Goal: Transaction & Acquisition: Purchase product/service

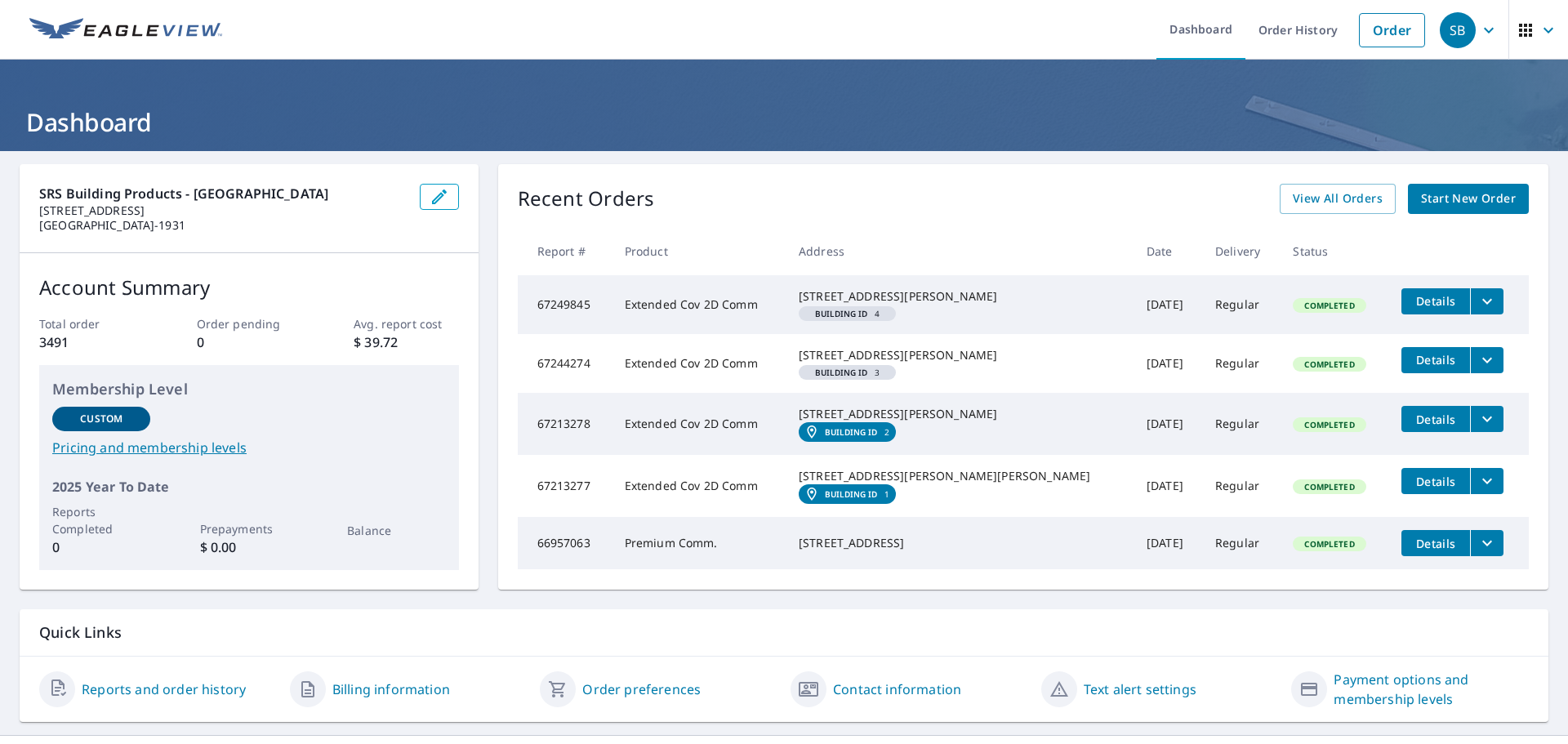
click at [1467, 195] on span "Start New Order" at bounding box center [1468, 199] width 94 height 21
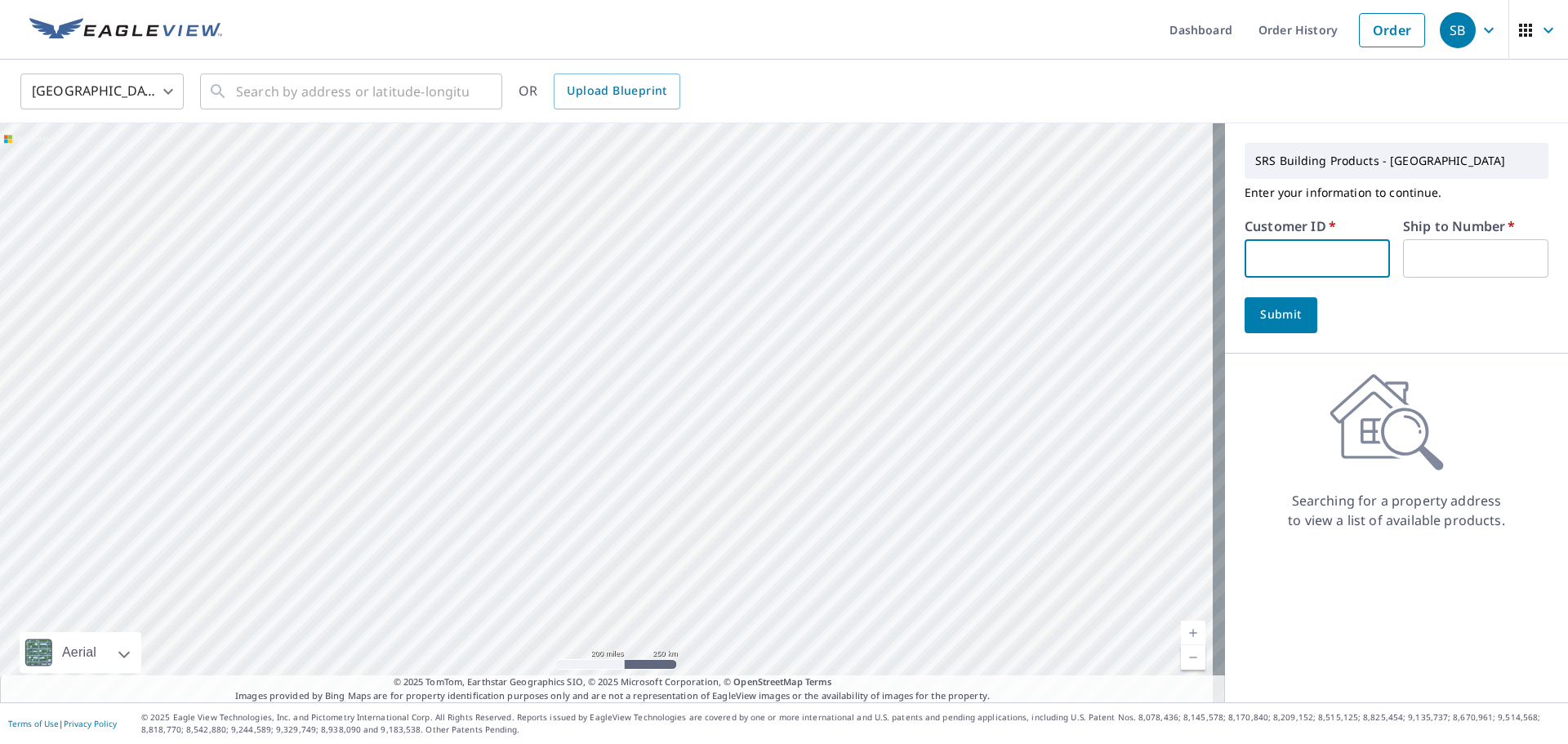
click at [1291, 260] on input "text" at bounding box center [1317, 258] width 145 height 38
click at [1245, 297] on button "Submit" at bounding box center [1281, 315] width 73 height 36
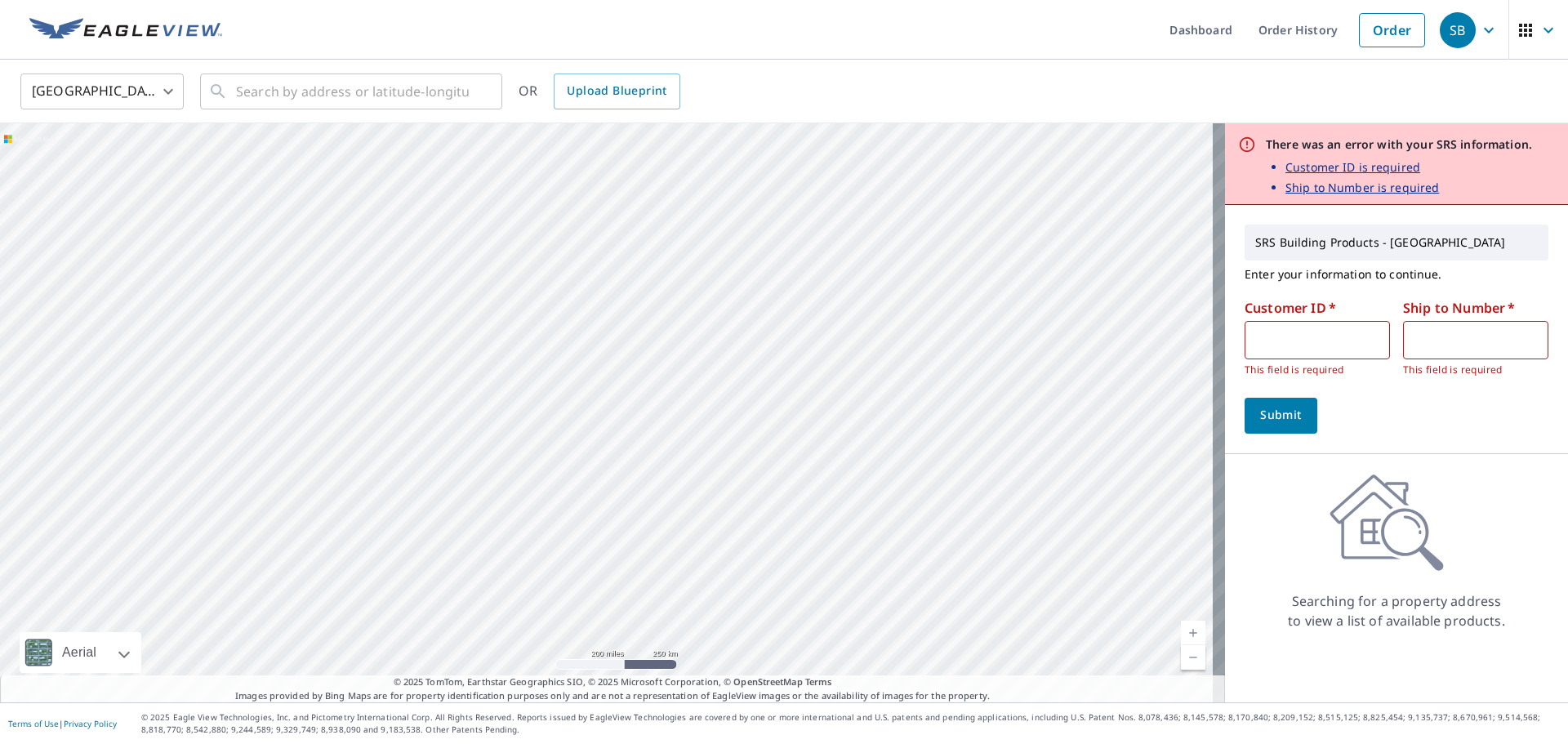
click at [1313, 331] on input "text" at bounding box center [1317, 339] width 145 height 38
type input "S016736"
type input "1"
click at [1275, 420] on span "Submit" at bounding box center [1280, 415] width 46 height 21
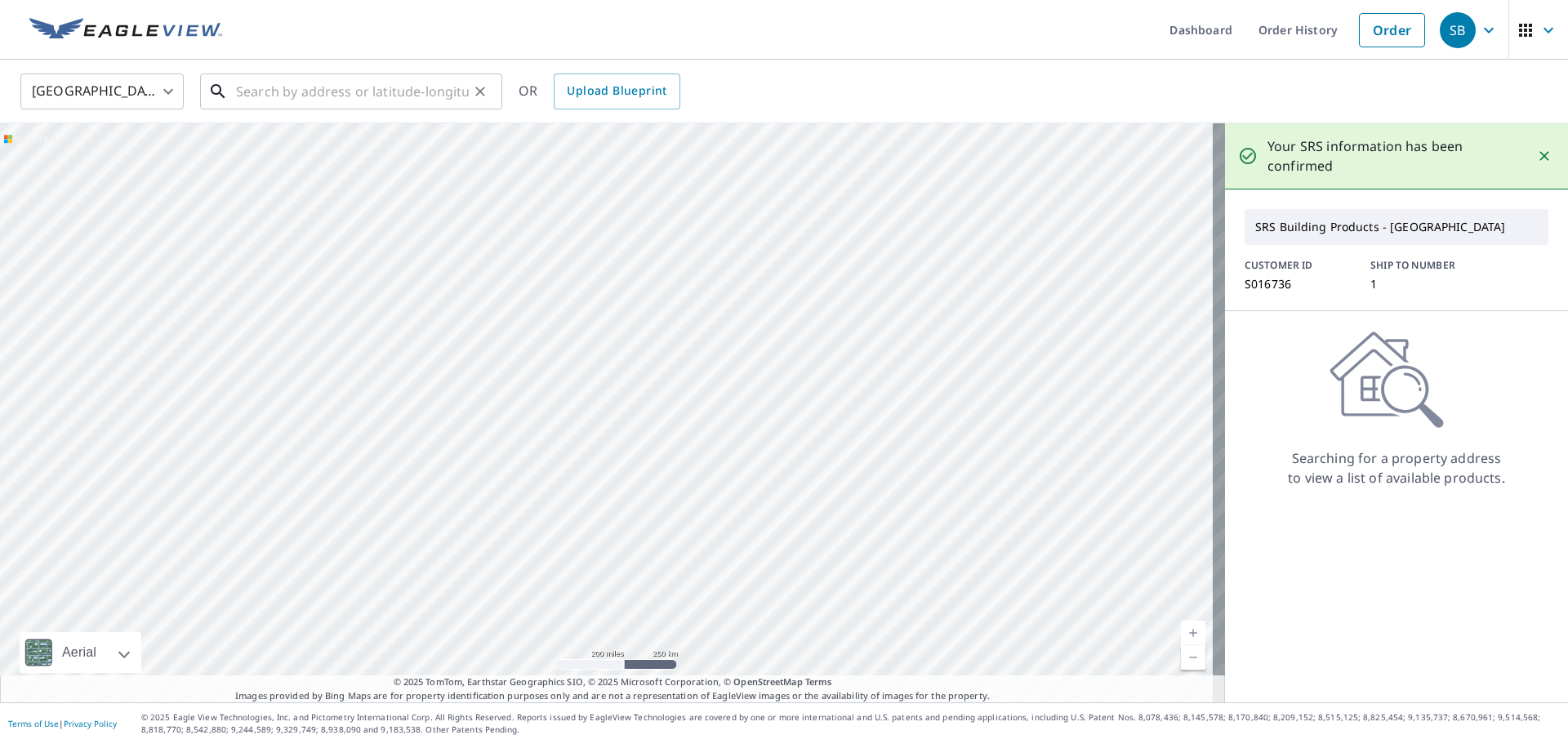
click at [253, 79] on input "text" at bounding box center [352, 91] width 233 height 46
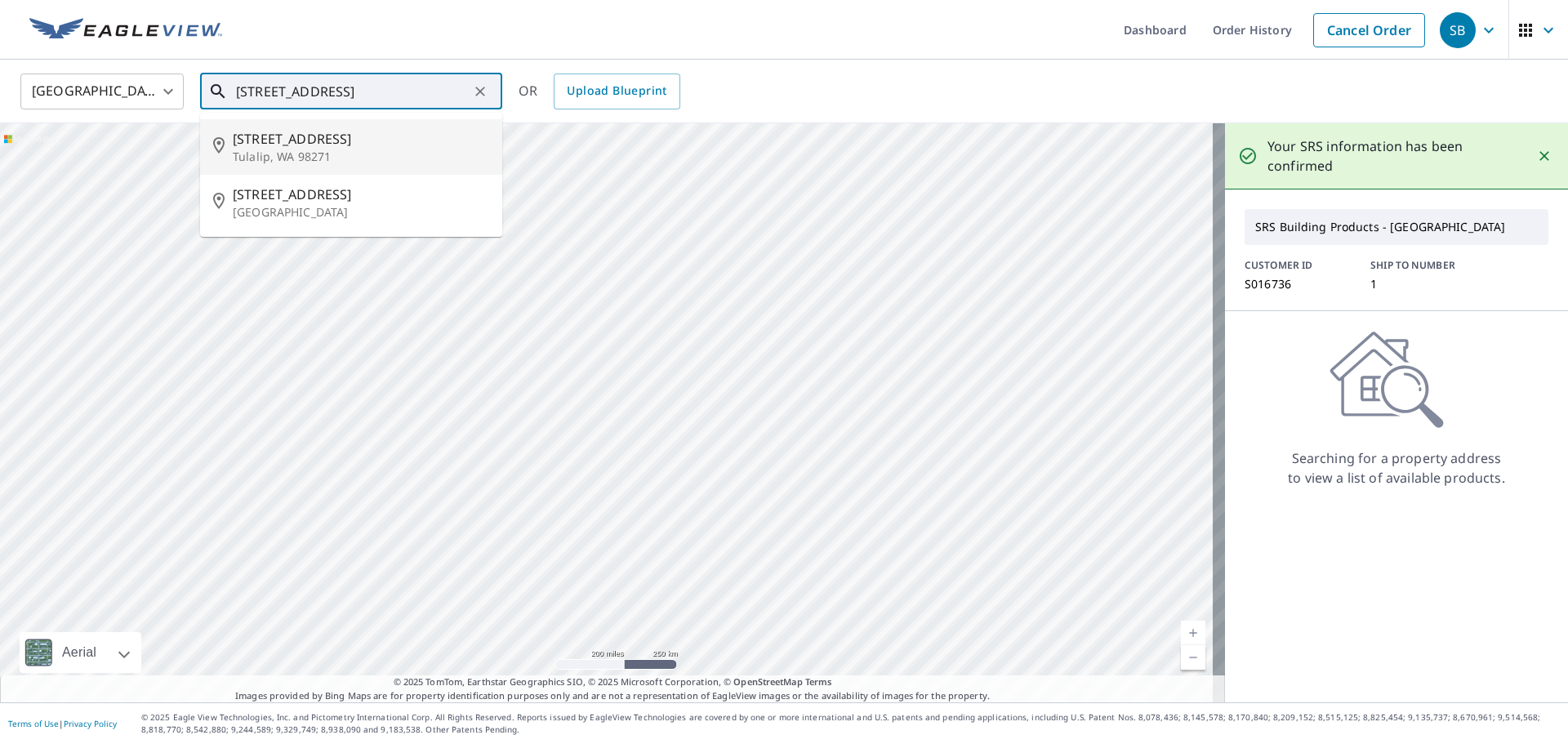
click at [301, 151] on p "Tulalip, WA 98271" at bounding box center [361, 156] width 257 height 17
type input "[STREET_ADDRESS]"
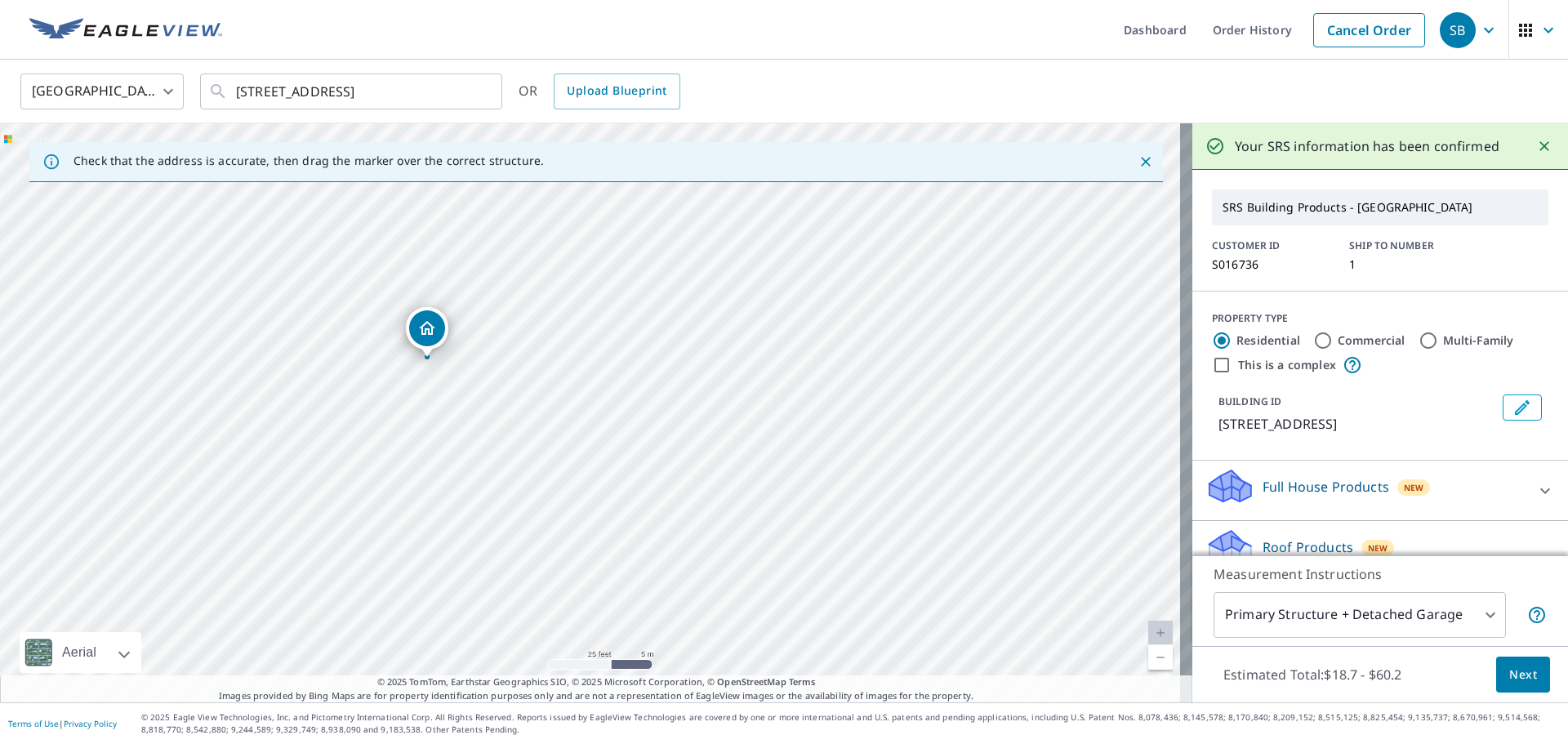
drag, startPoint x: 481, startPoint y: 344, endPoint x: 430, endPoint y: 334, distance: 52.0
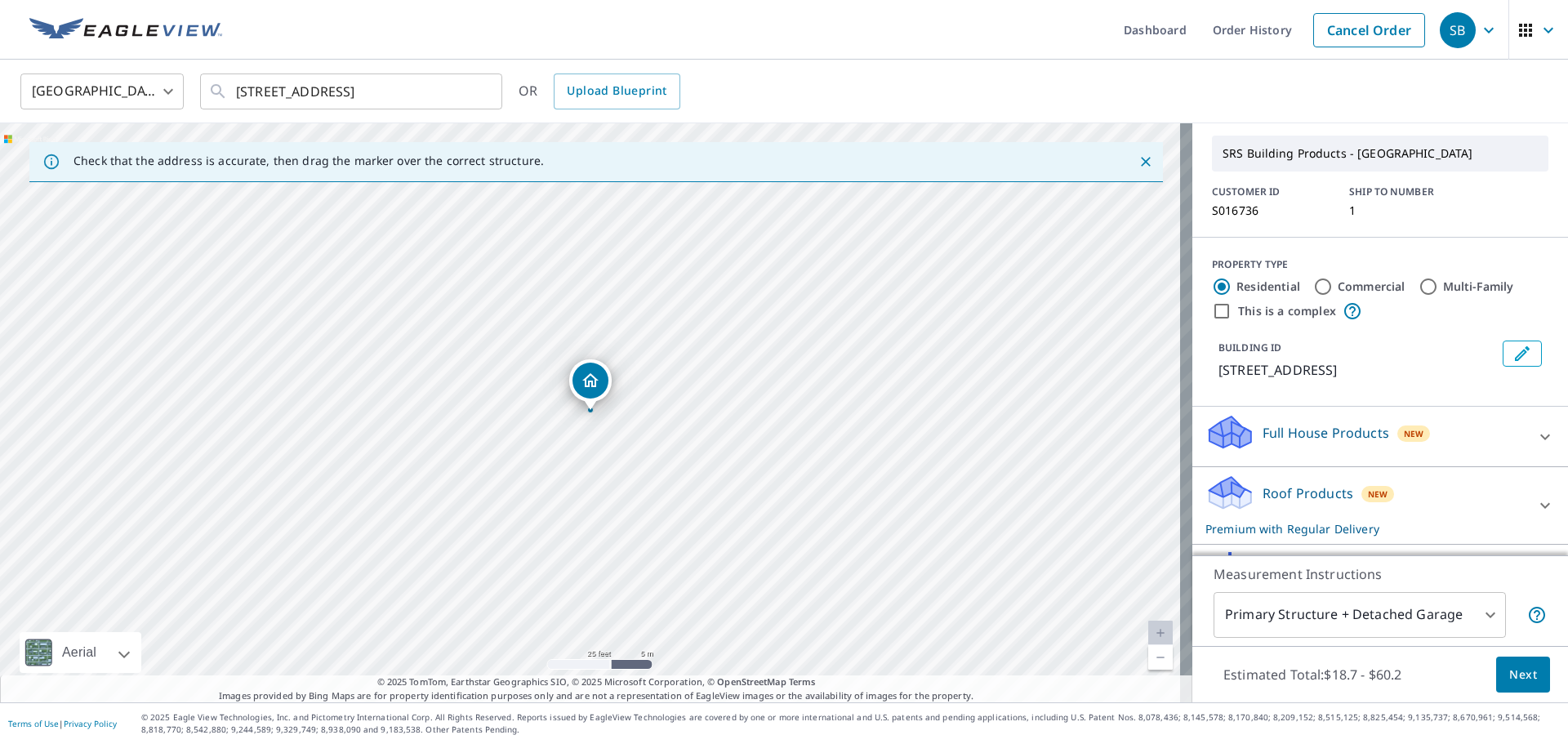
scroll to position [82, 0]
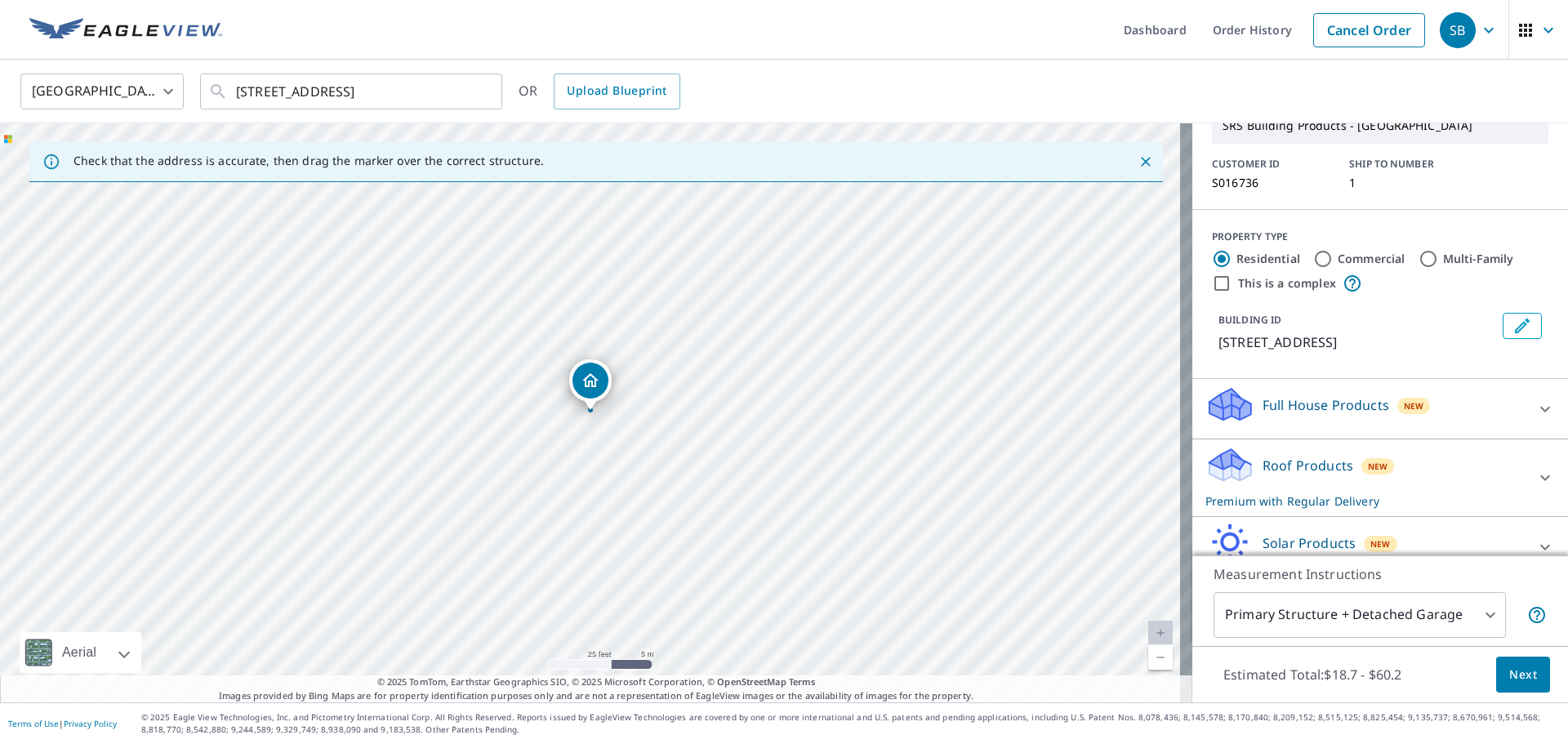
click at [1316, 262] on input "Commercial" at bounding box center [1323, 258] width 20 height 20
radio input "true"
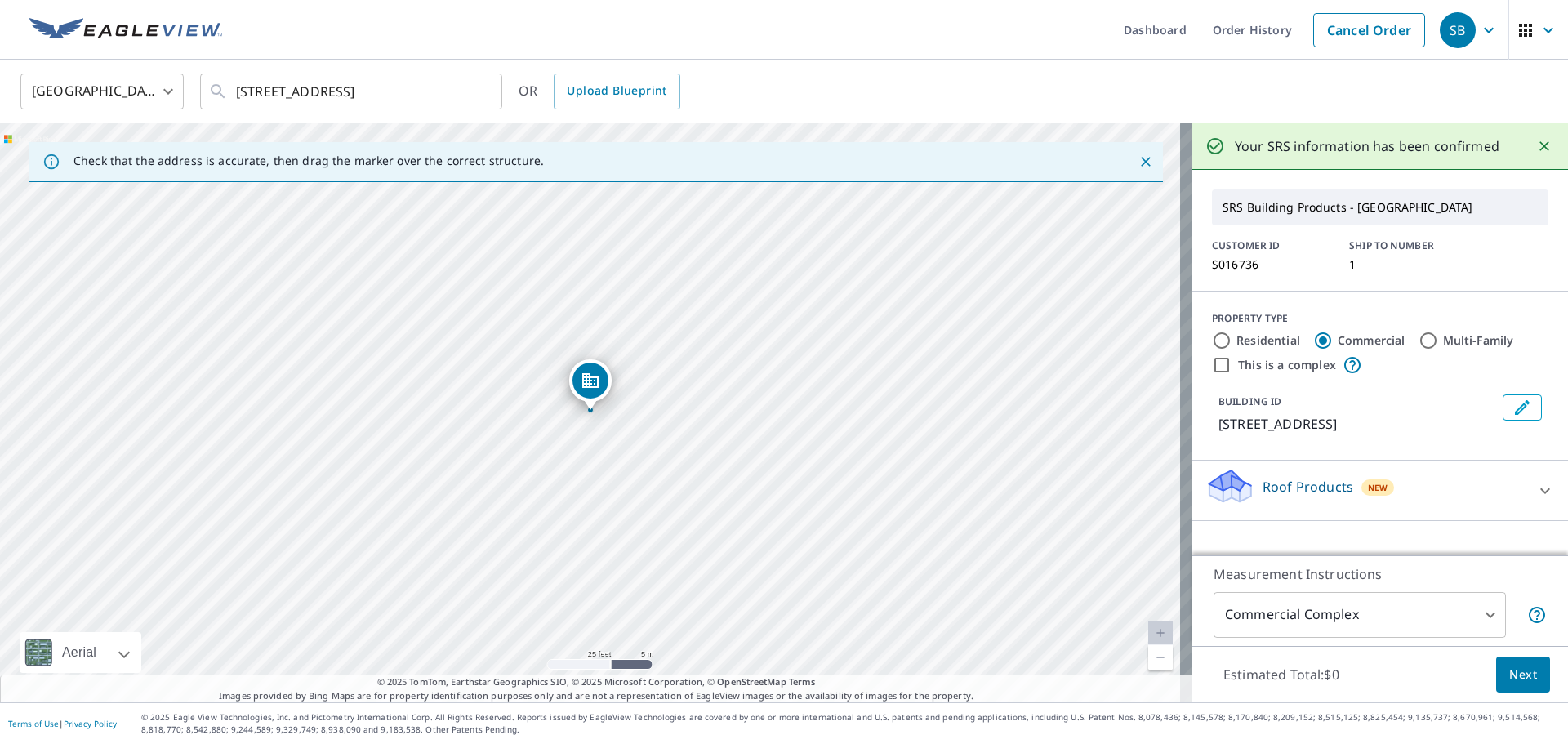
click at [1363, 626] on body "SB SB Dashboard Order History Cancel Order SB [GEOGRAPHIC_DATA] US ​ [STREET_AD…" at bounding box center [784, 372] width 1568 height 744
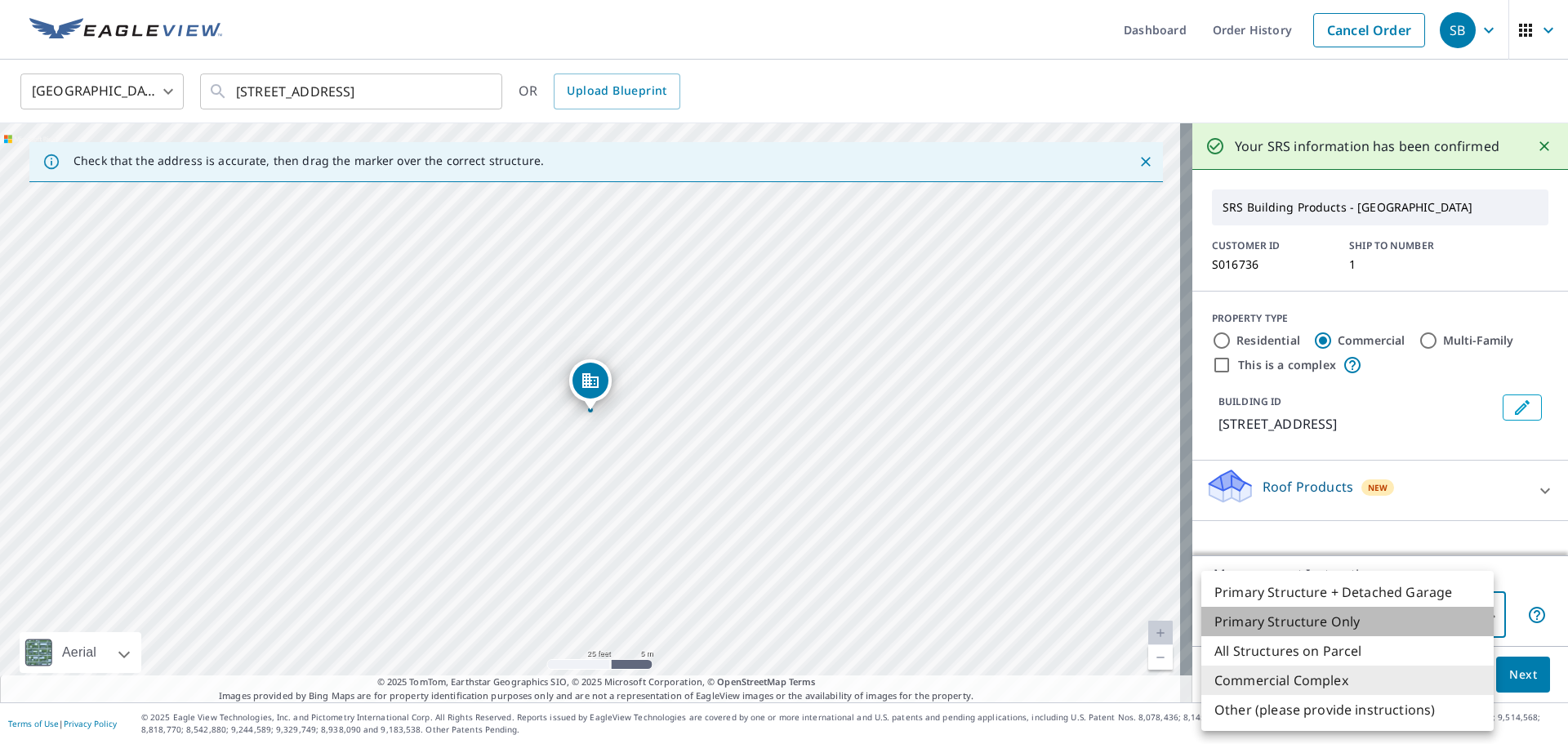
click at [1332, 624] on li "Primary Structure Only" at bounding box center [1347, 621] width 292 height 29
type input "2"
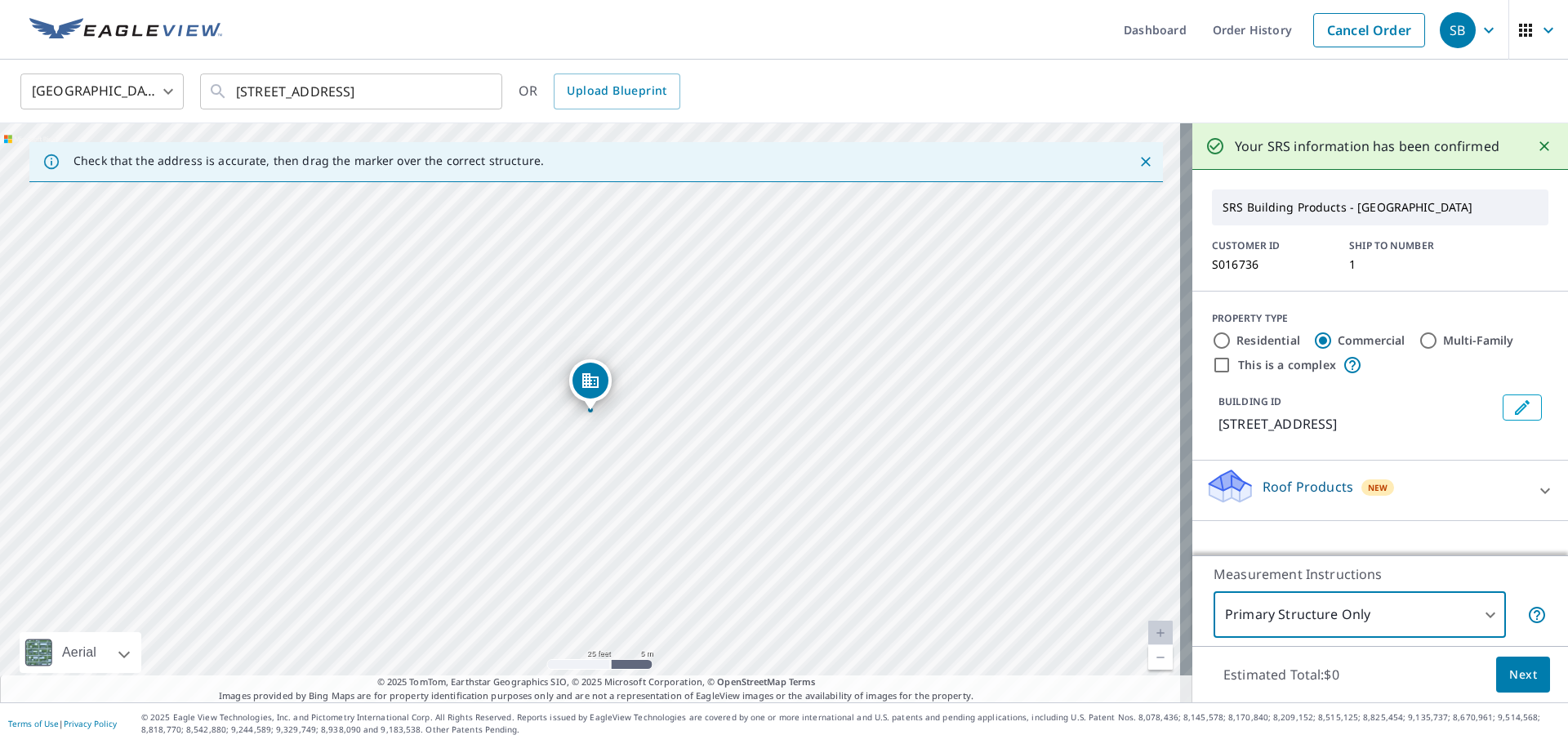
click at [1509, 672] on span "Next" at bounding box center [1523, 674] width 28 height 21
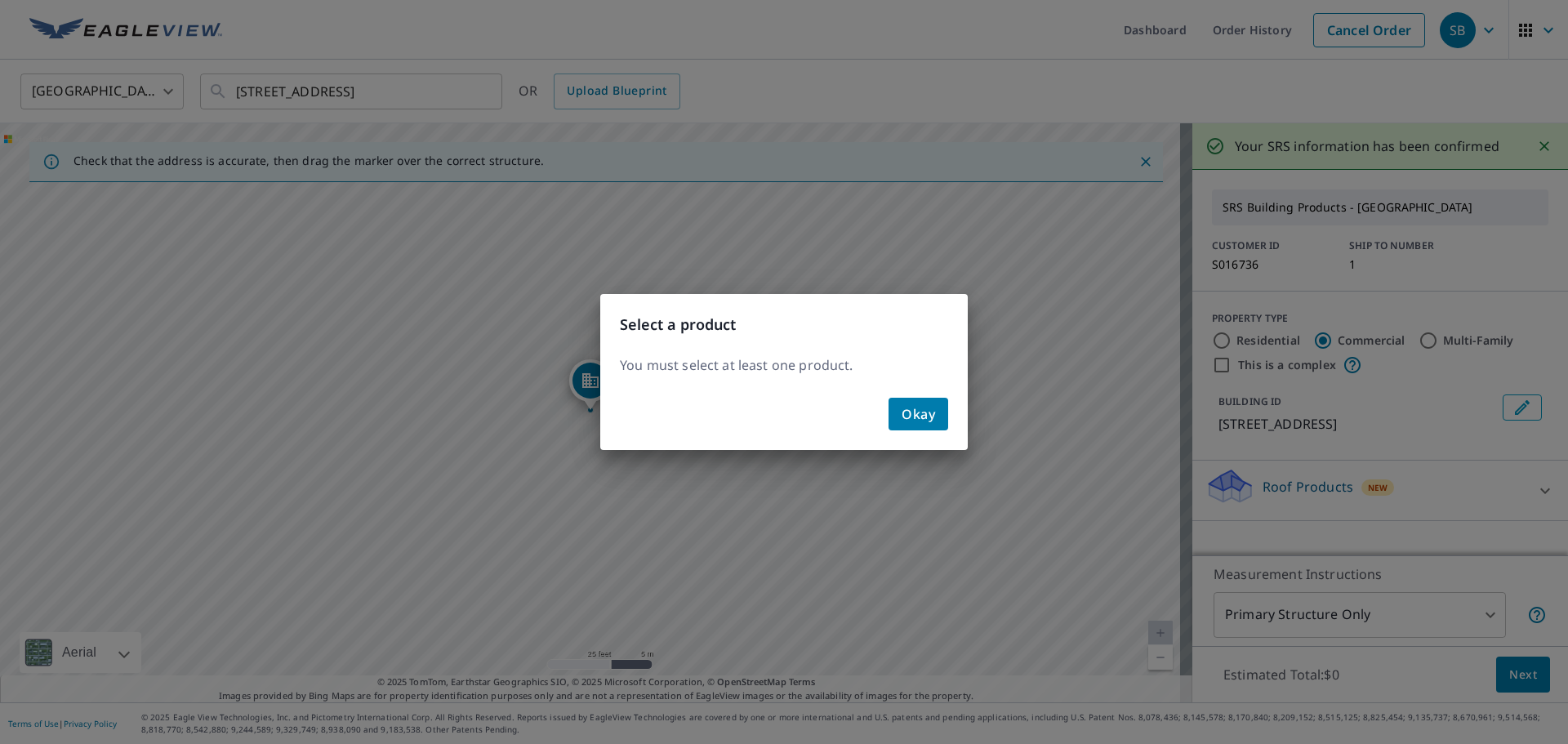
click at [916, 418] on span "Okay" at bounding box center [918, 413] width 33 height 23
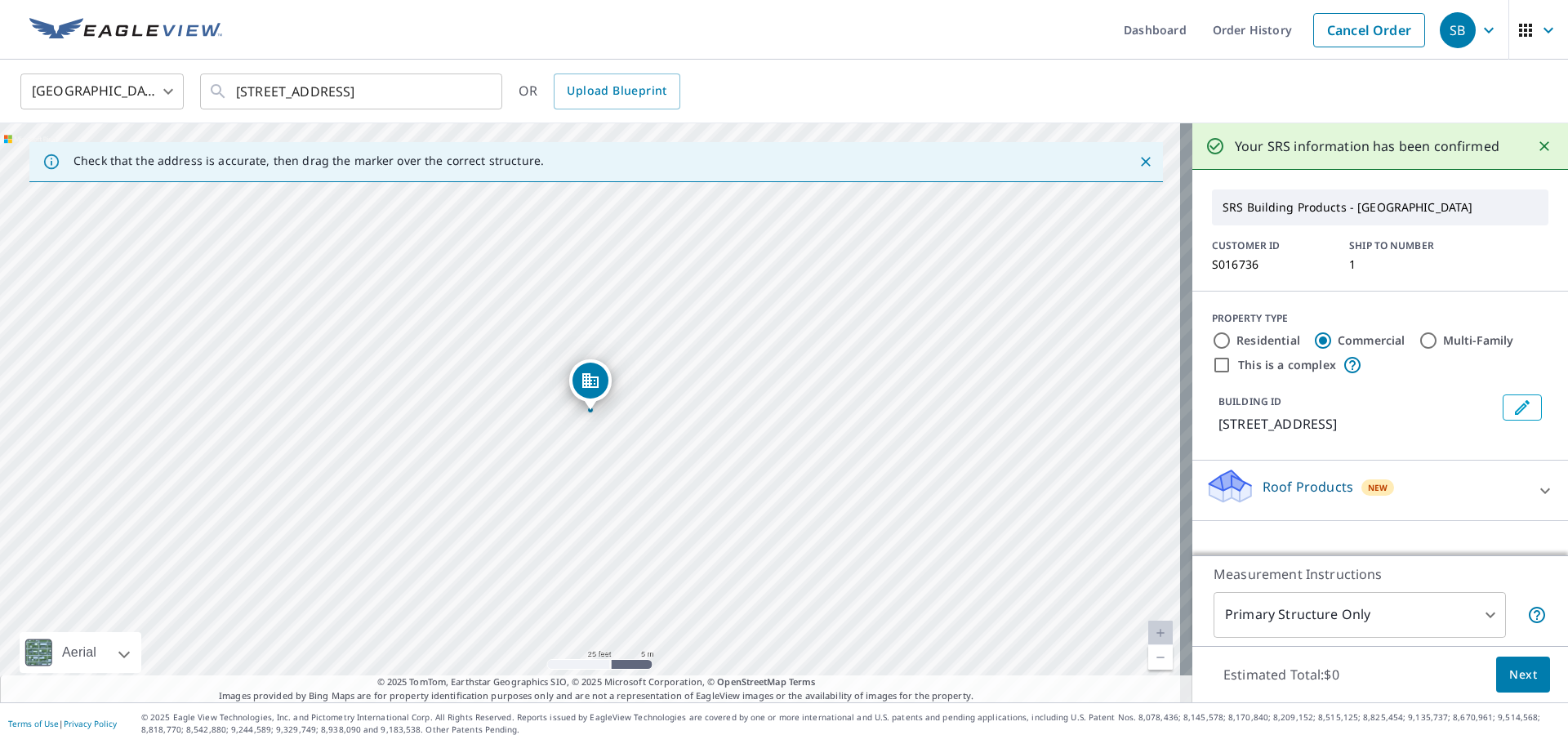
click at [1442, 487] on div "Roof Products New" at bounding box center [1365, 489] width 320 height 46
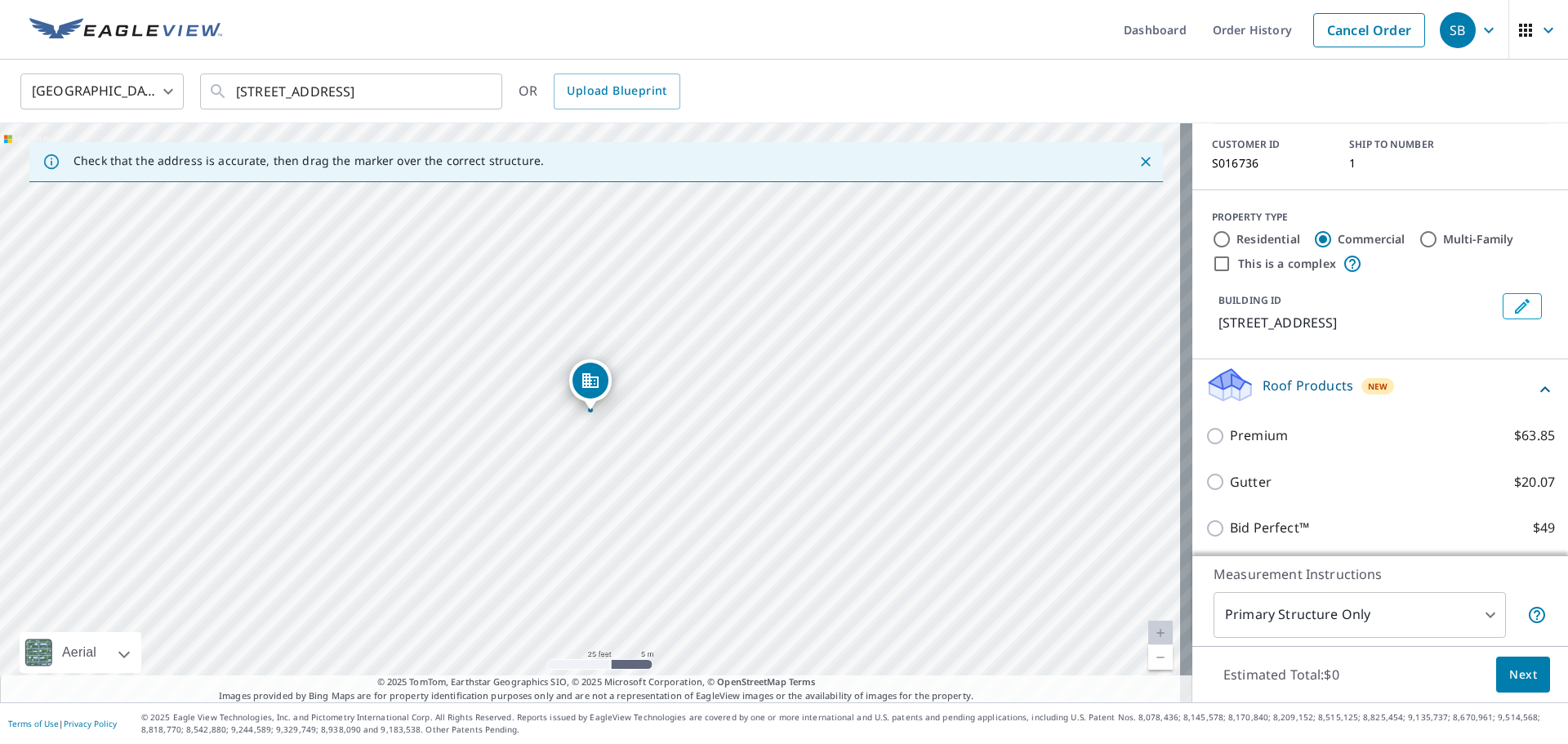
scroll to position [104, 0]
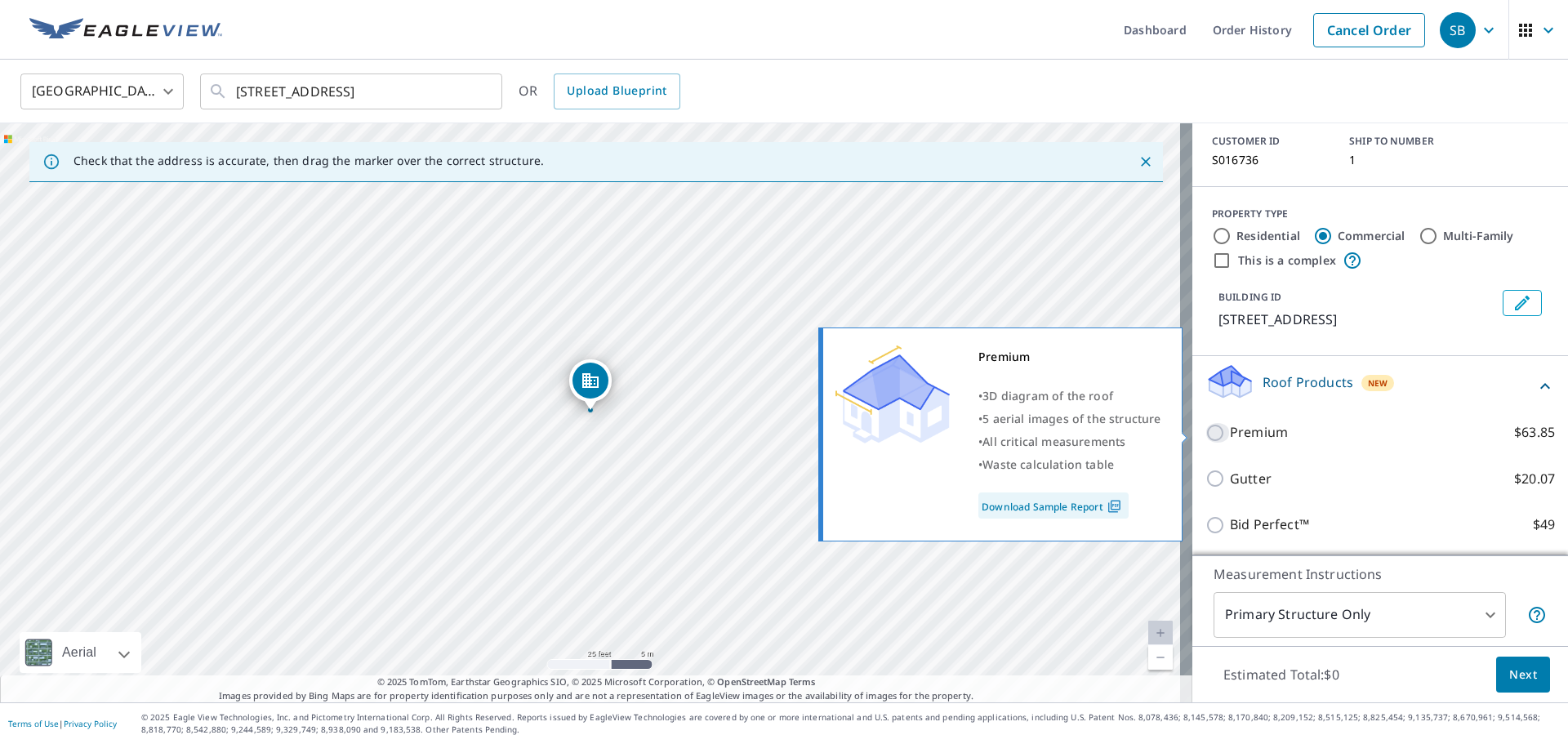
click at [1205, 431] on input "Premium $63.85" at bounding box center [1217, 432] width 25 height 20
checkbox input "true"
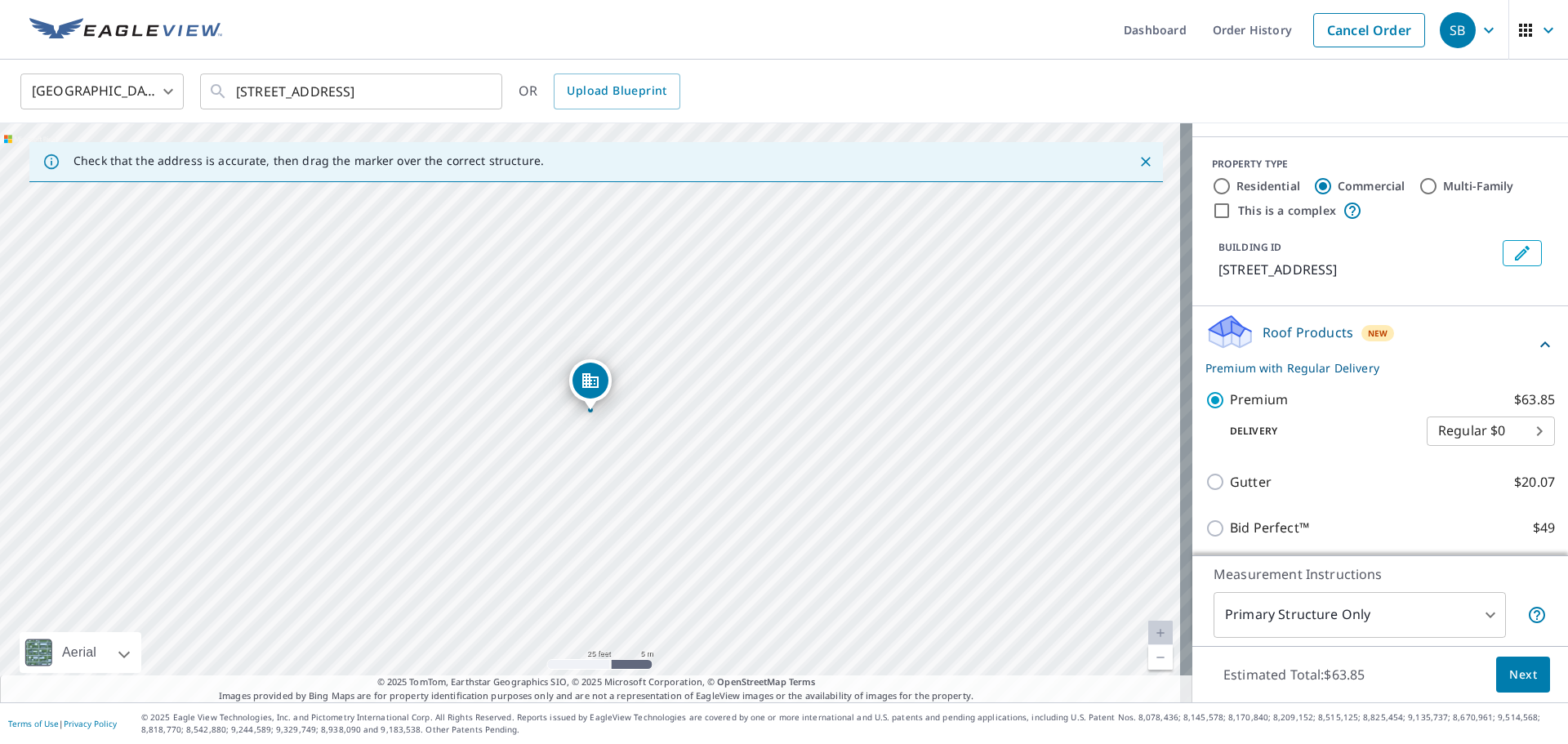
scroll to position [157, 0]
click at [1509, 672] on span "Next" at bounding box center [1523, 674] width 28 height 21
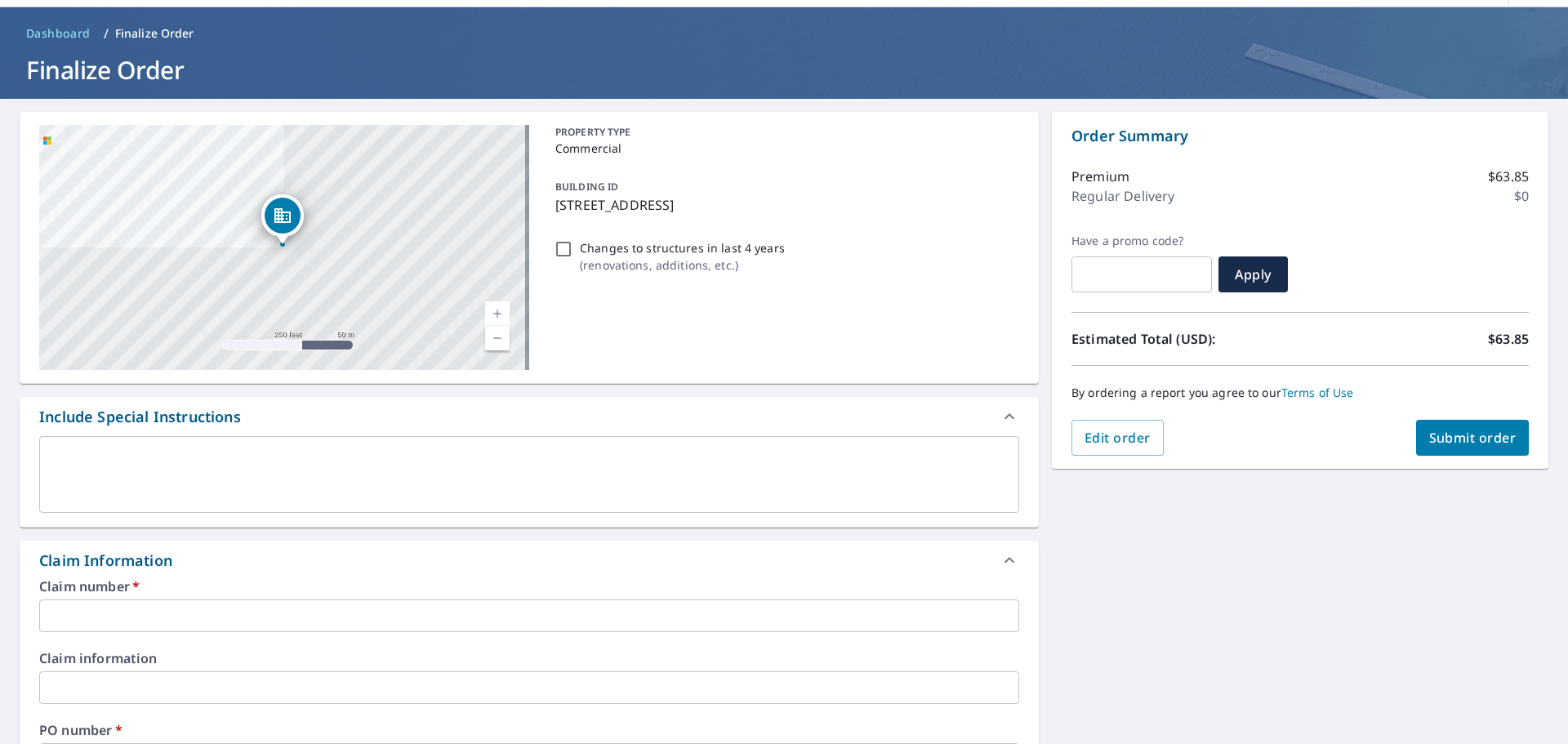
scroll to position [82, 0]
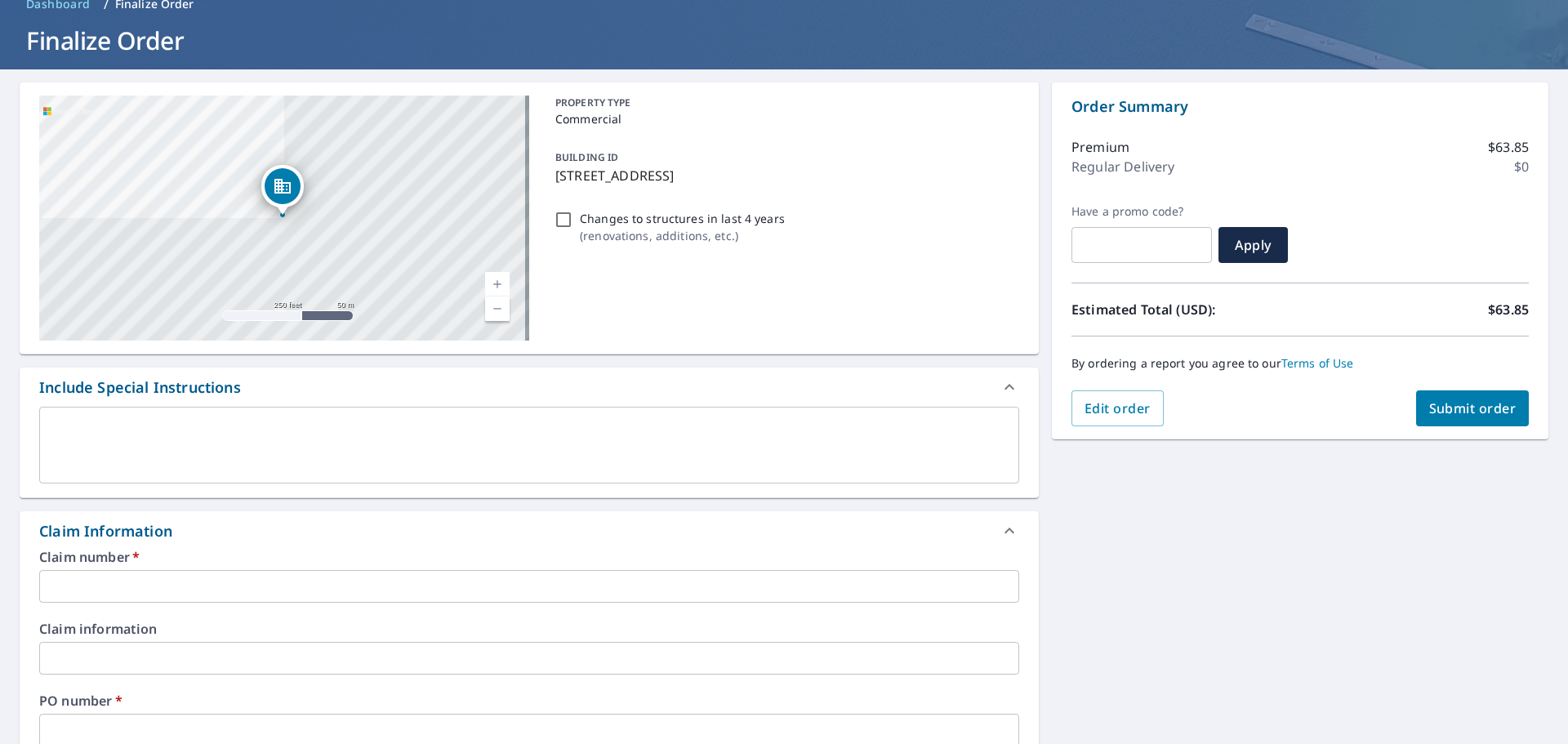
click at [174, 586] on input "text" at bounding box center [529, 586] width 980 height 32
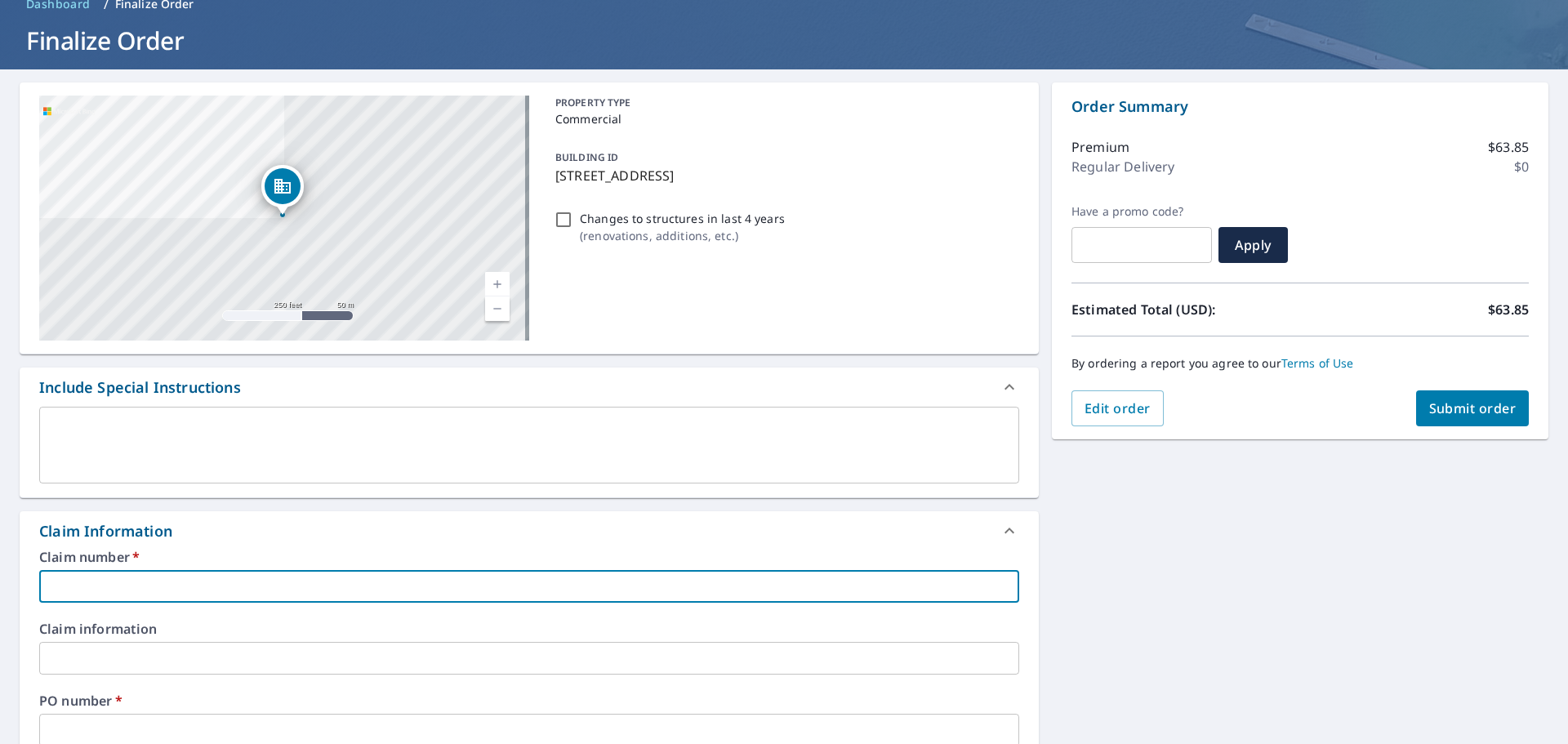
type input "H"
checkbox input "true"
type input "Ha"
checkbox input "true"
type input "Hat"
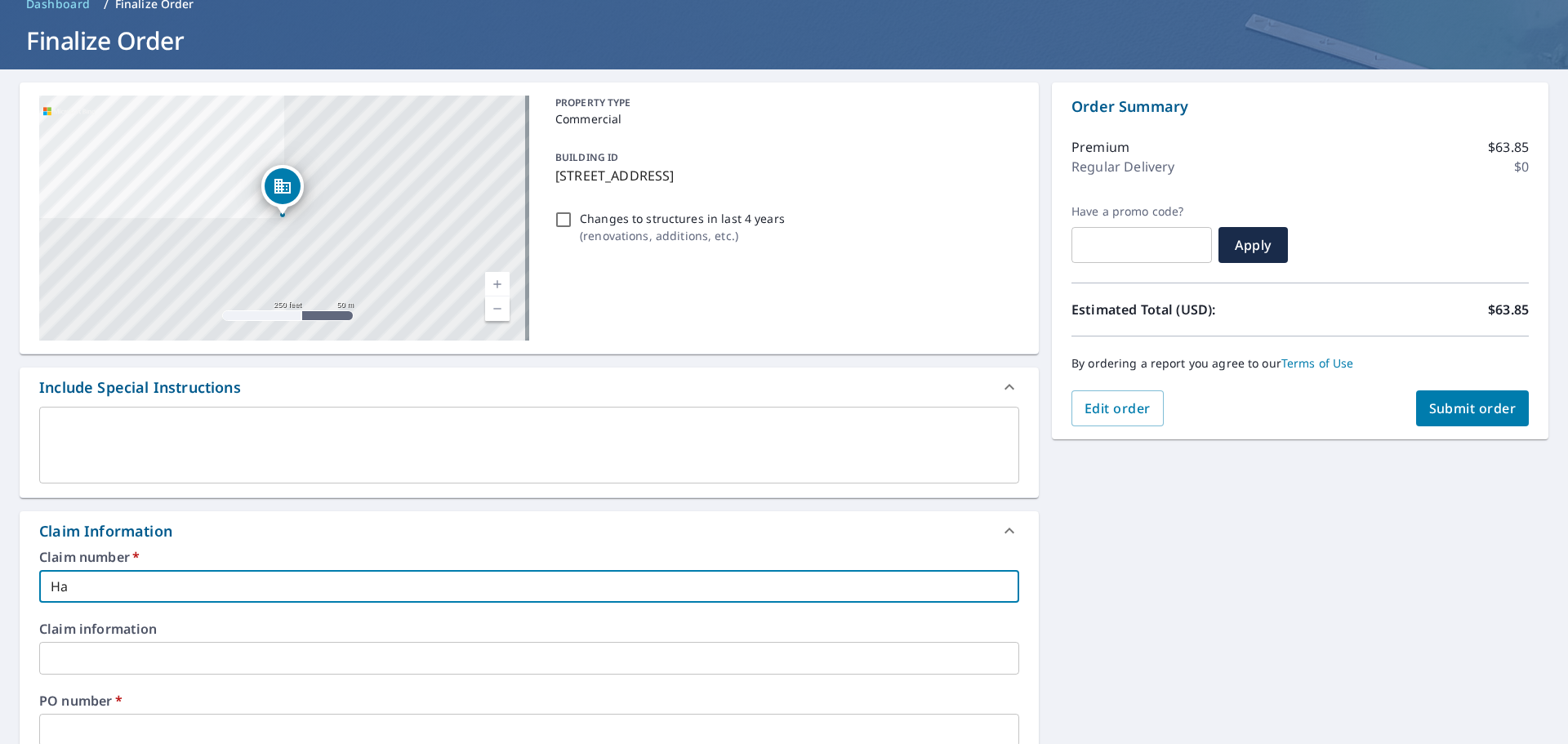
checkbox input "true"
type input "Hatc"
checkbox input "true"
type input "Hatch"
checkbox input "true"
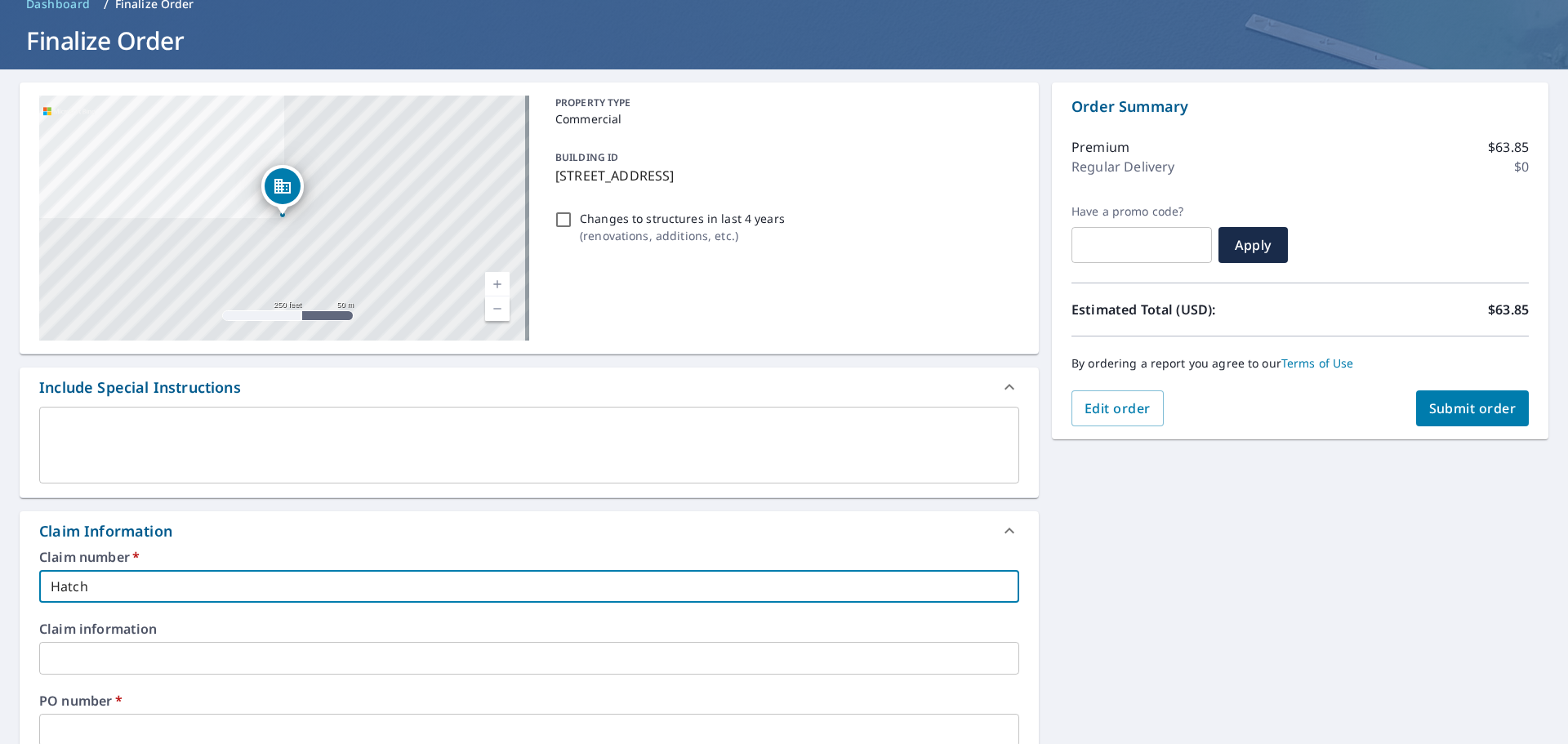
type input "Hatche"
checkbox input "true"
type input "[PERSON_NAME]"
checkbox input "true"
type input "Hatchery"
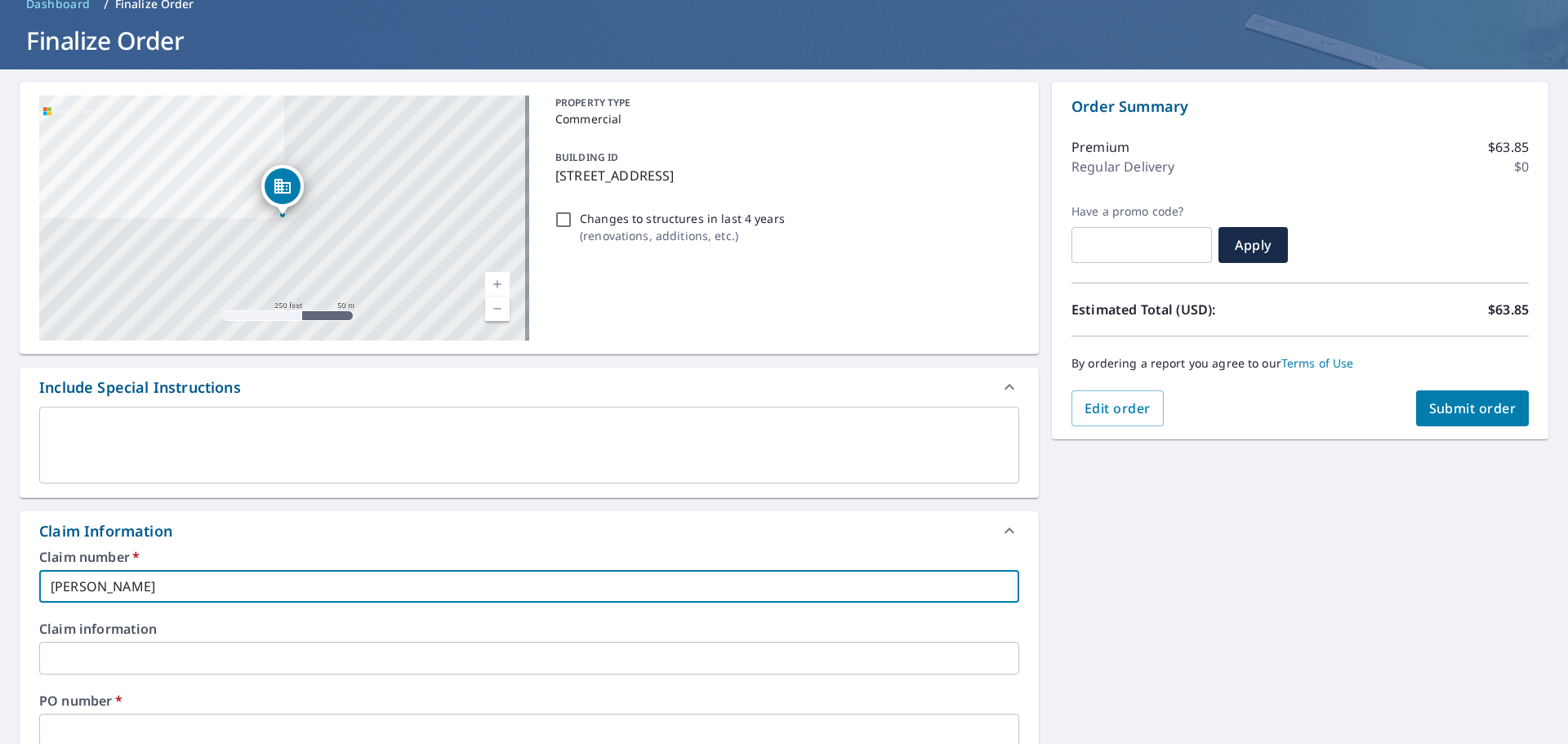
checkbox input "true"
type input "Hatchery"
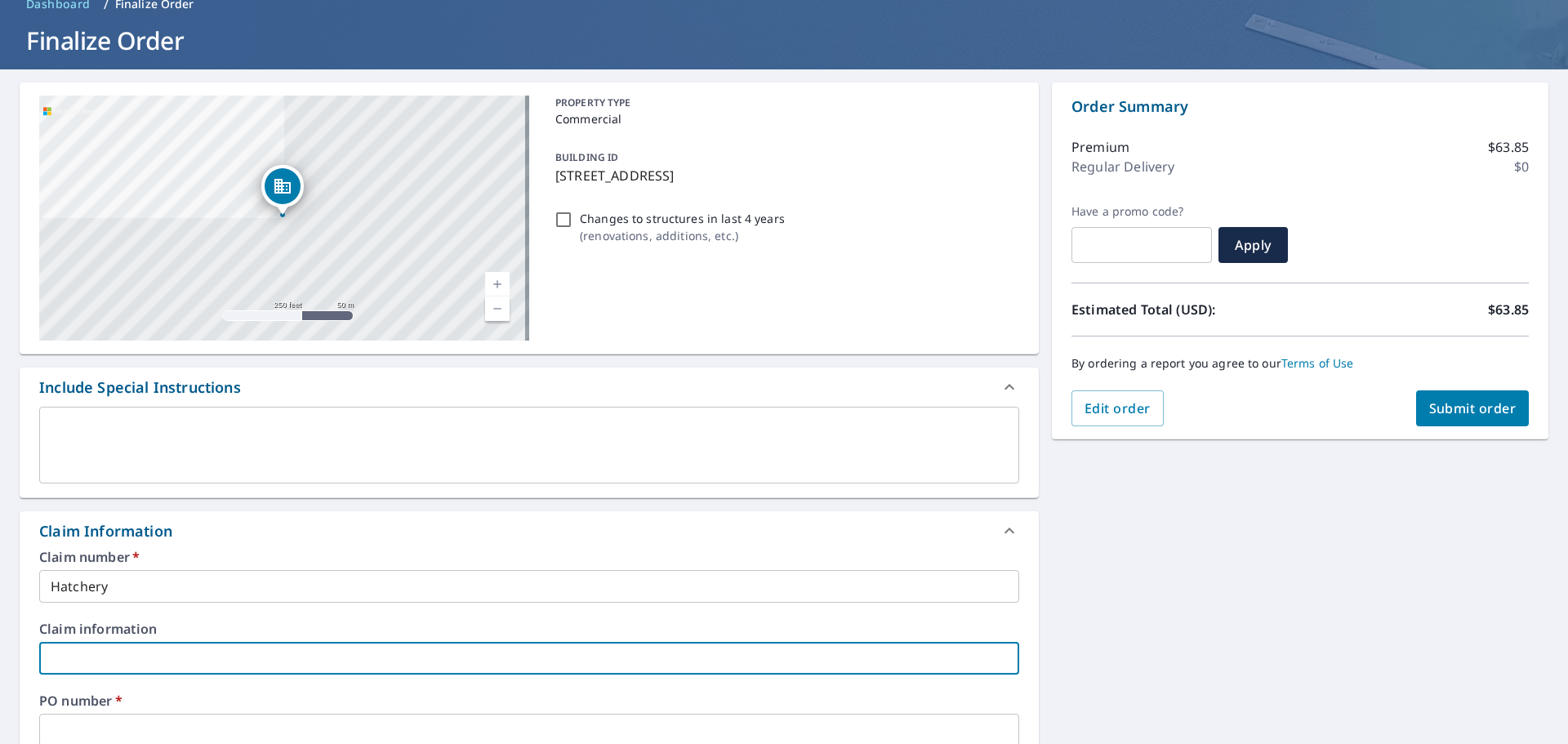
scroll to position [85, 0]
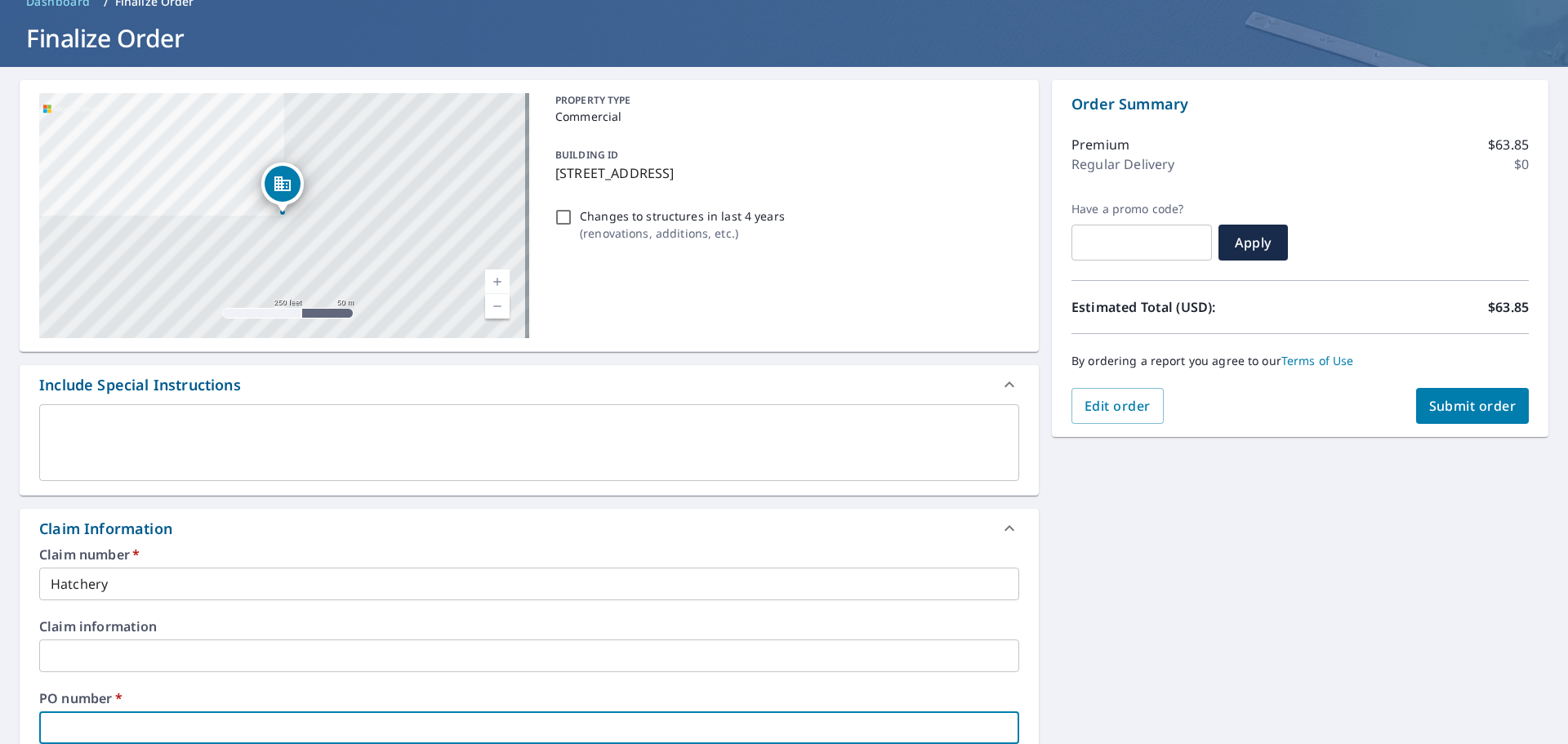
type input "H"
checkbox input "true"
type input "Ha"
checkbox input "true"
type input "Hat"
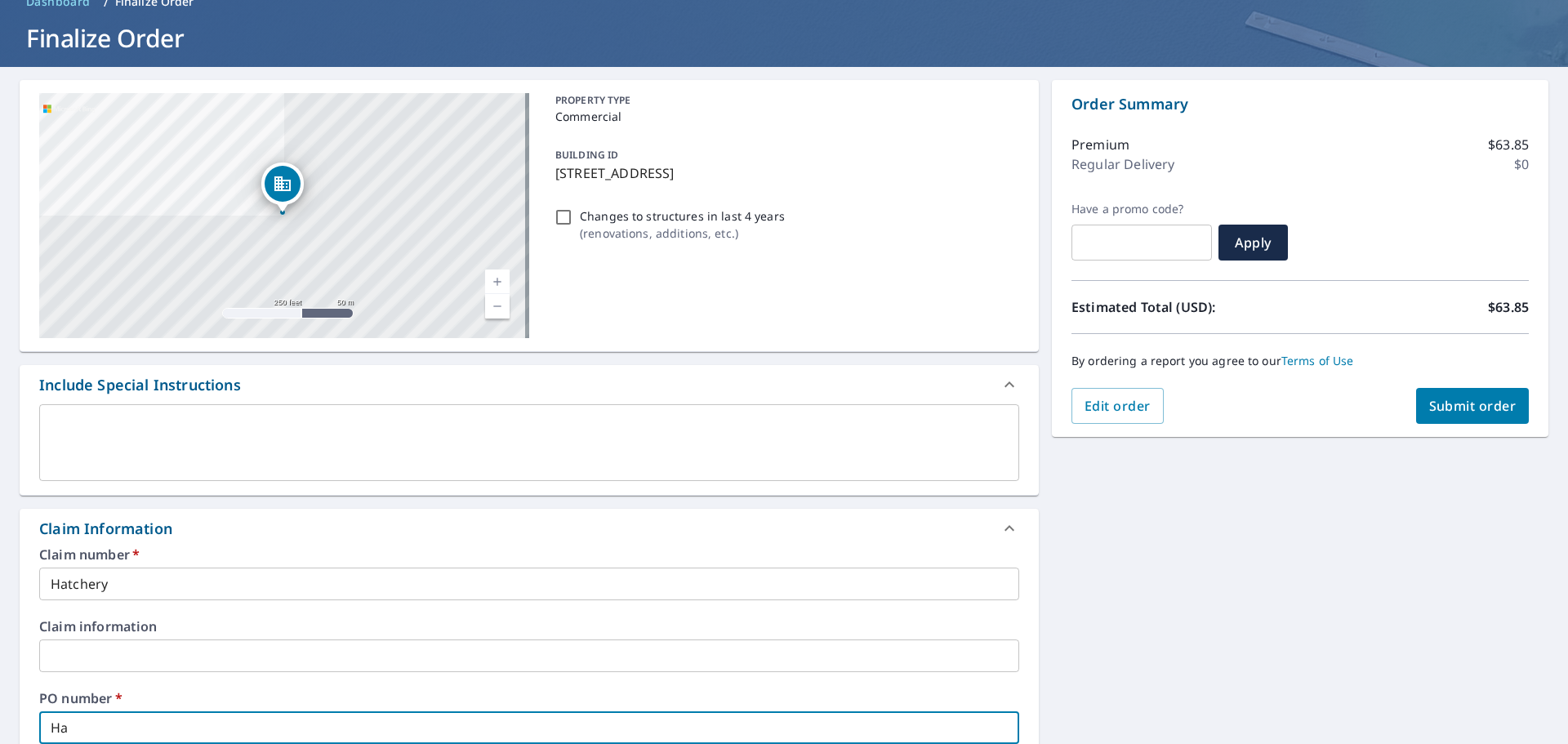
checkbox input "true"
type input "Hatc"
checkbox input "true"
type input "Hatch"
checkbox input "true"
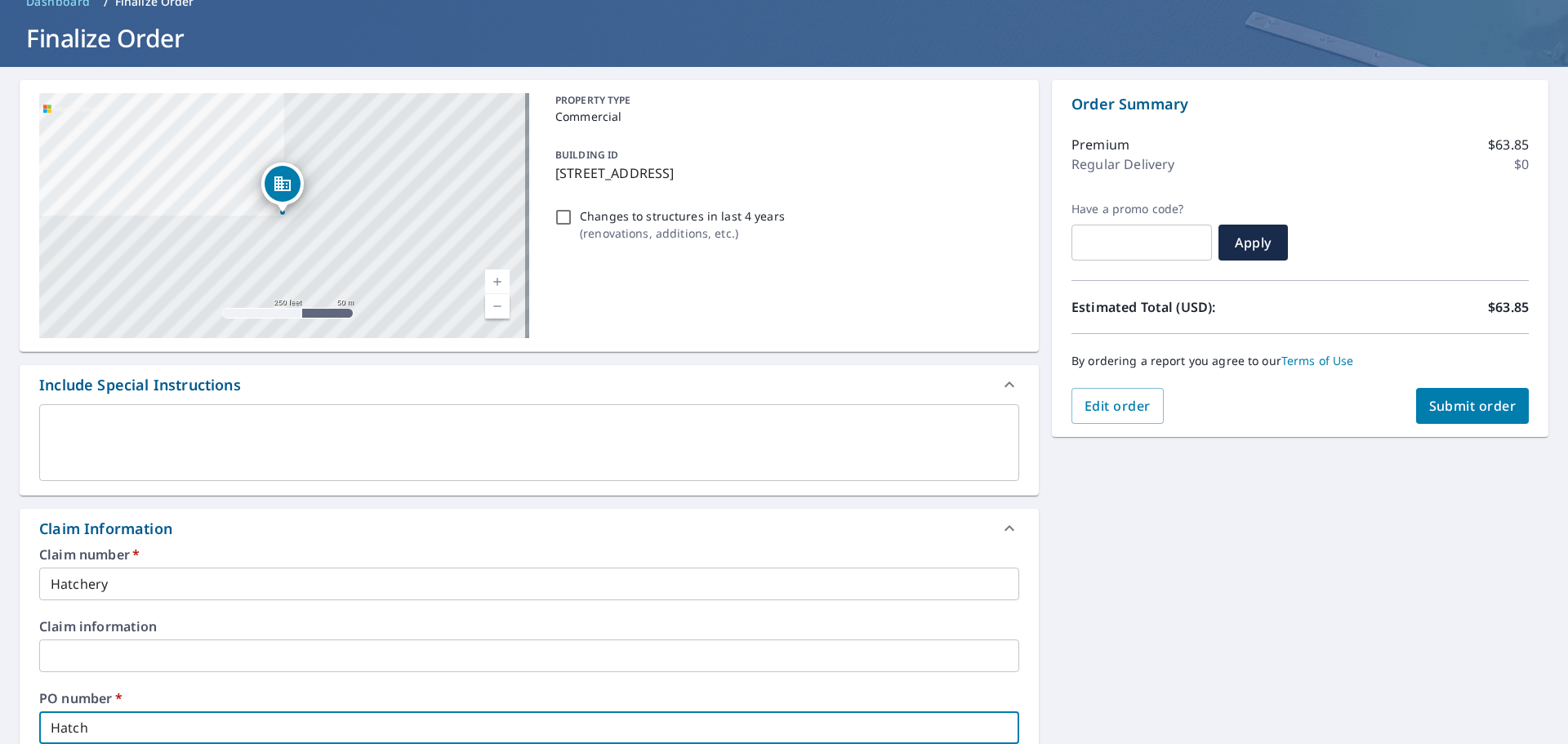
type input "Hatche"
checkbox input "true"
type input "[PERSON_NAME]"
checkbox input "true"
type input "Hatchery"
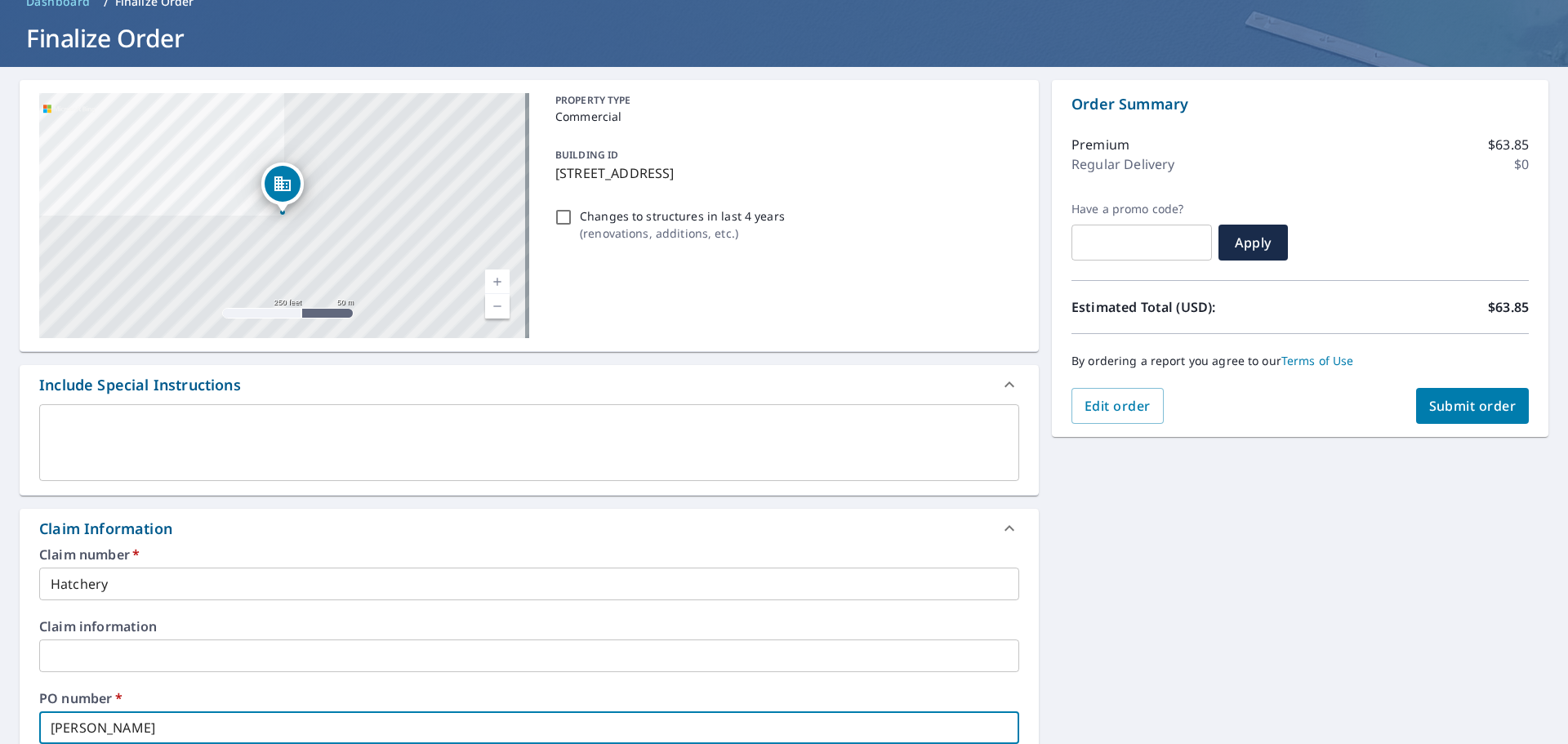
checkbox input "true"
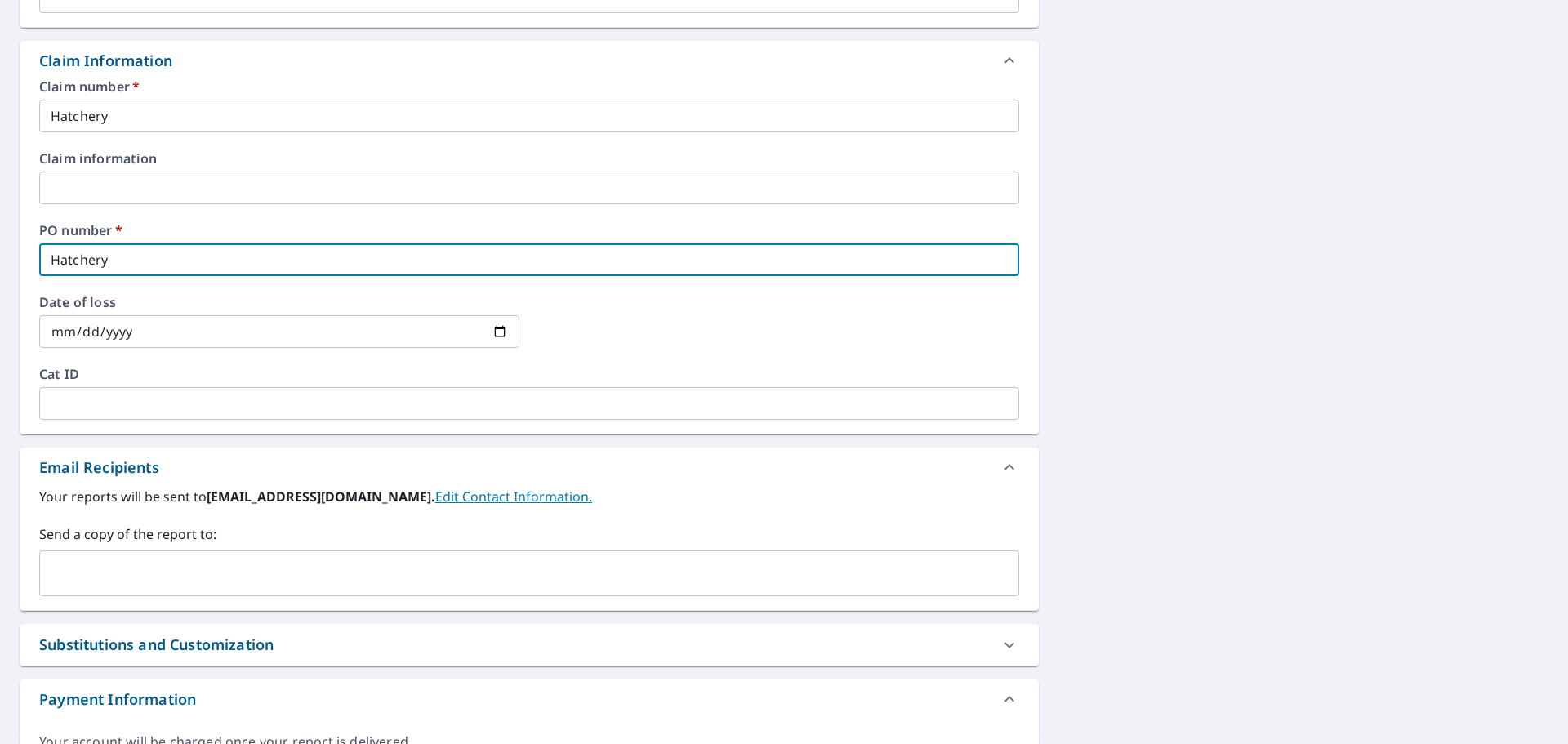
scroll to position [574, 0]
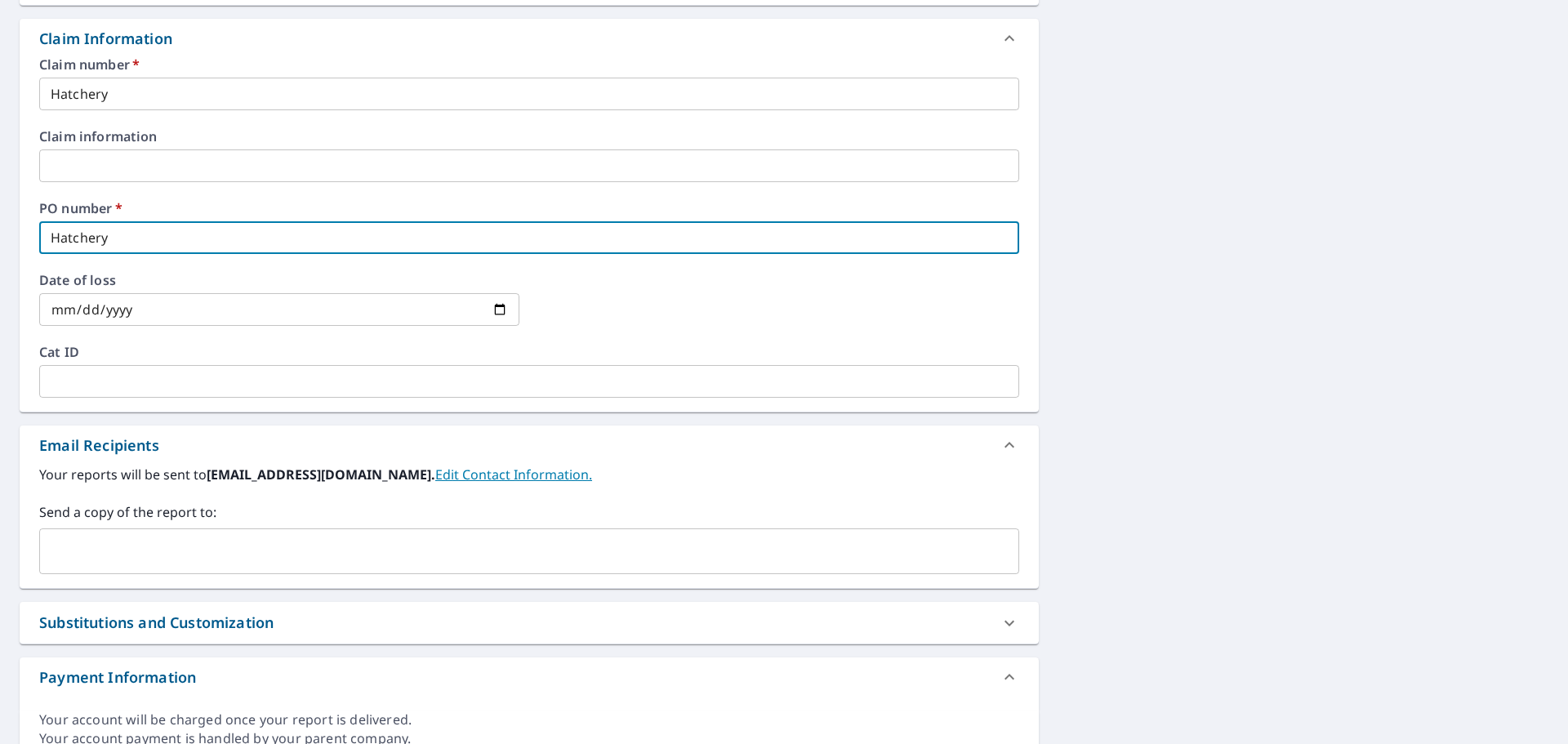
type input "Hatchery"
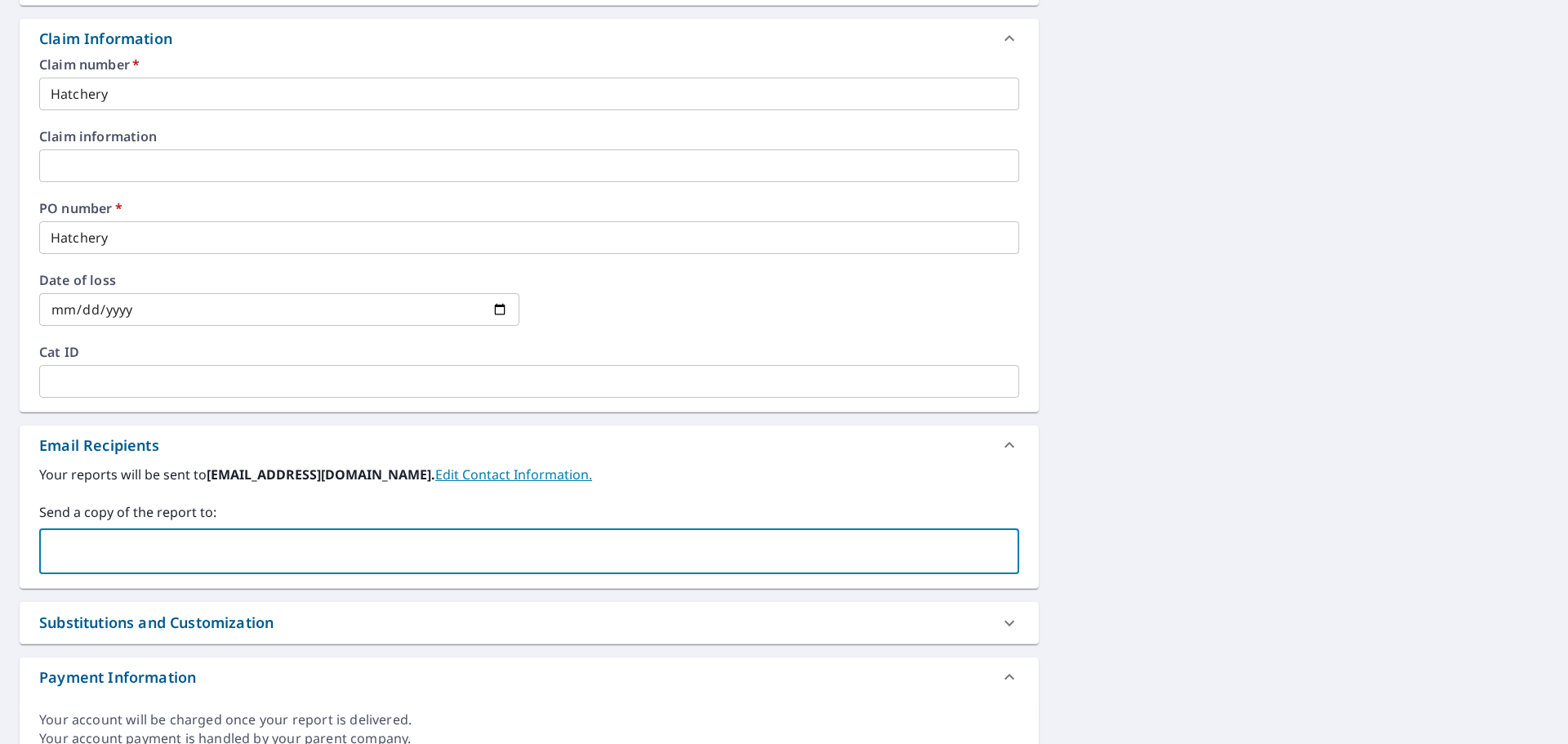
click at [149, 555] on input "text" at bounding box center [516, 551] width 941 height 31
paste input "[EMAIL_ADDRESS][DOMAIN_NAME]"
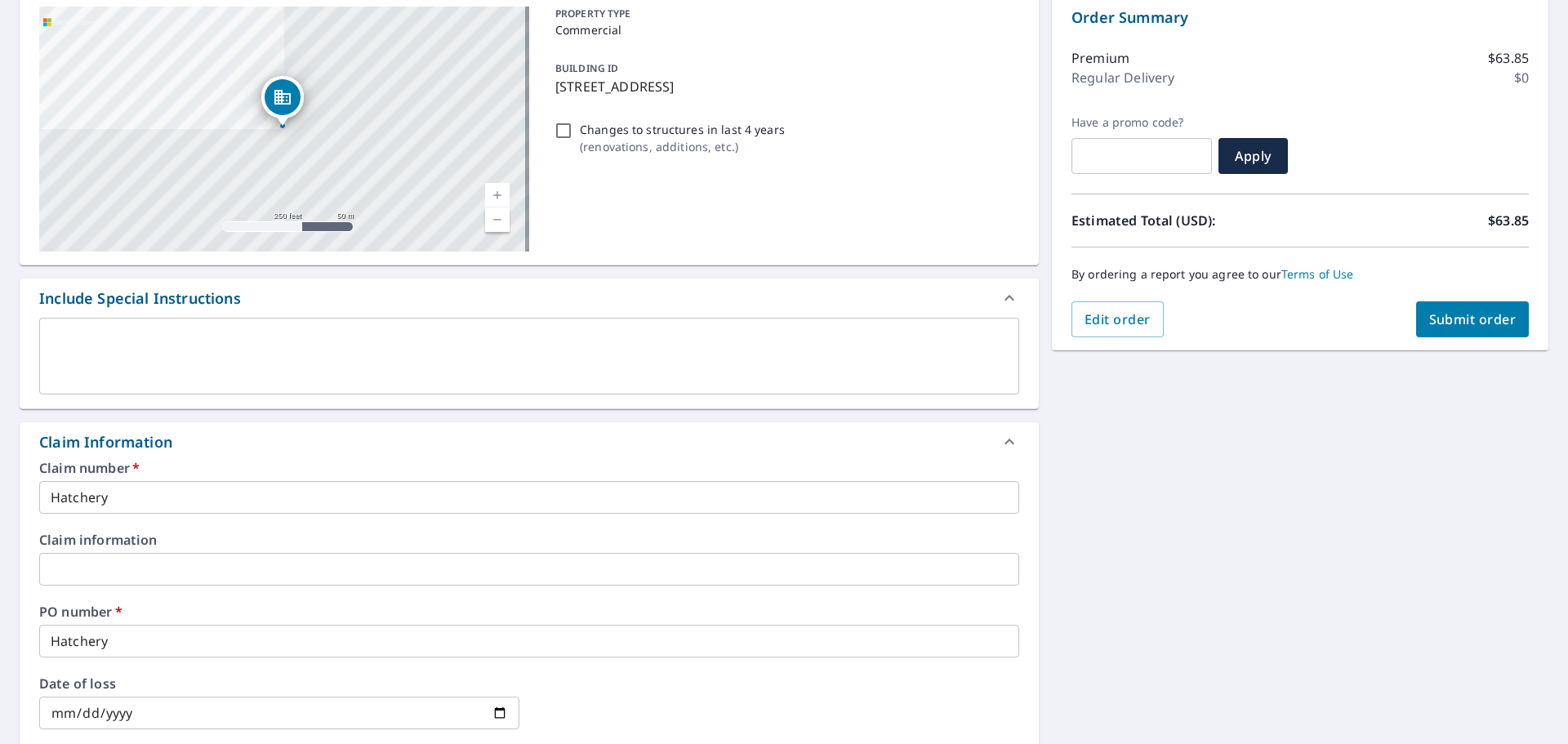
scroll to position [166, 0]
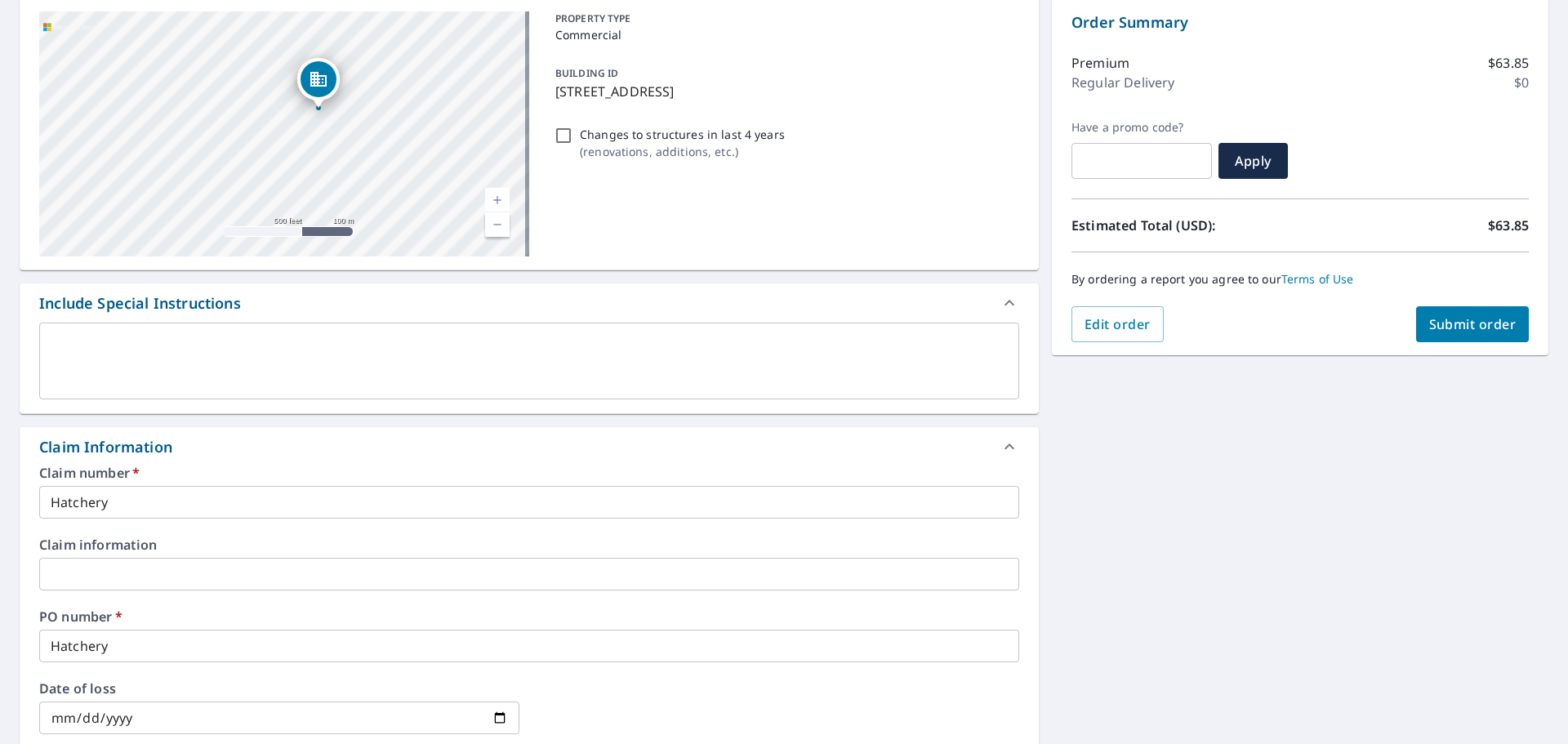
type input "[EMAIL_ADDRESS][DOMAIN_NAME]"
click at [1450, 324] on span "Submit order" at bounding box center [1472, 324] width 87 height 18
checkbox input "true"
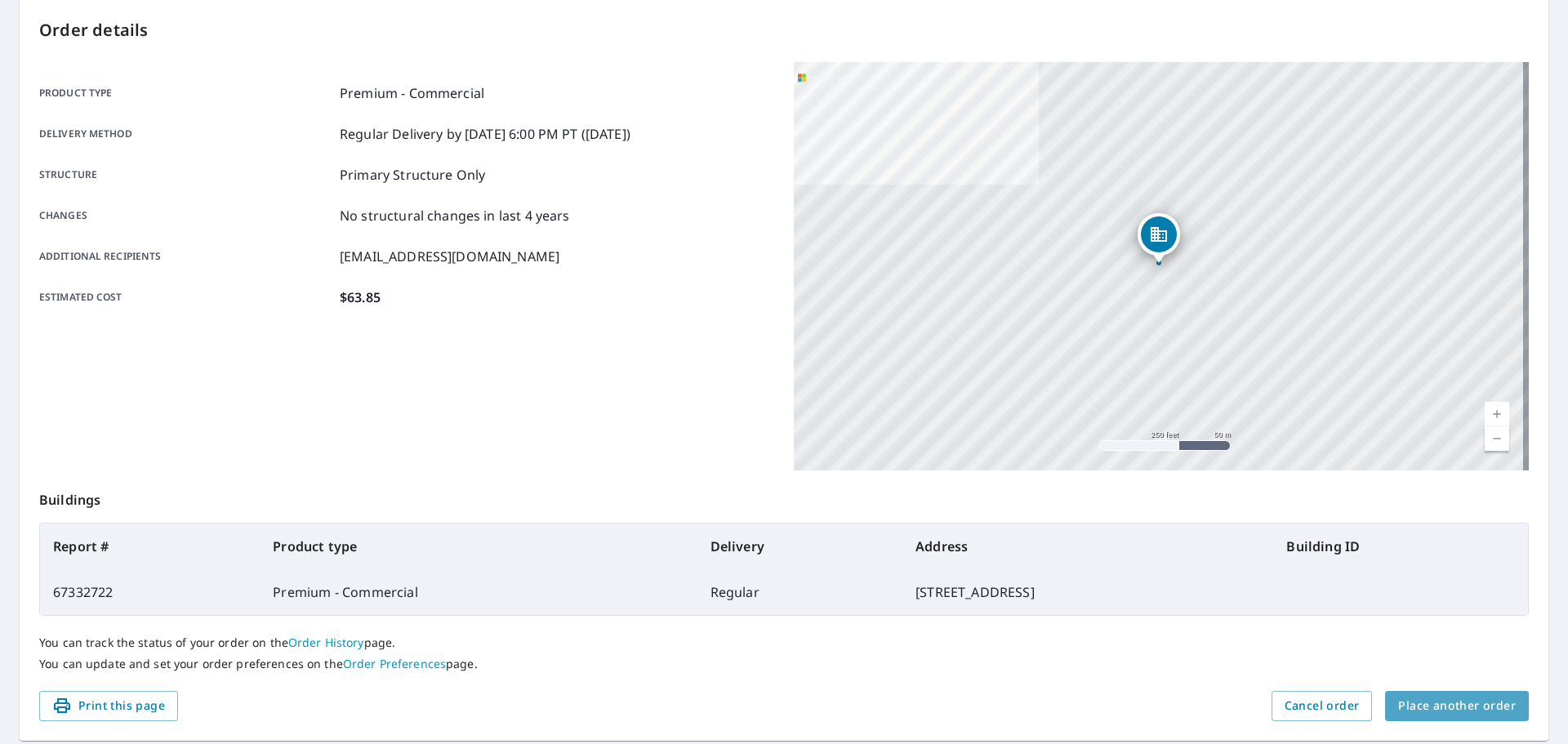
click at [1473, 714] on span "Place another order" at bounding box center [1457, 706] width 118 height 21
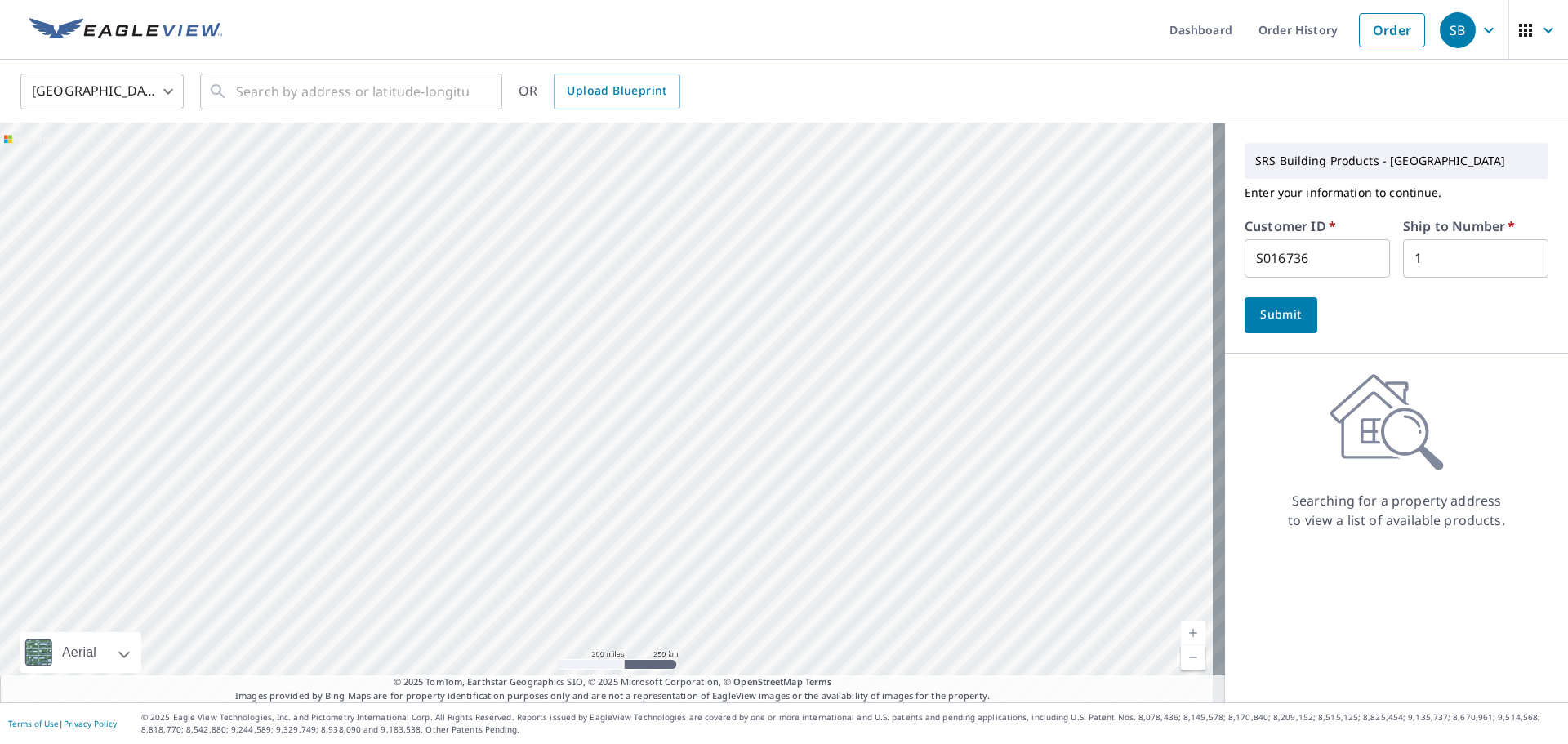
click at [1284, 317] on span "Submit" at bounding box center [1280, 315] width 46 height 21
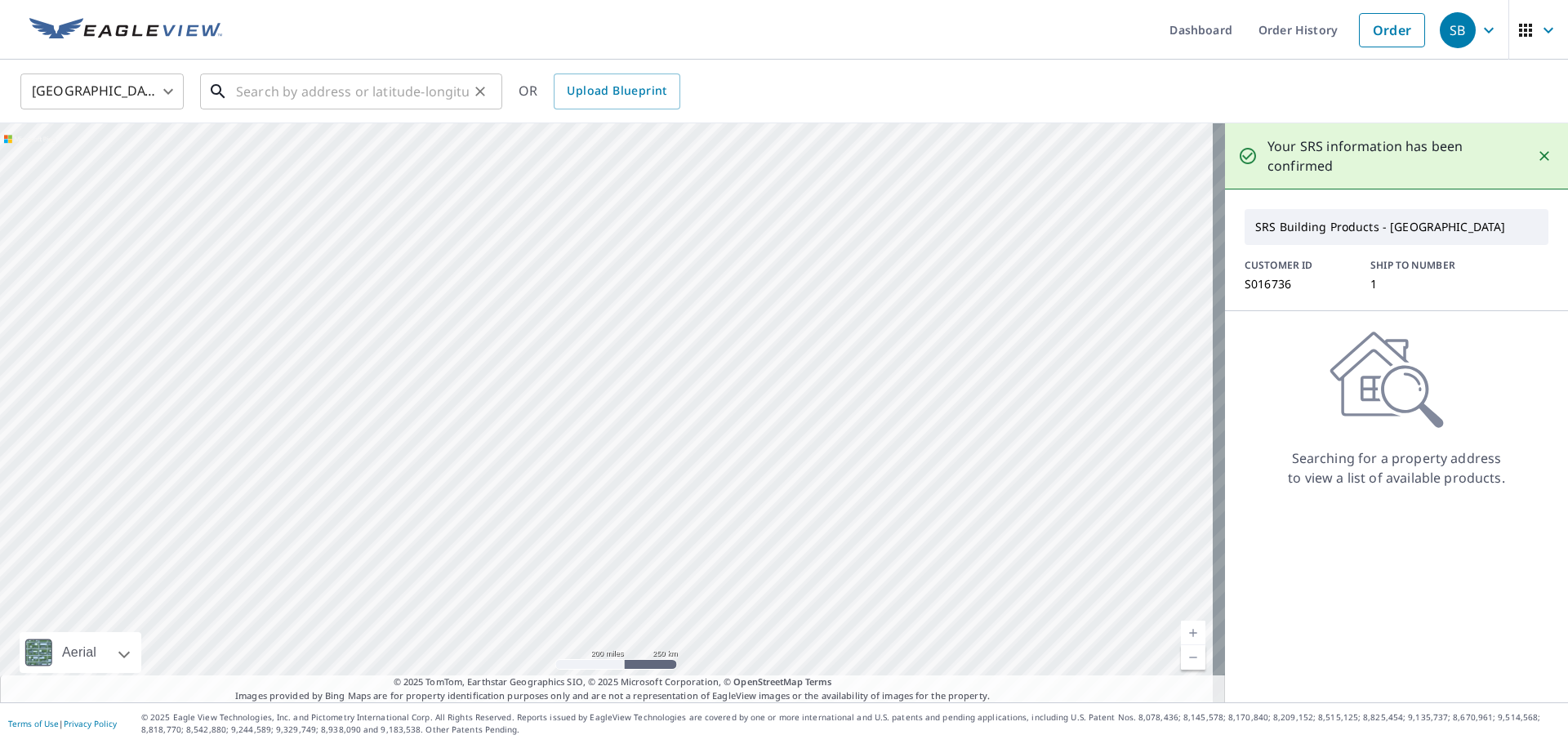
click at [255, 91] on input "text" at bounding box center [352, 91] width 233 height 46
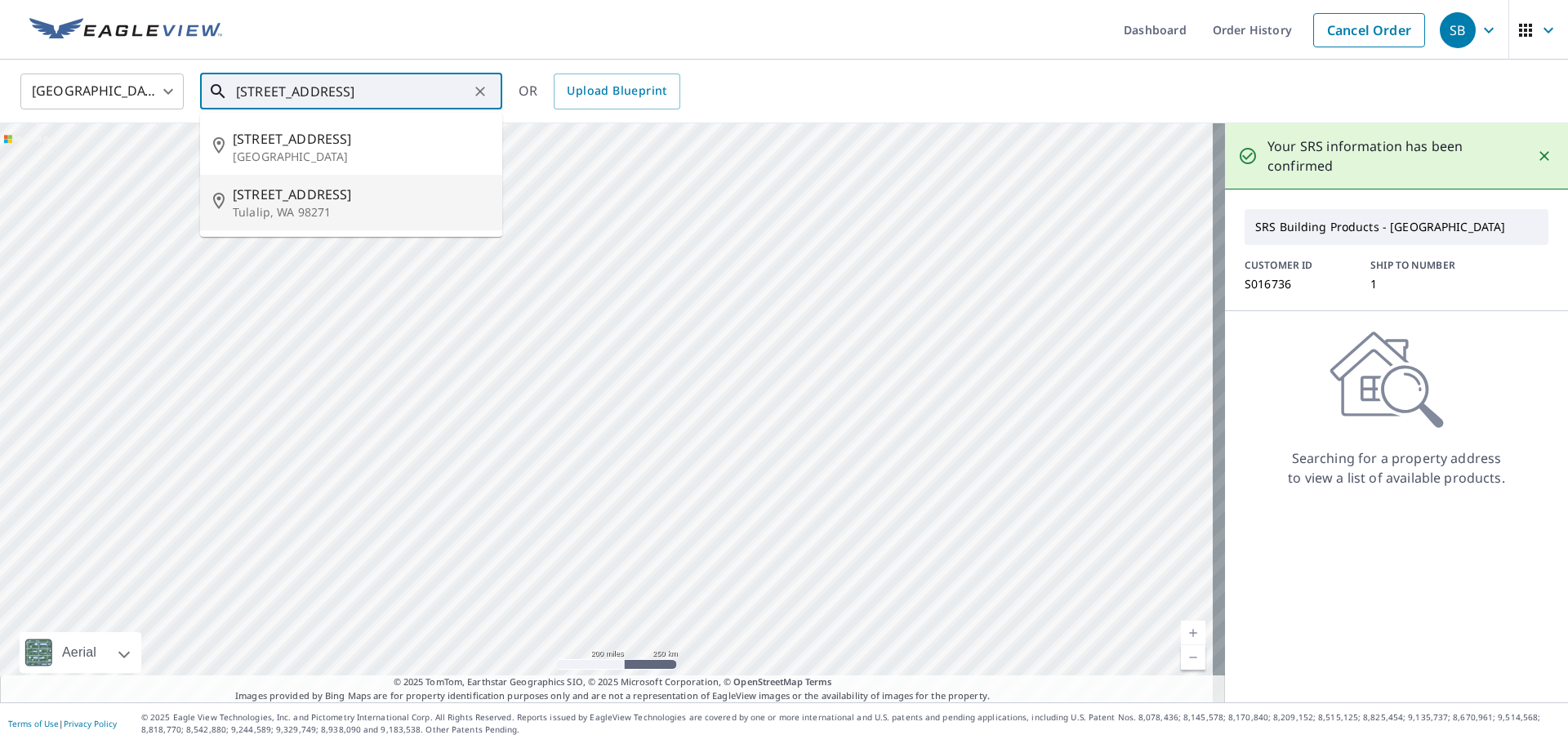
click at [342, 204] on p "Tulalip, WA 98271" at bounding box center [361, 212] width 257 height 17
type input "[STREET_ADDRESS]"
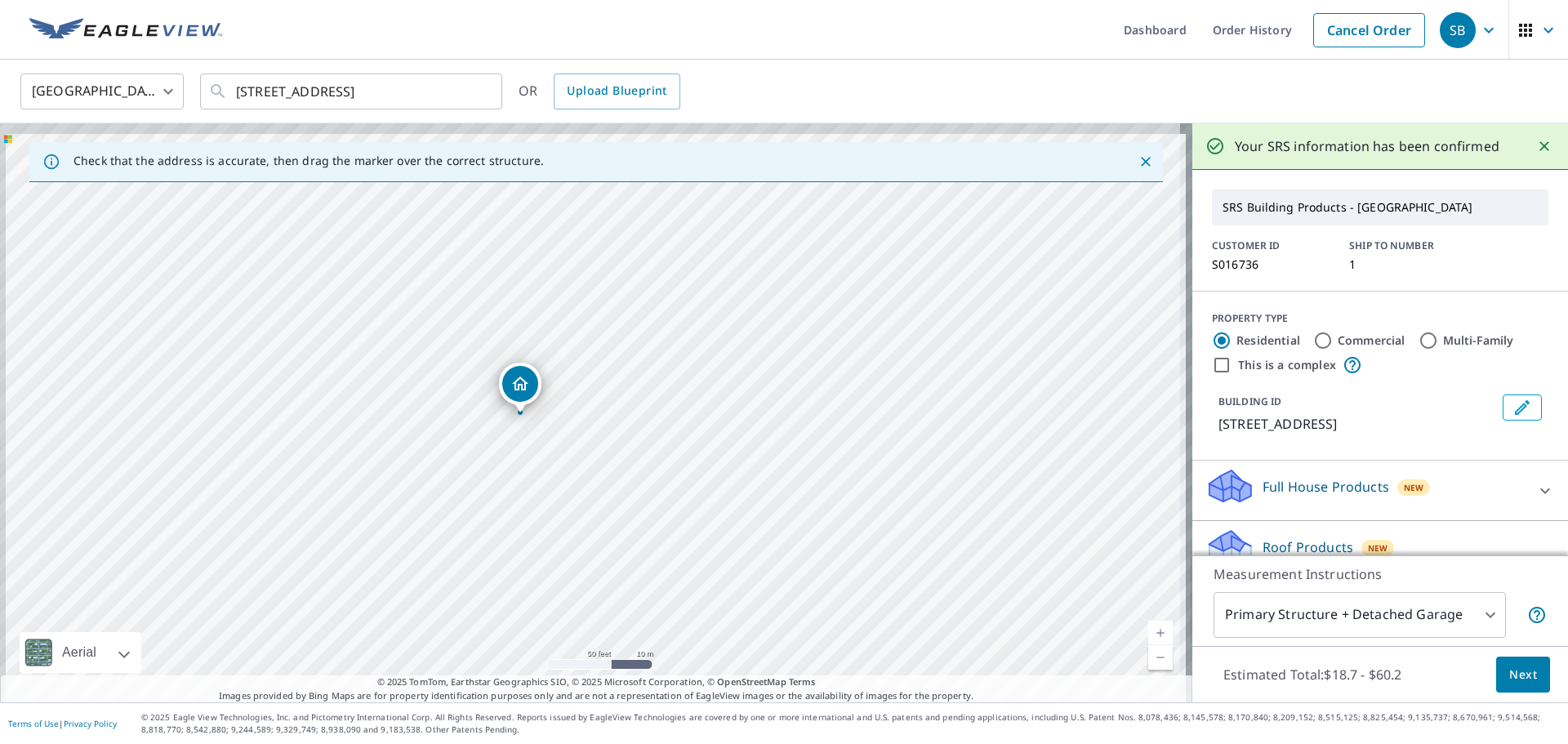
drag, startPoint x: 522, startPoint y: 416, endPoint x: 573, endPoint y: 528, distance: 123.1
click at [573, 528] on div "[STREET_ADDRESS]" at bounding box center [596, 412] width 1192 height 579
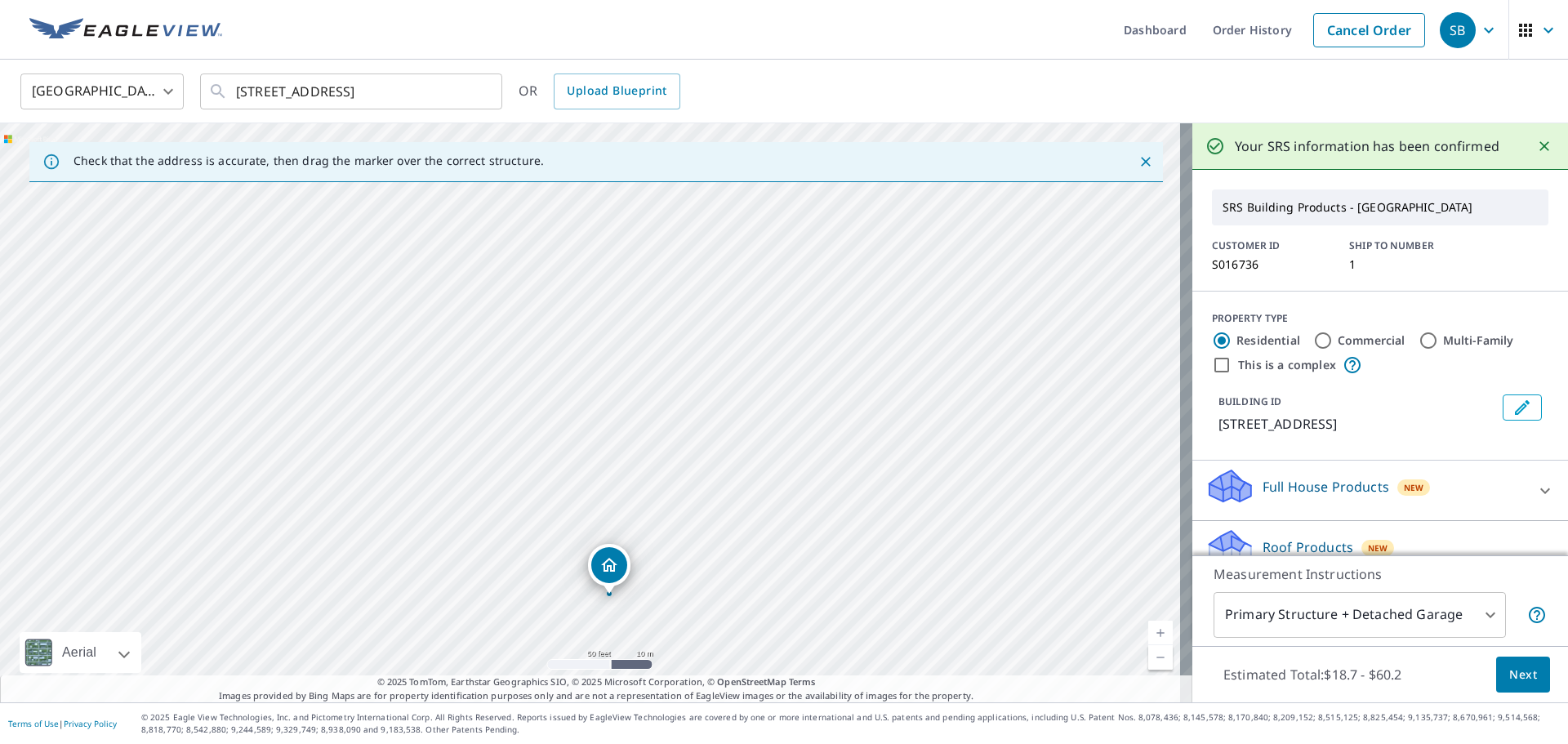
drag, startPoint x: 775, startPoint y: 513, endPoint x: 862, endPoint y: 538, distance: 90.5
click at [862, 538] on div "[STREET_ADDRESS]" at bounding box center [596, 412] width 1192 height 579
drag, startPoint x: 593, startPoint y: 516, endPoint x: 588, endPoint y: 468, distance: 48.3
drag, startPoint x: 551, startPoint y: 426, endPoint x: 555, endPoint y: 432, distance: 7.2
click at [555, 432] on div "[STREET_ADDRESS]" at bounding box center [596, 412] width 1192 height 579
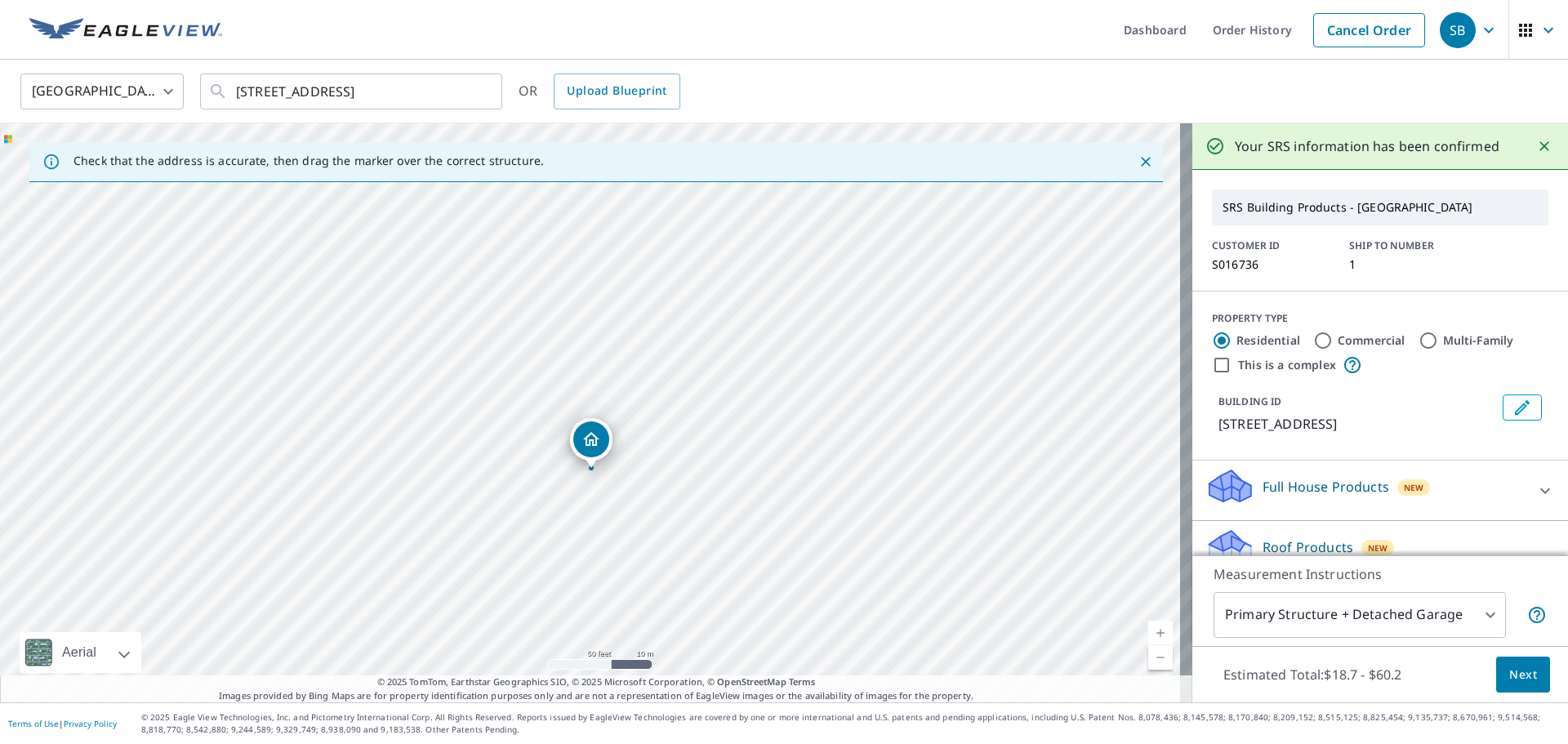
drag, startPoint x: 604, startPoint y: 463, endPoint x: 610, endPoint y: 536, distance: 73.2
click at [610, 536] on div "[STREET_ADDRESS]" at bounding box center [596, 412] width 1192 height 579
drag, startPoint x: 546, startPoint y: 389, endPoint x: 593, endPoint y: 421, distance: 56.9
click at [593, 421] on div "[STREET_ADDRESS]" at bounding box center [596, 412] width 1192 height 579
drag, startPoint x: 758, startPoint y: 643, endPoint x: 521, endPoint y: 283, distance: 431.0
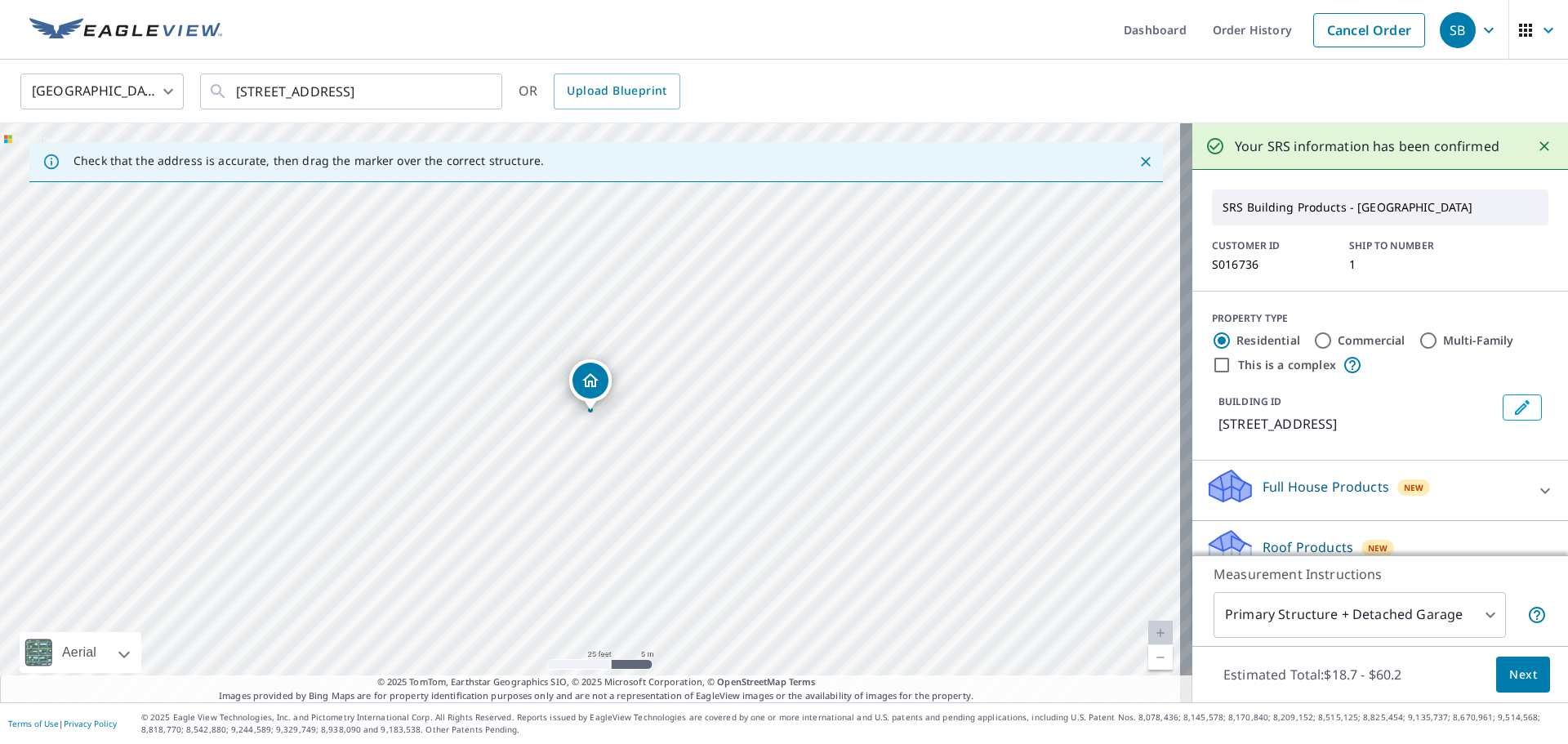
click at [1315, 342] on input "Commercial" at bounding box center [1323, 340] width 20 height 20
radio input "true"
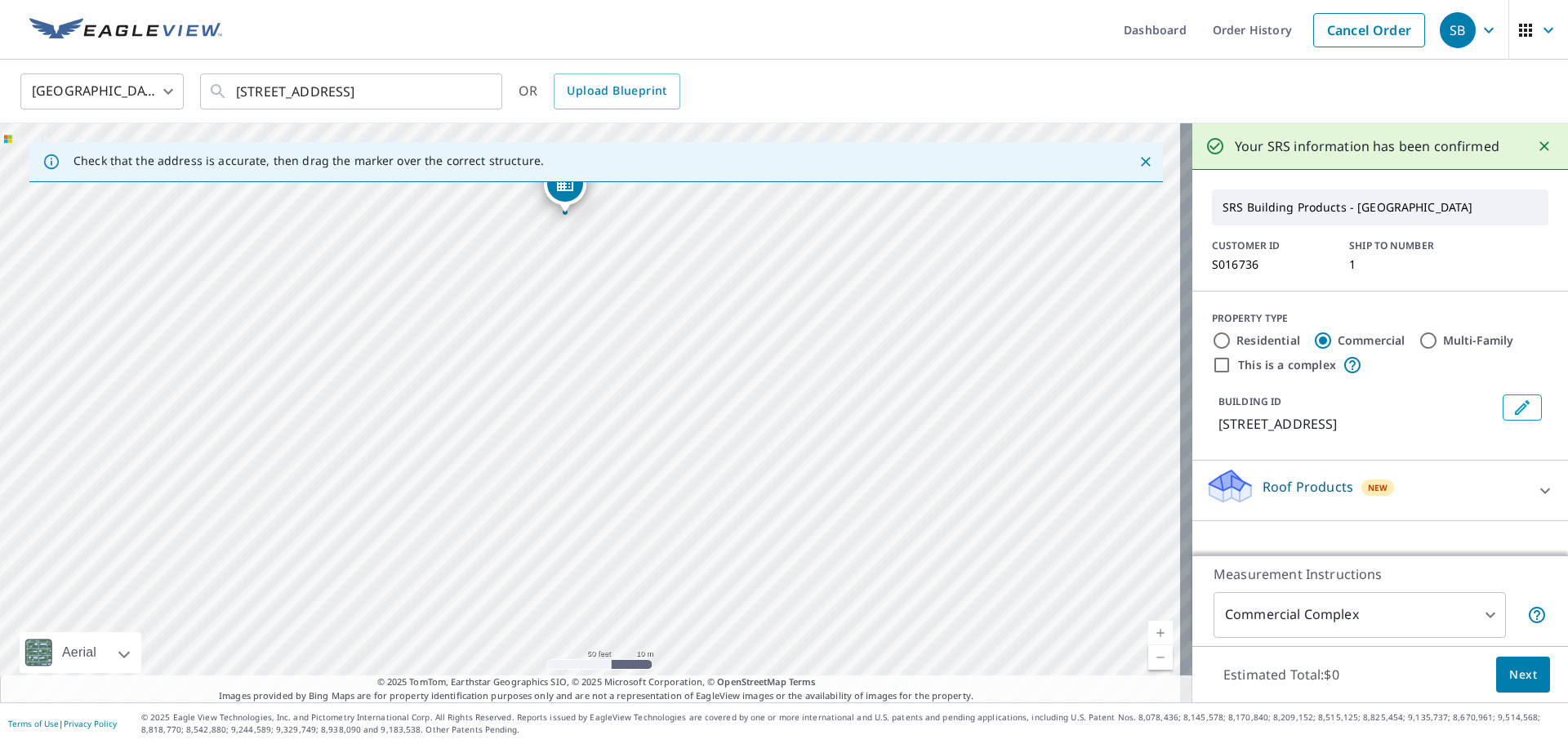
drag, startPoint x: 739, startPoint y: 484, endPoint x: 622, endPoint y: 258, distance: 254.5
click at [619, 258] on div "[STREET_ADDRESS]" at bounding box center [596, 412] width 1192 height 579
drag, startPoint x: 713, startPoint y: 397, endPoint x: 656, endPoint y: 624, distance: 234.0
click at [656, 624] on div "[STREET_ADDRESS]" at bounding box center [596, 412] width 1192 height 579
click at [1392, 621] on body "SB SB Dashboard Order History Cancel Order SB [GEOGRAPHIC_DATA] [GEOGRAPHIC_DAT…" at bounding box center [784, 372] width 1568 height 744
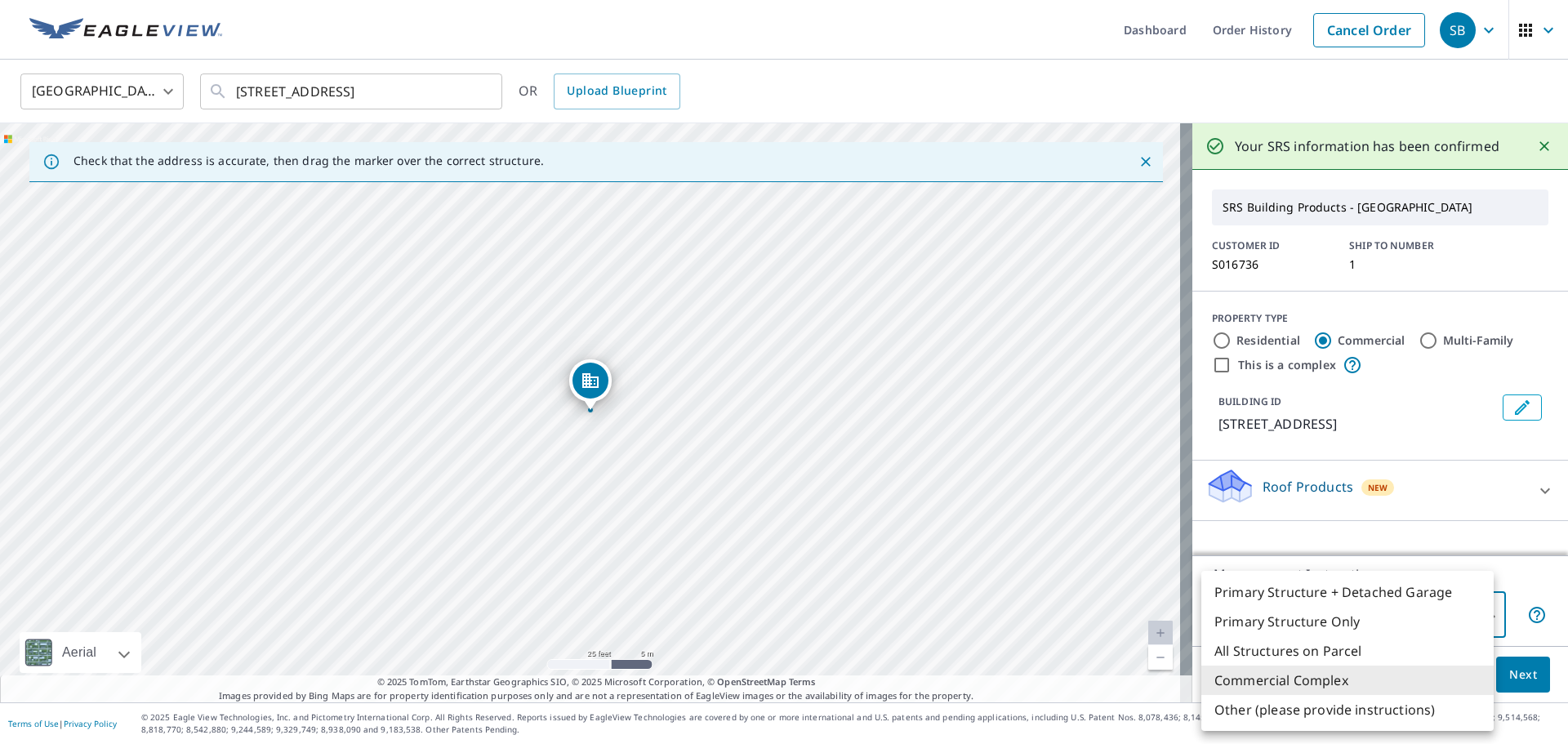
click at [1370, 626] on li "Primary Structure Only" at bounding box center [1347, 621] width 292 height 29
type input "2"
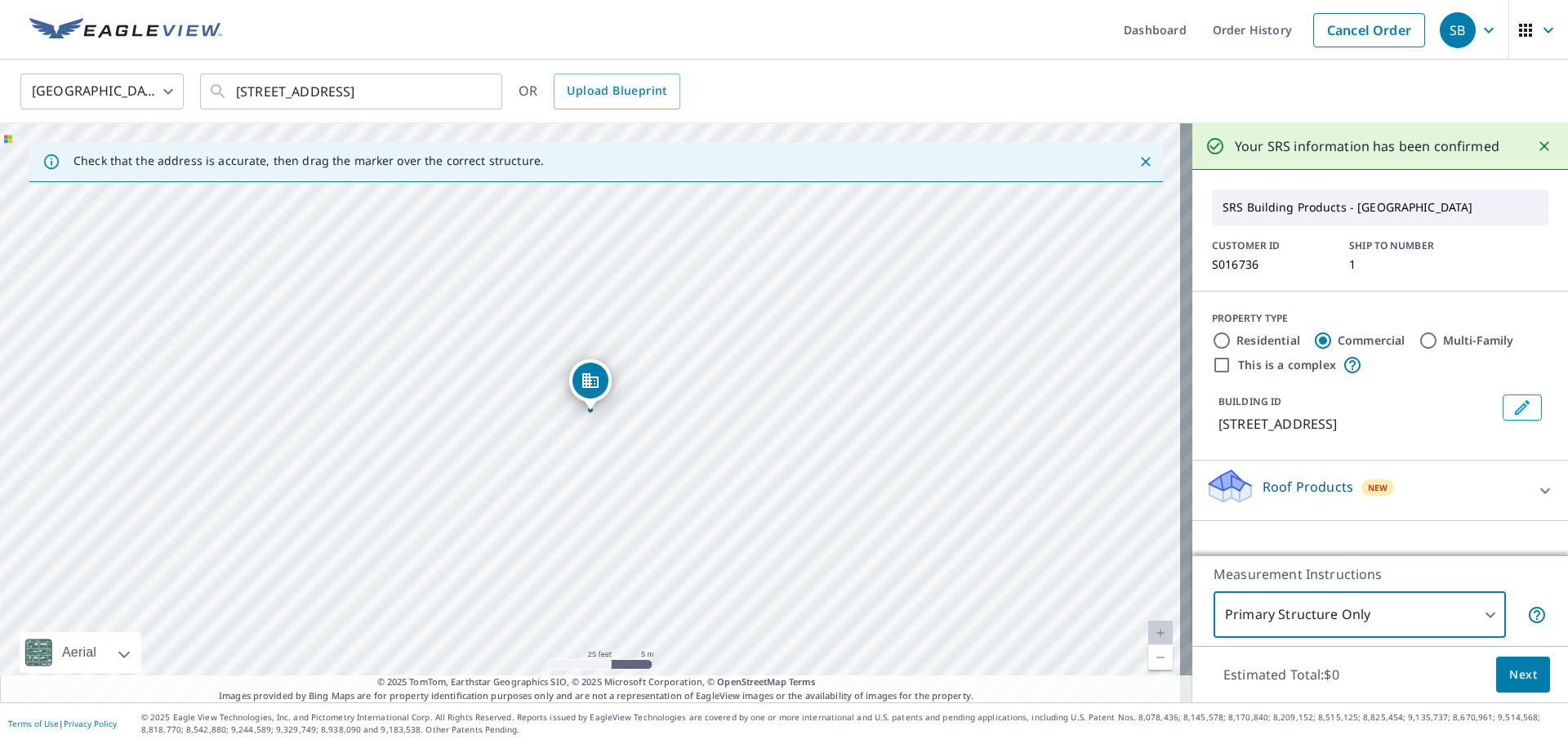
click at [1421, 488] on div "Roof Products New" at bounding box center [1365, 489] width 320 height 46
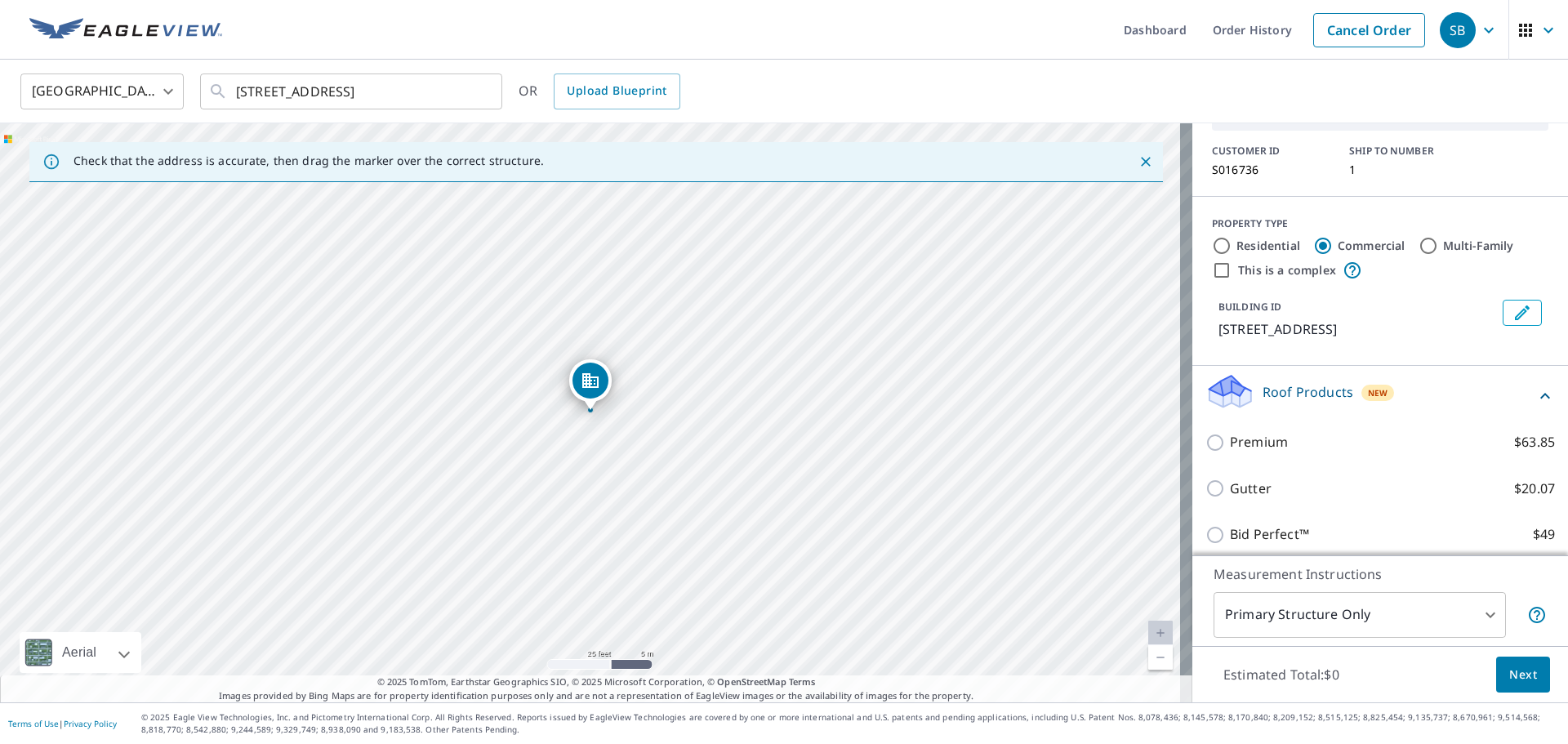
scroll to position [104, 0]
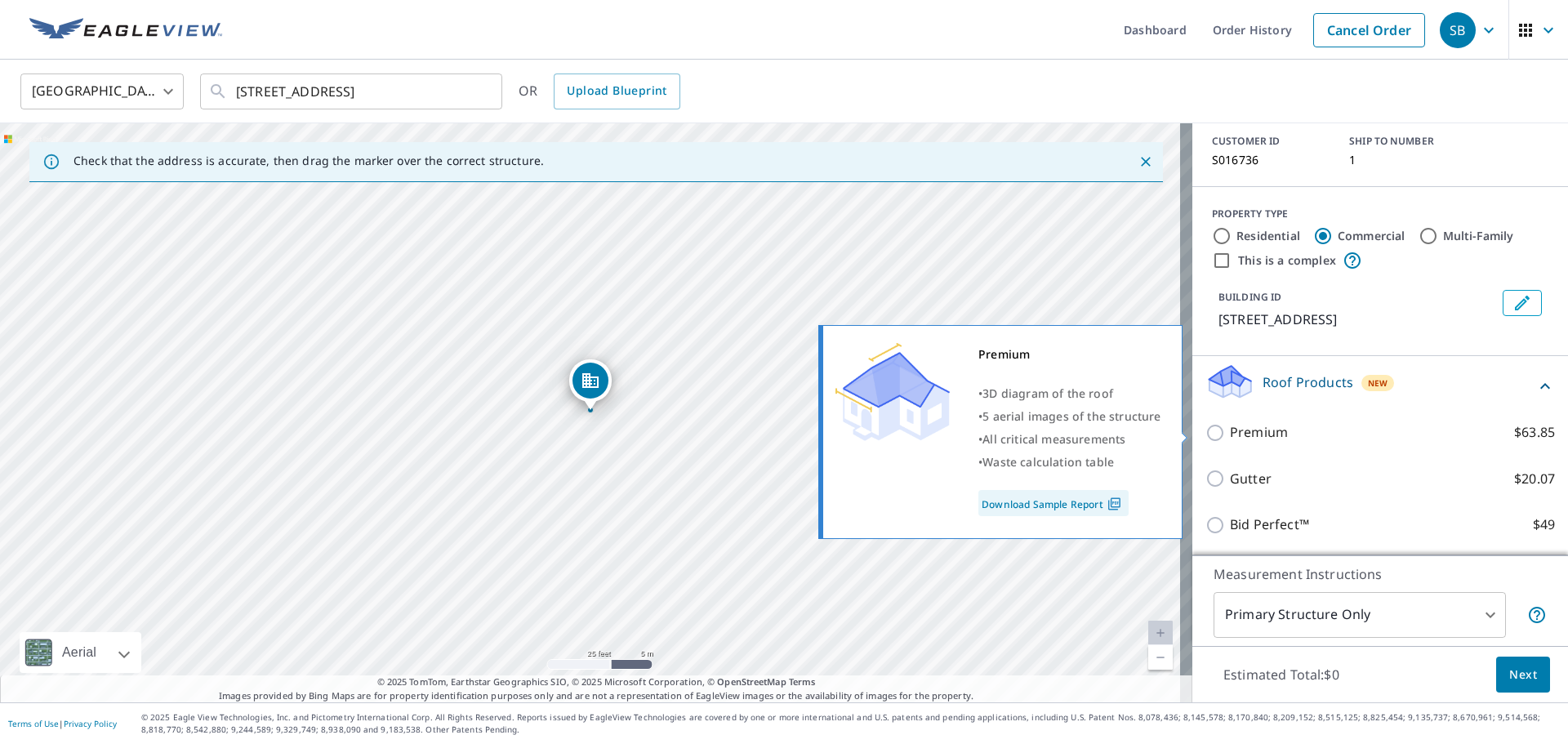
click at [1207, 436] on input "Premium $63.85" at bounding box center [1217, 432] width 25 height 20
checkbox input "true"
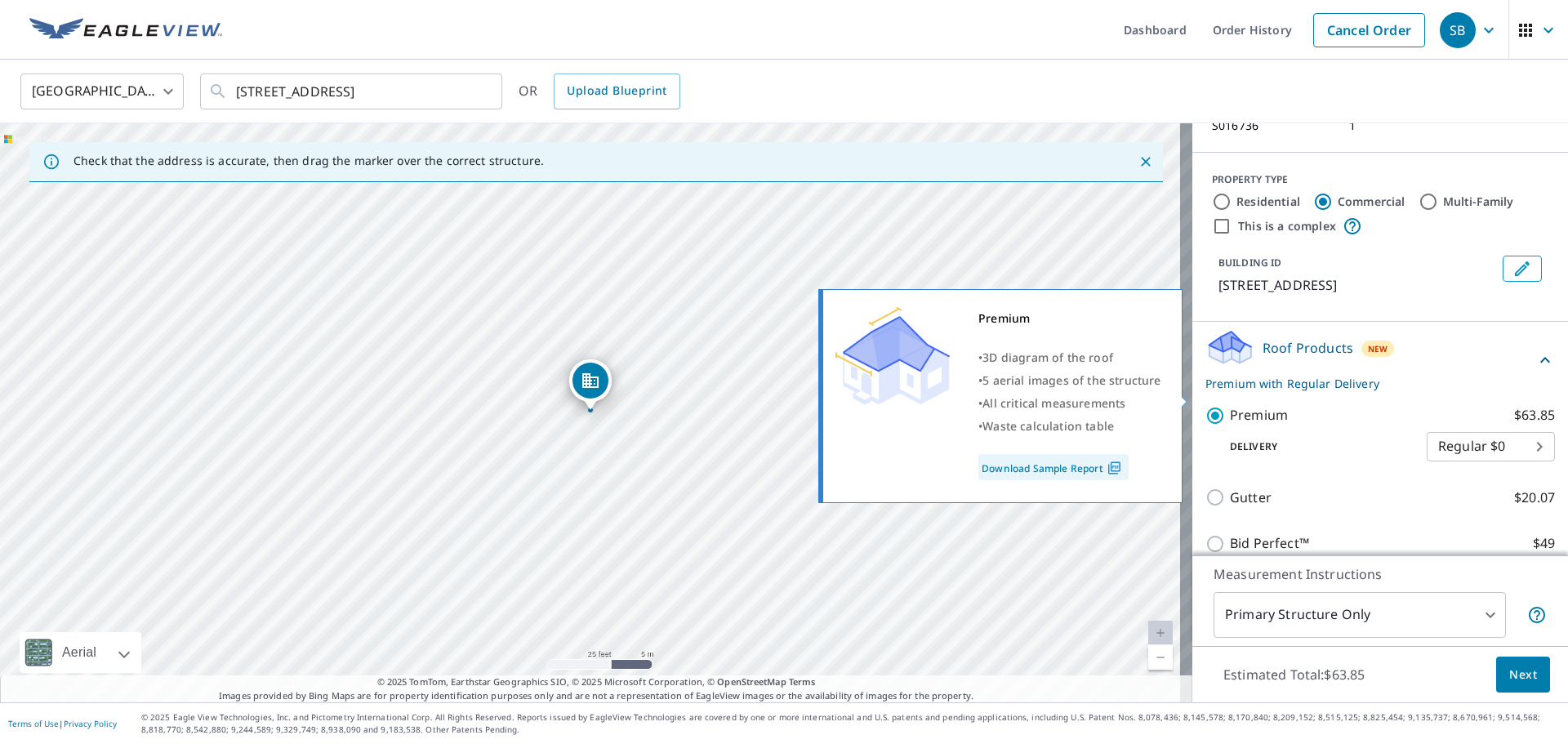
scroll to position [157, 0]
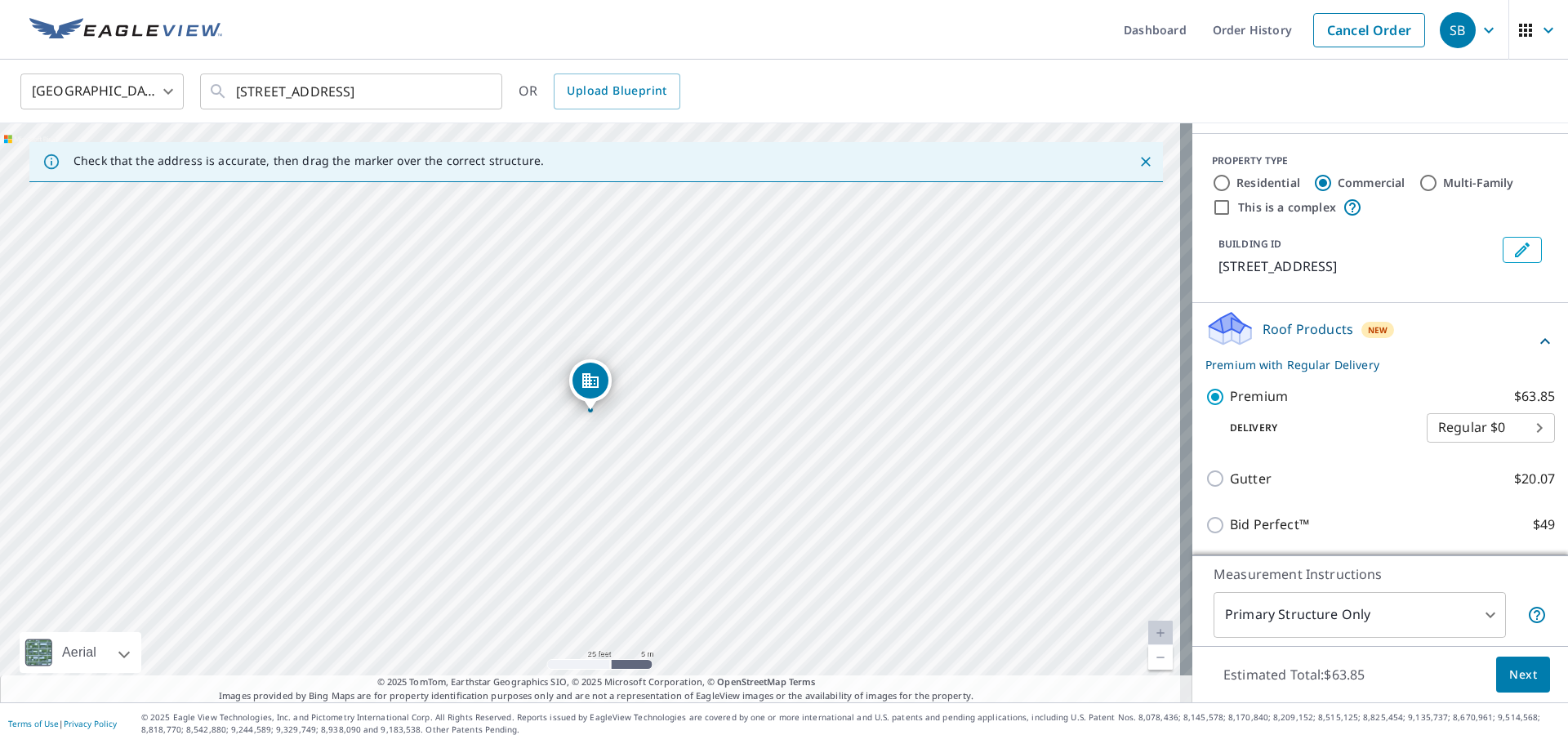
click at [1509, 671] on span "Next" at bounding box center [1523, 674] width 28 height 21
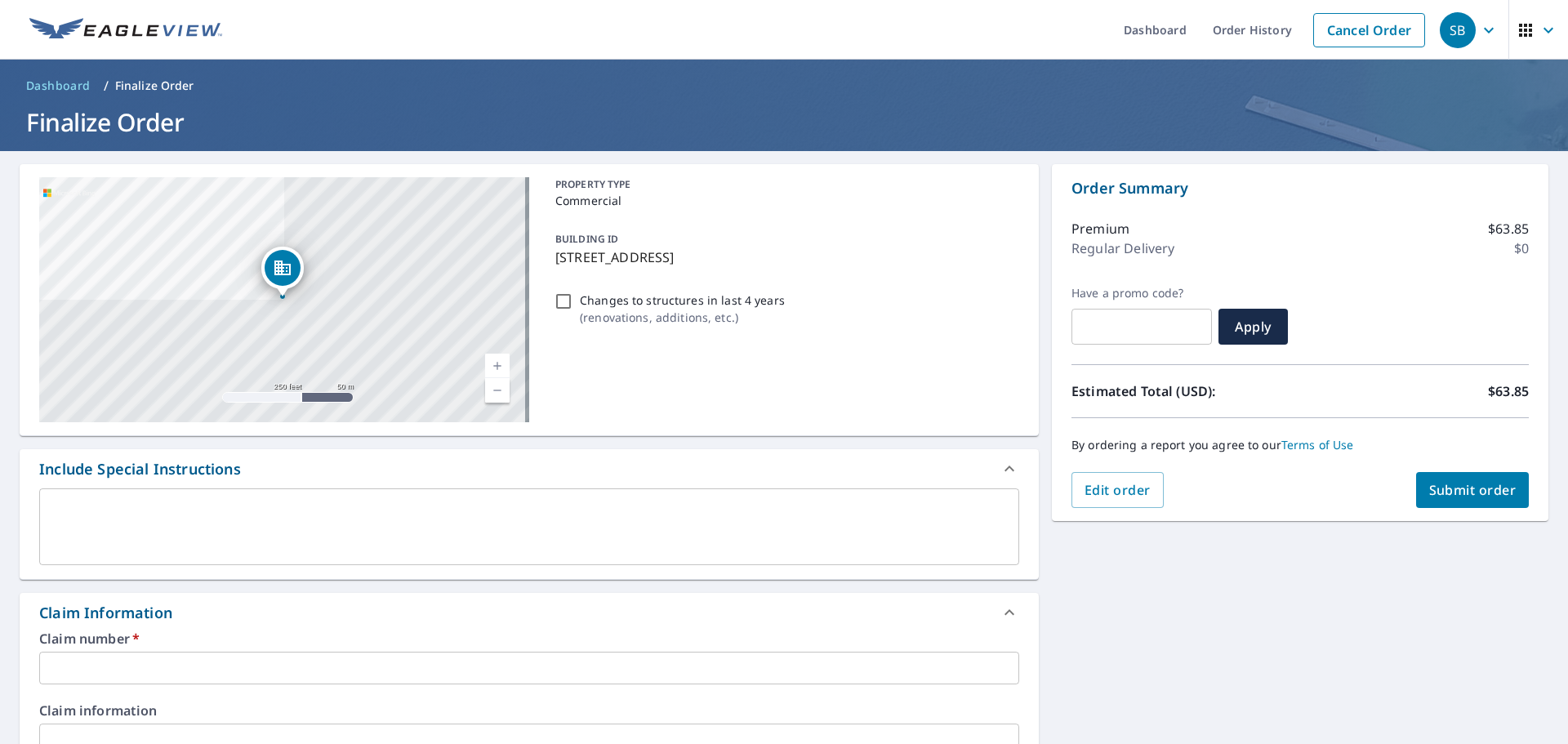
click at [250, 662] on input "text" at bounding box center [529, 667] width 980 height 32
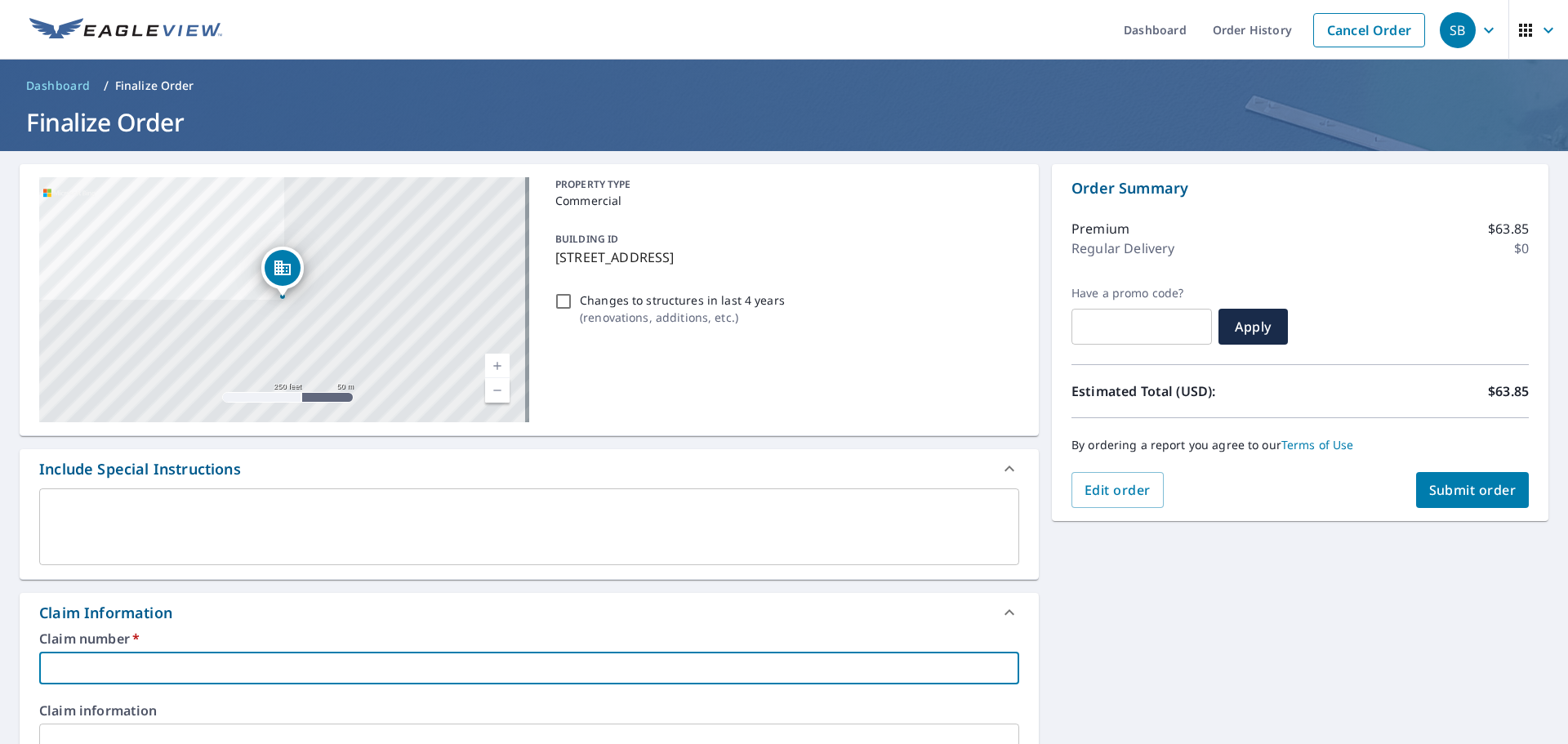
type input "P"
checkbox input "true"
type input "Pu"
checkbox input "true"
type input "Pub"
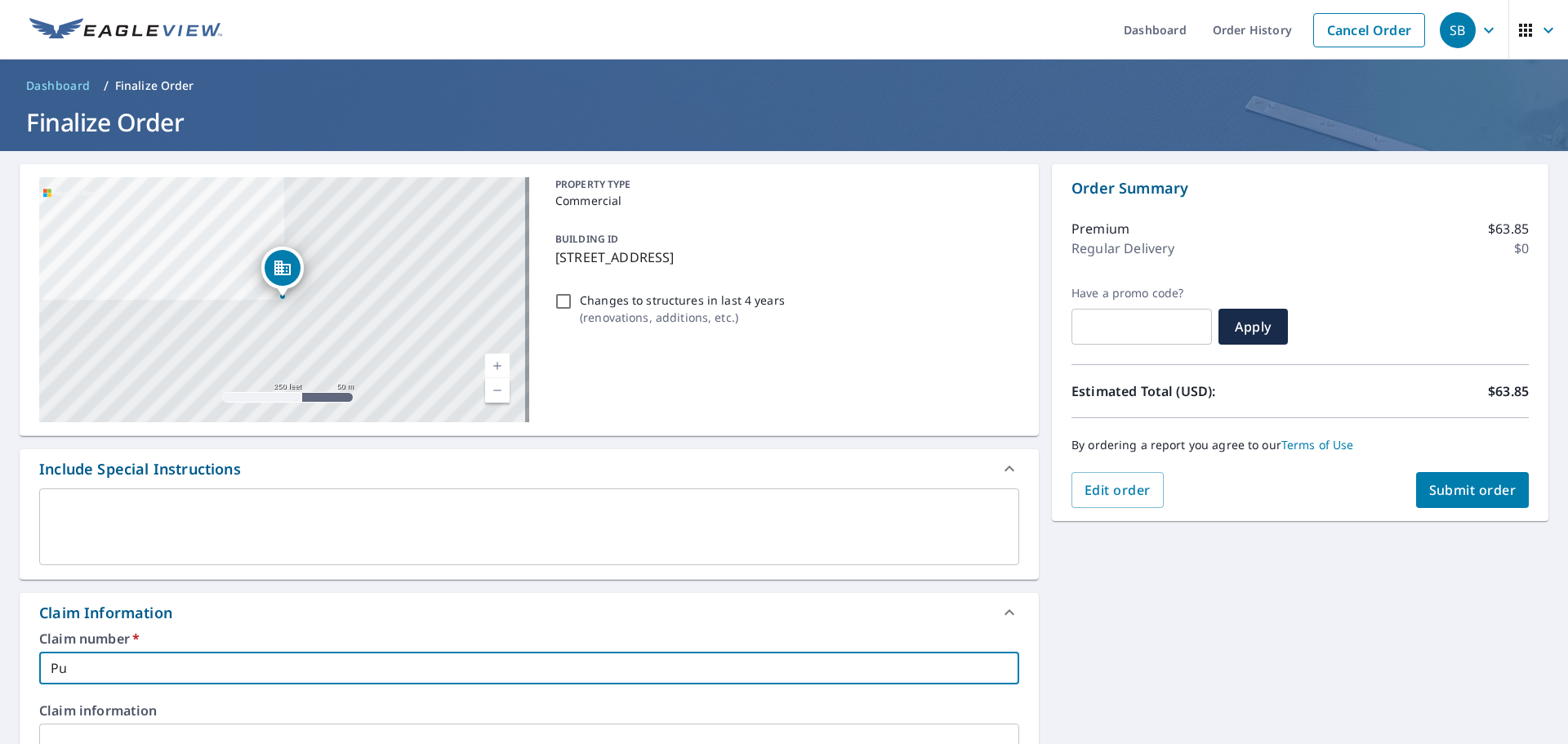
checkbox input "true"
type input "Publ"
checkbox input "true"
type input "Publi"
checkbox input "true"
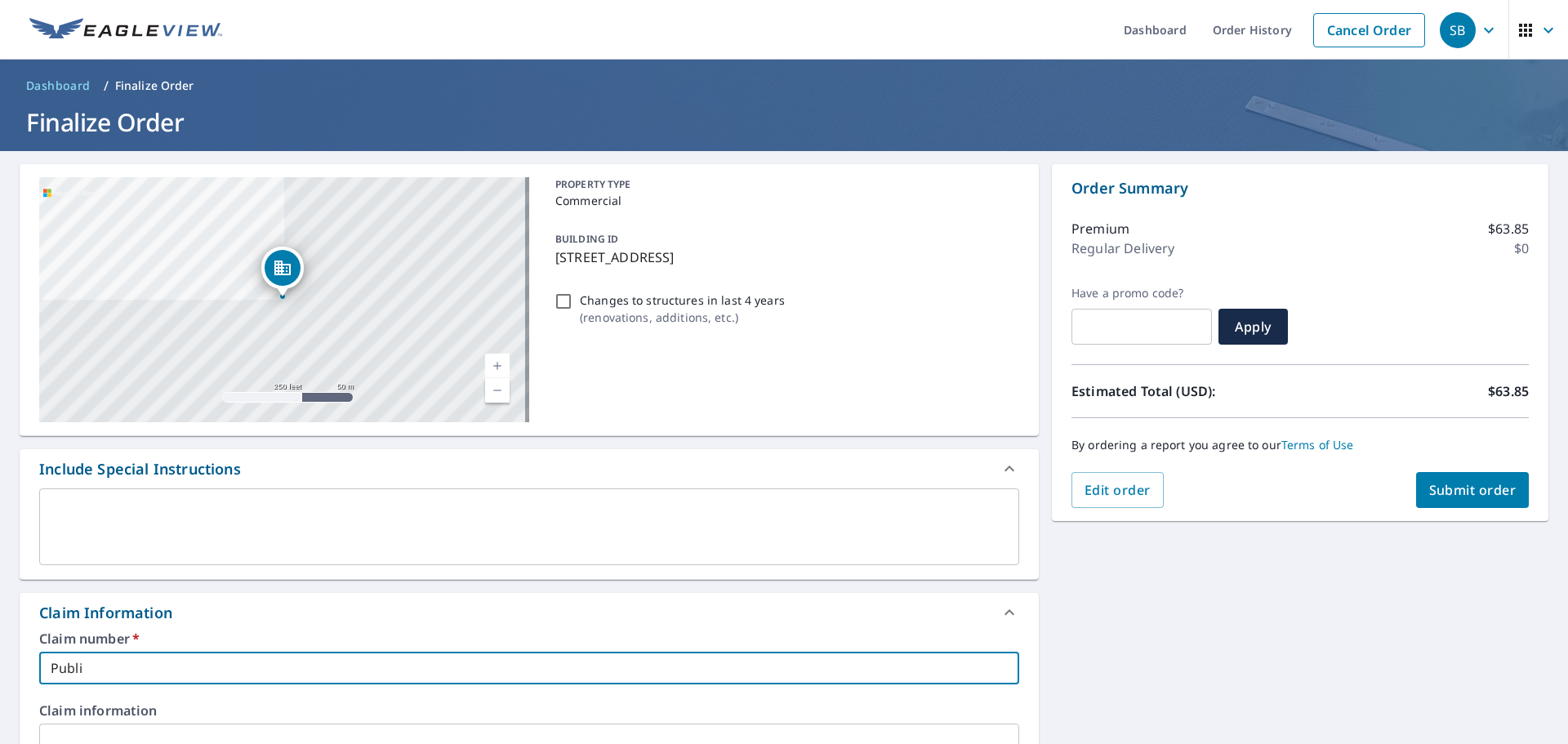
type input "Public"
checkbox input "true"
type input "Public"
checkbox input "true"
type input "Public W"
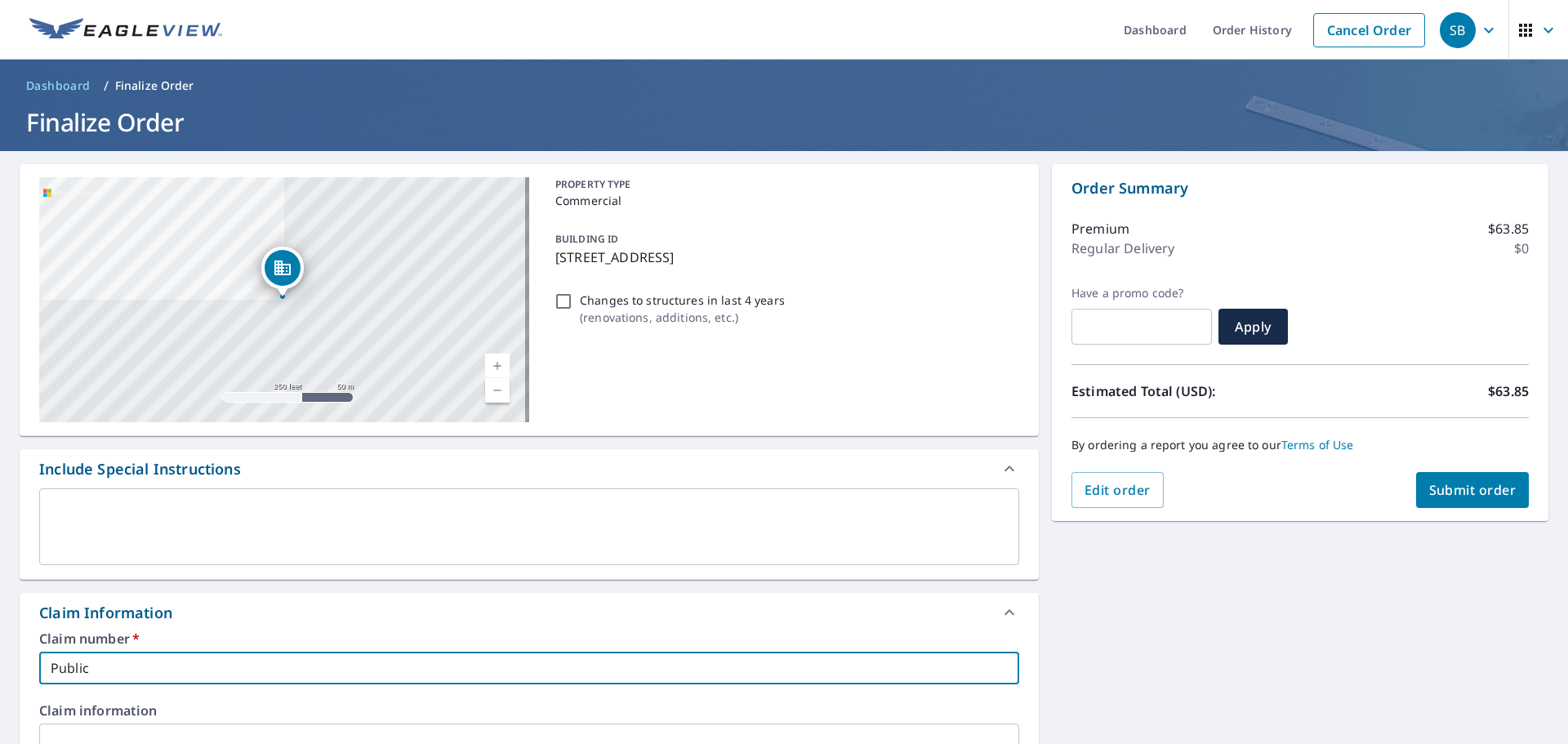
checkbox input "true"
type input "Public Wo"
checkbox input "true"
type input "Public Wor"
checkbox input "true"
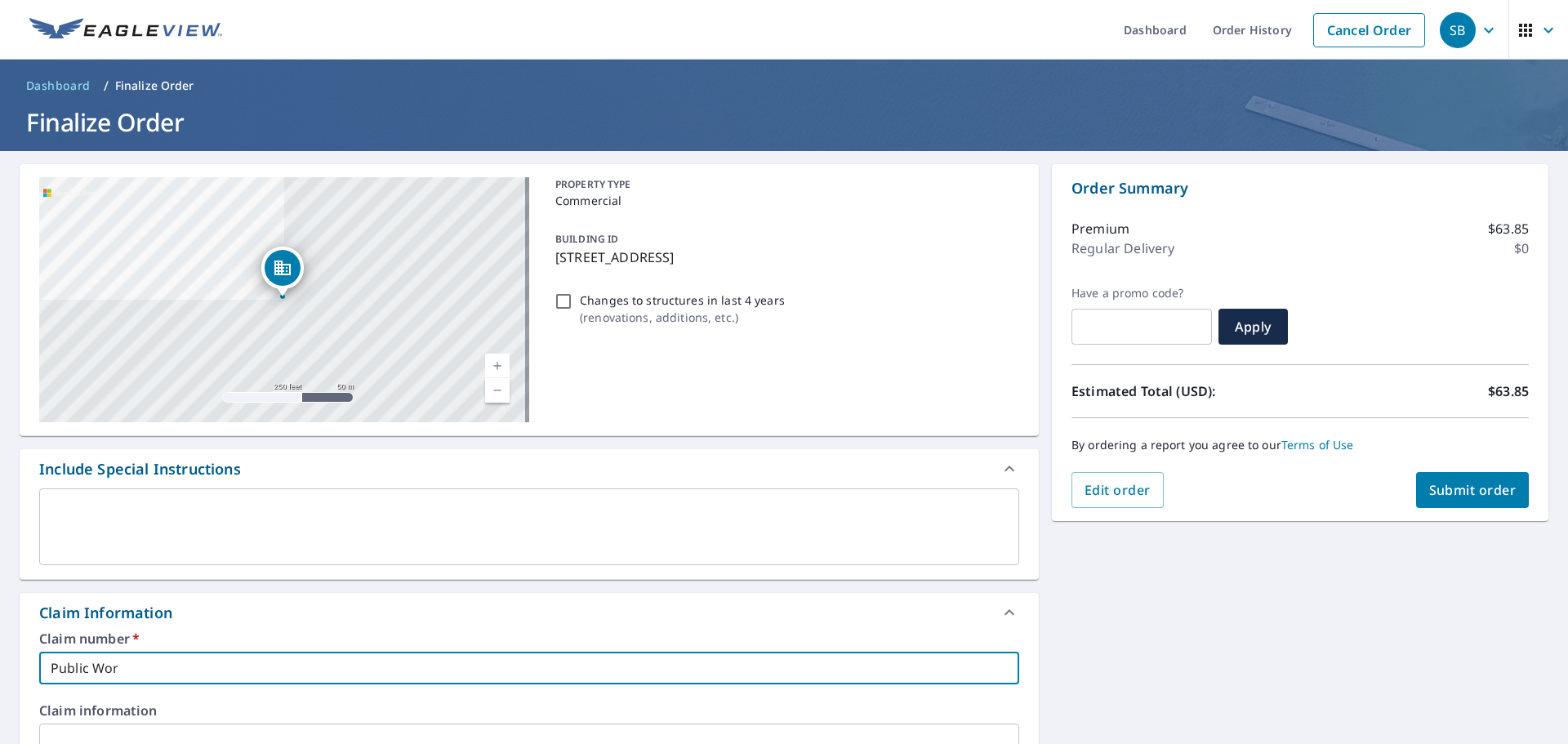
type input "Public Work"
checkbox input "true"
type input "Public Works"
checkbox input "true"
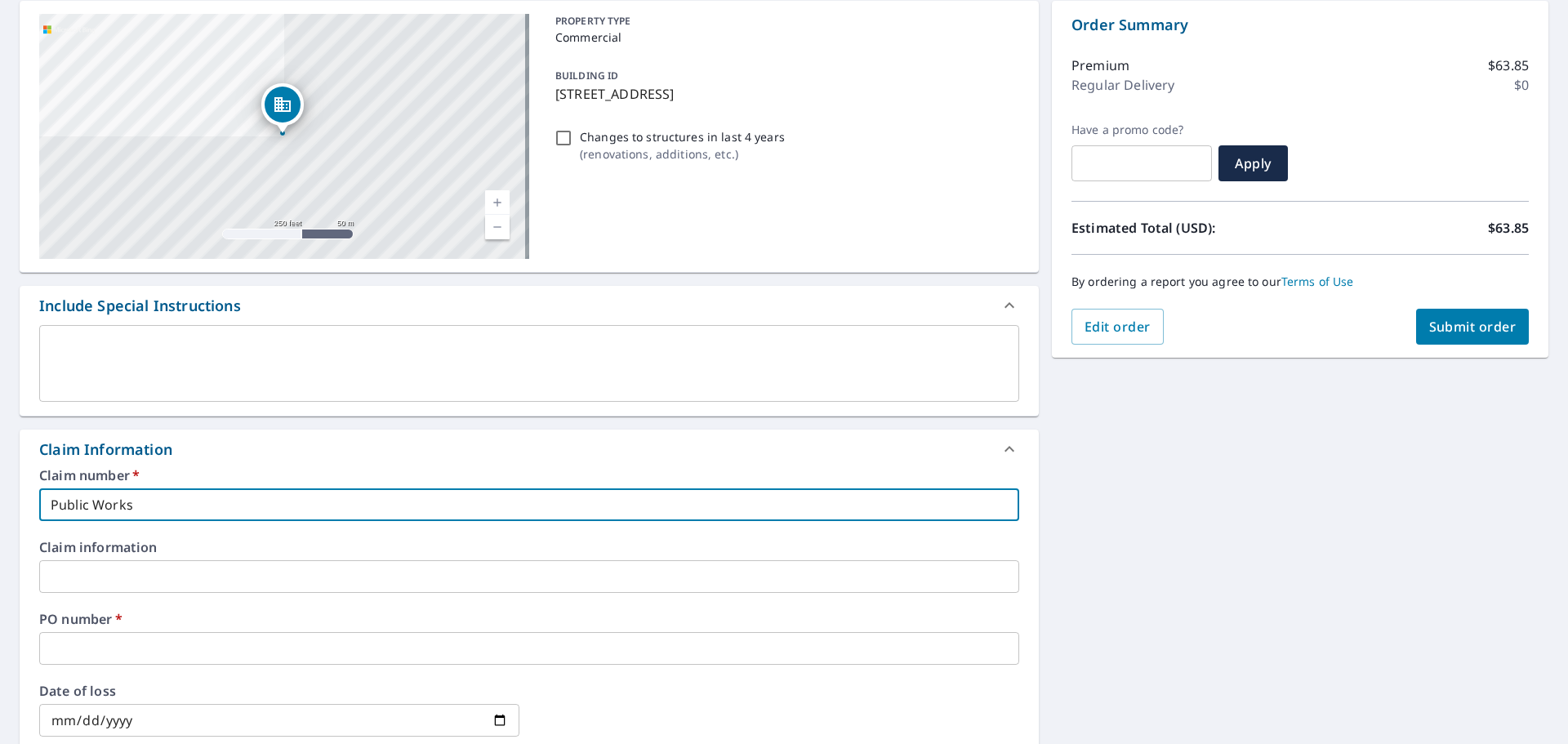
scroll to position [245, 0]
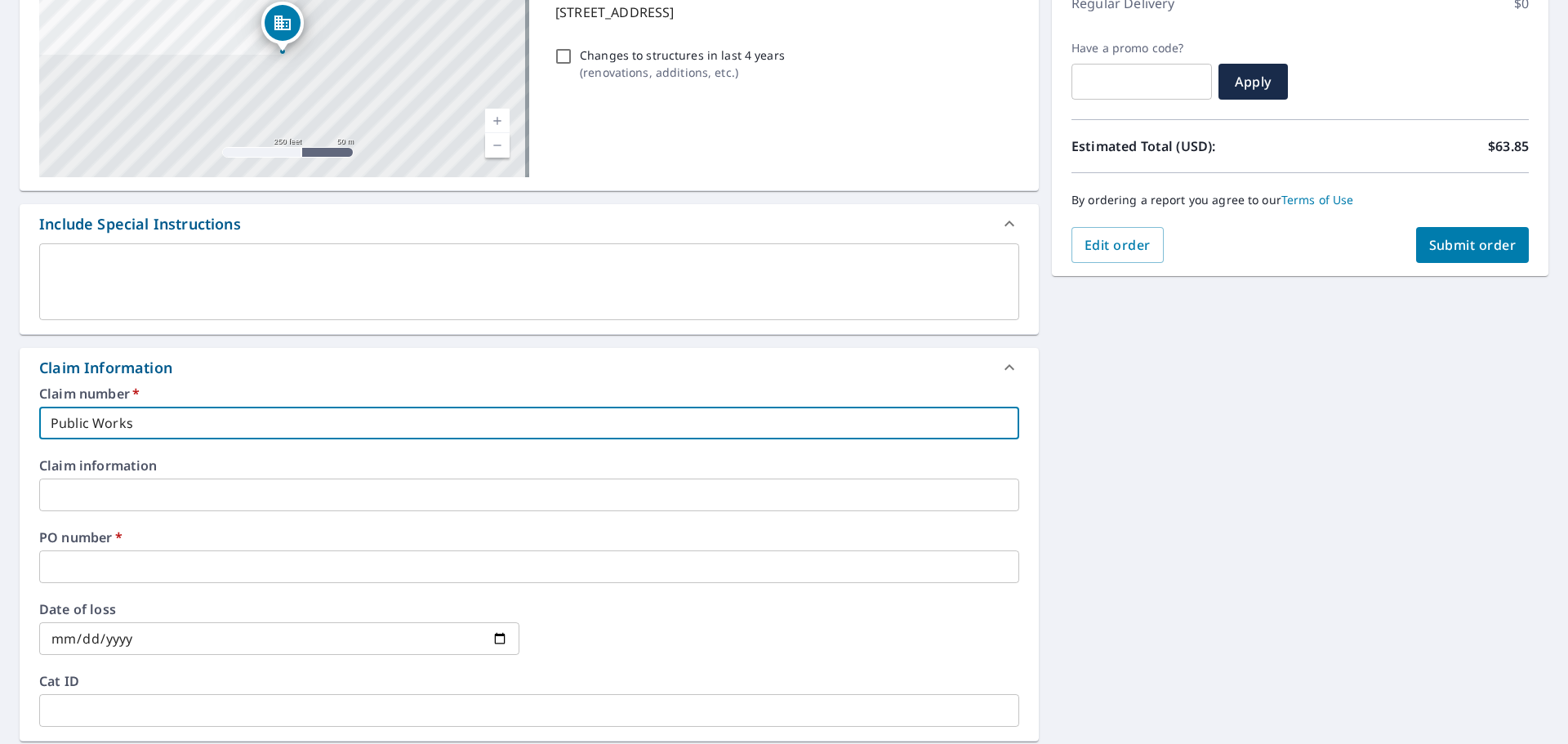
type input "Public Works"
click at [187, 567] on input "text" at bounding box center [529, 566] width 980 height 32
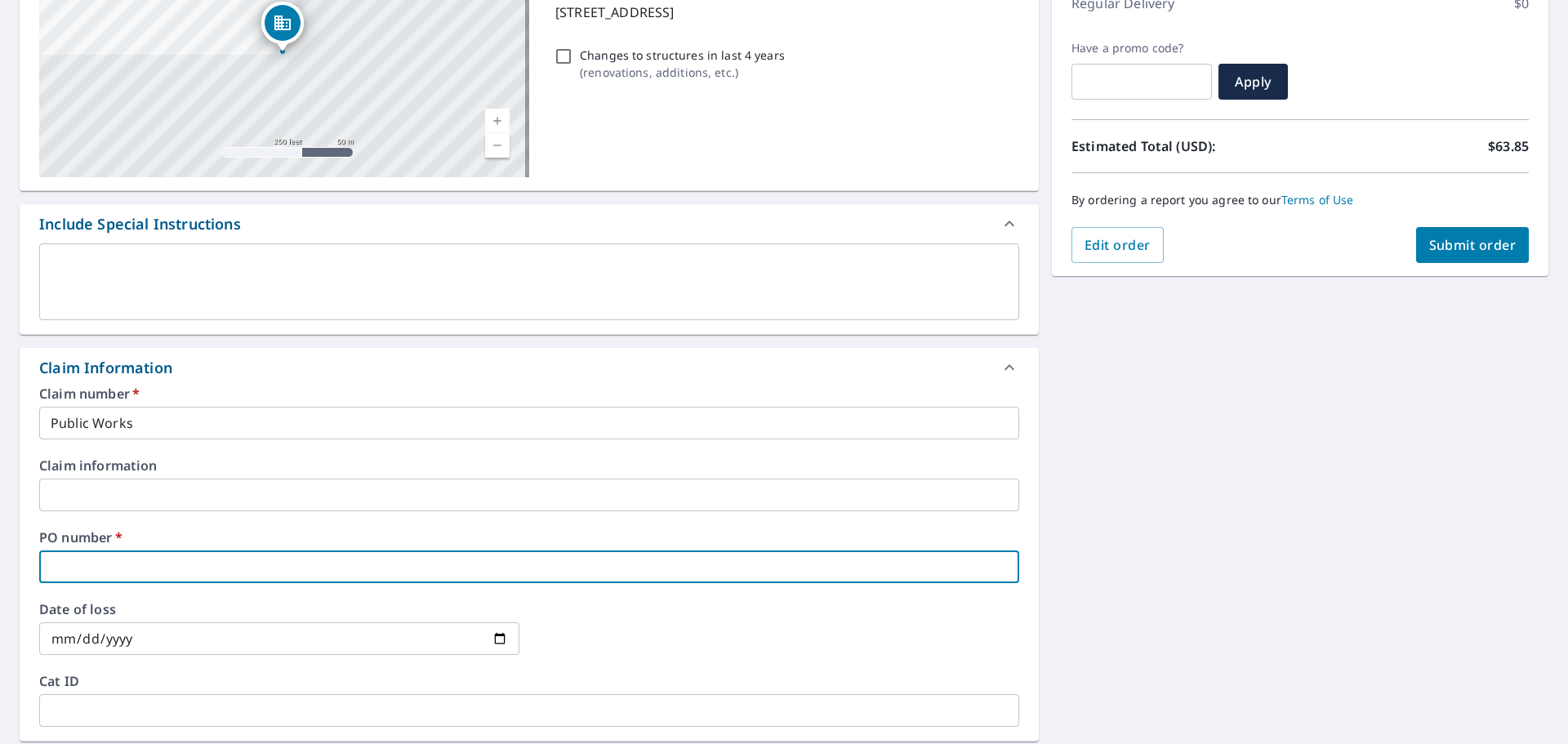
type input "P"
checkbox input "true"
type input "Pu"
checkbox input "true"
type input "Pub"
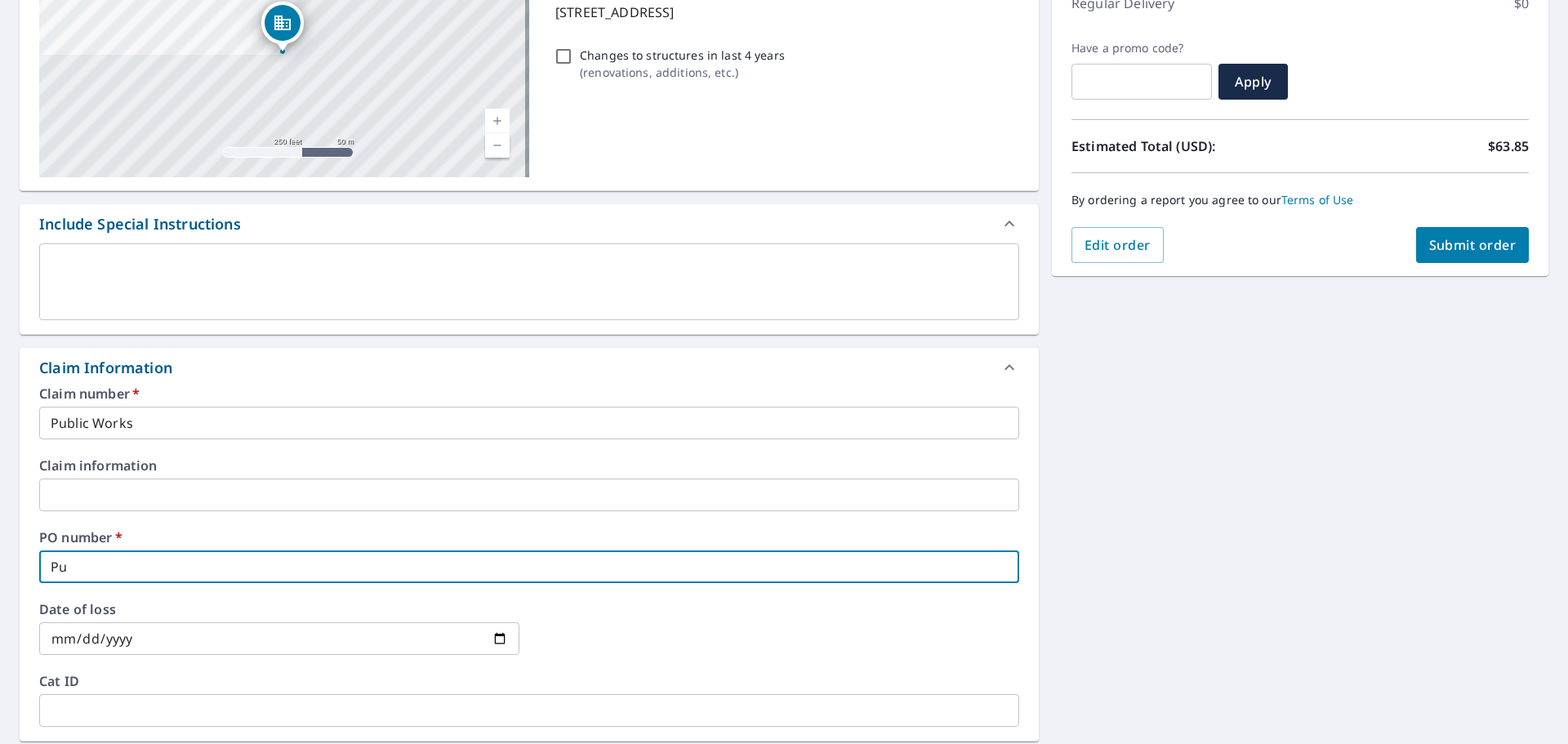
checkbox input "true"
type input "Publ"
checkbox input "true"
type input "Publi"
checkbox input "true"
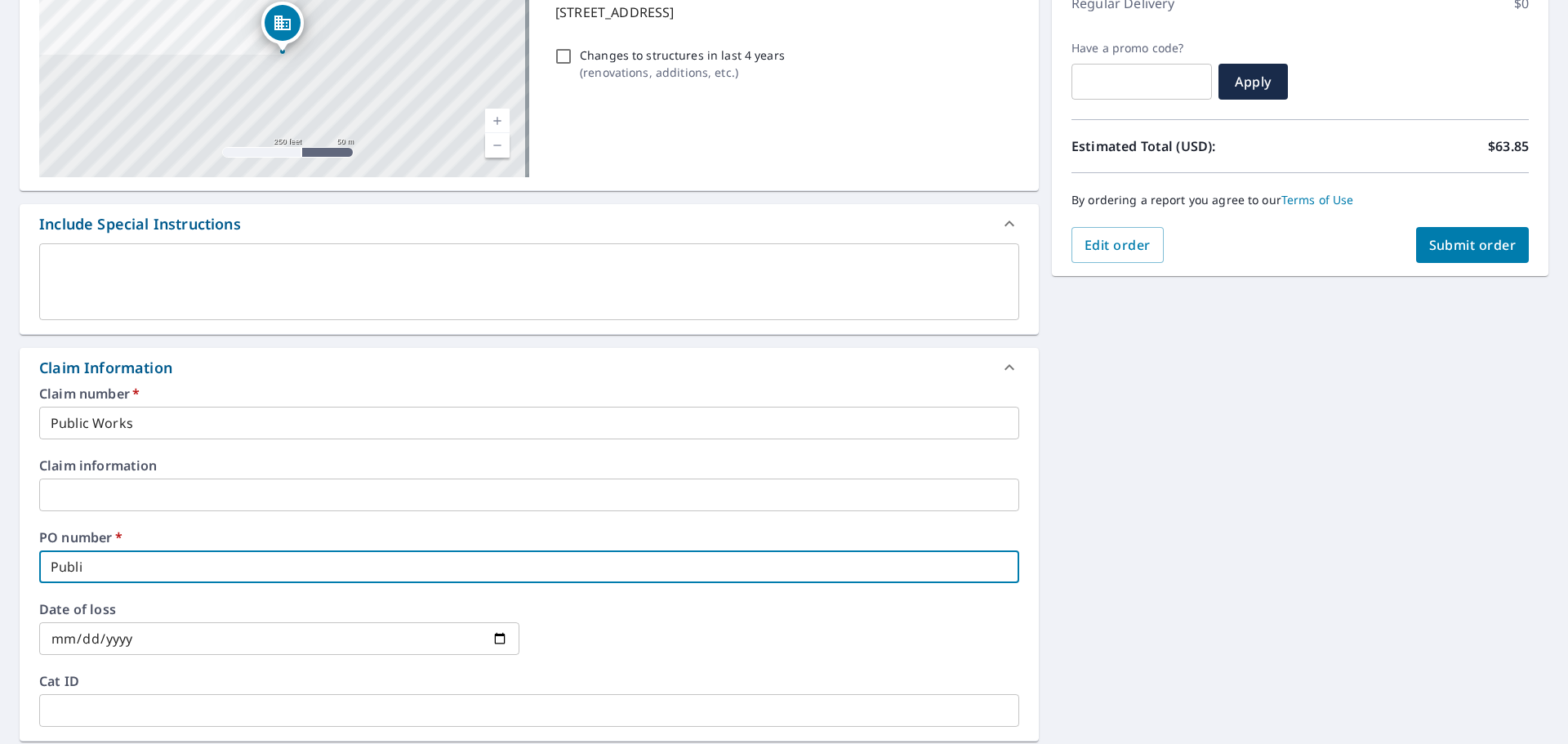
type input "Public"
checkbox input "true"
type input "Public"
checkbox input "true"
type input "Public W"
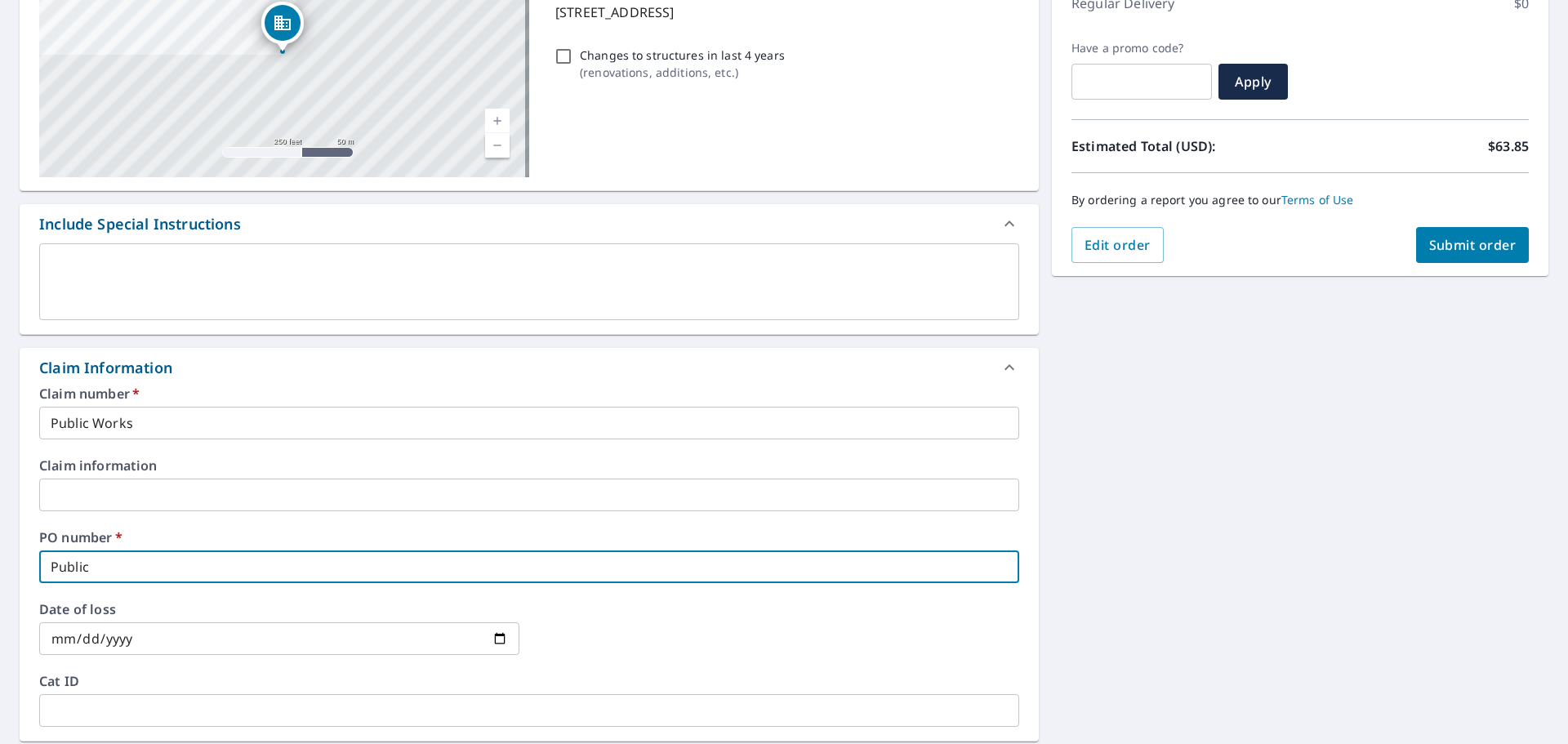
checkbox input "true"
type input "Public Wo"
checkbox input "true"
type input "Public Wor"
checkbox input "true"
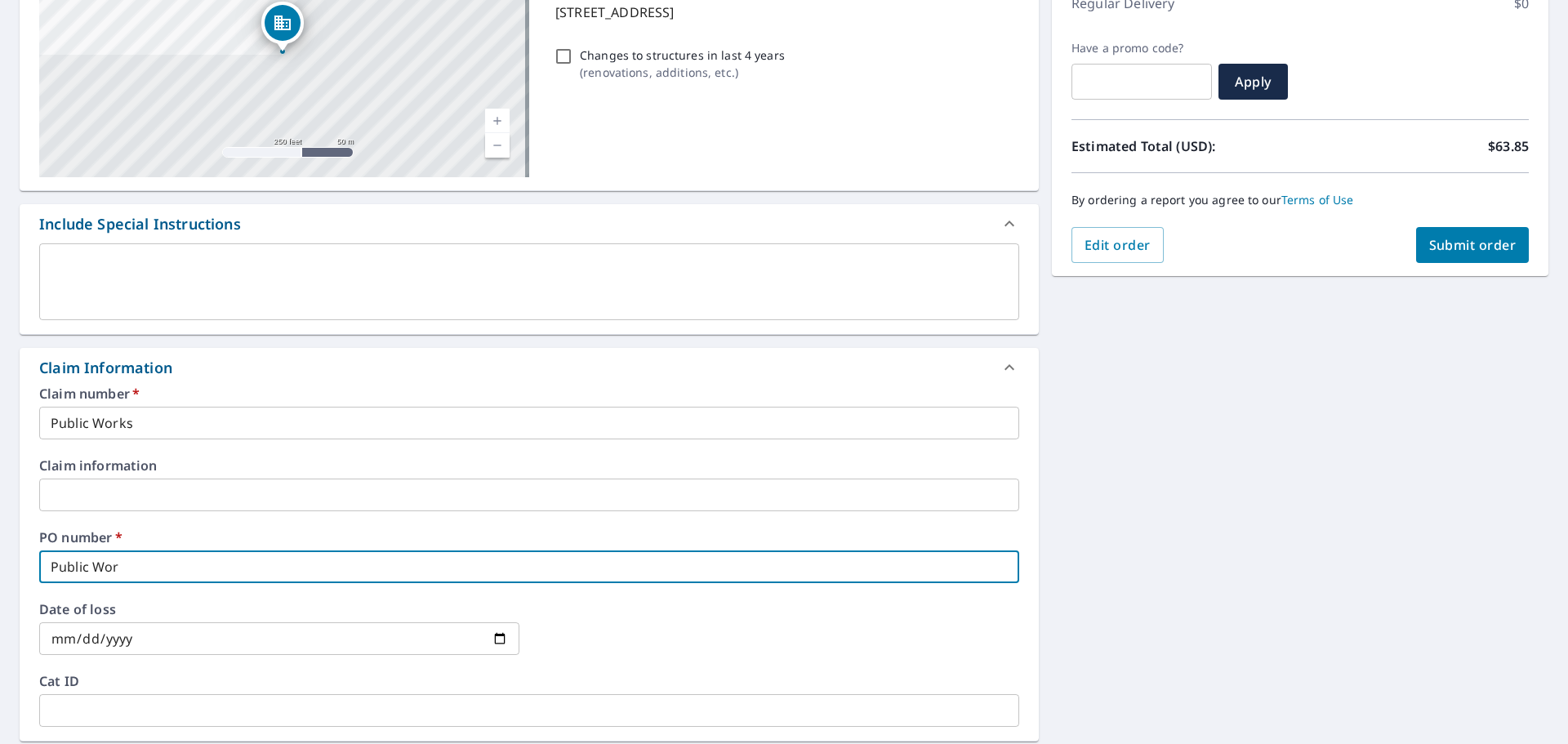
type input "Public Work"
checkbox input "true"
type input "Public Works"
checkbox input "true"
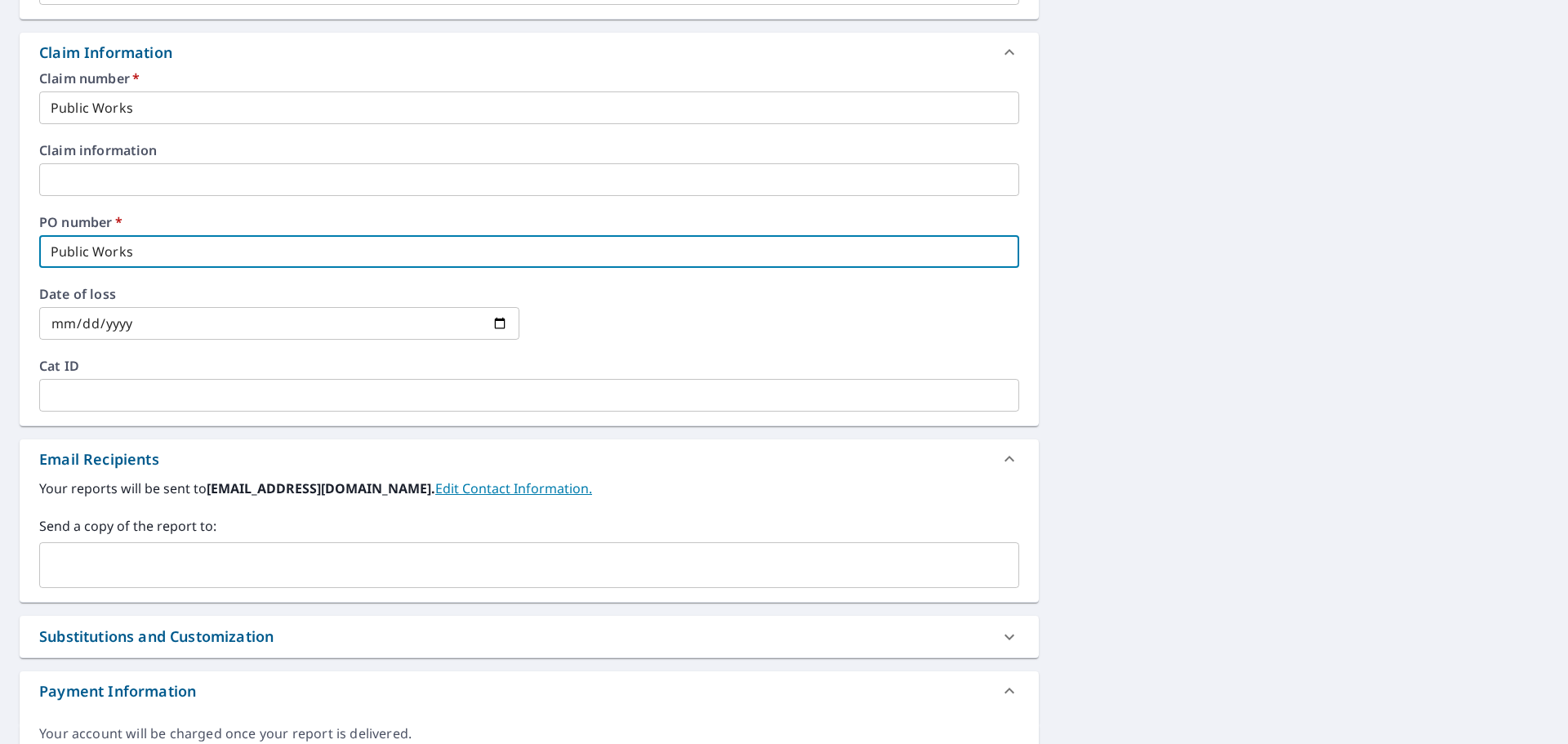
scroll to position [571, 0]
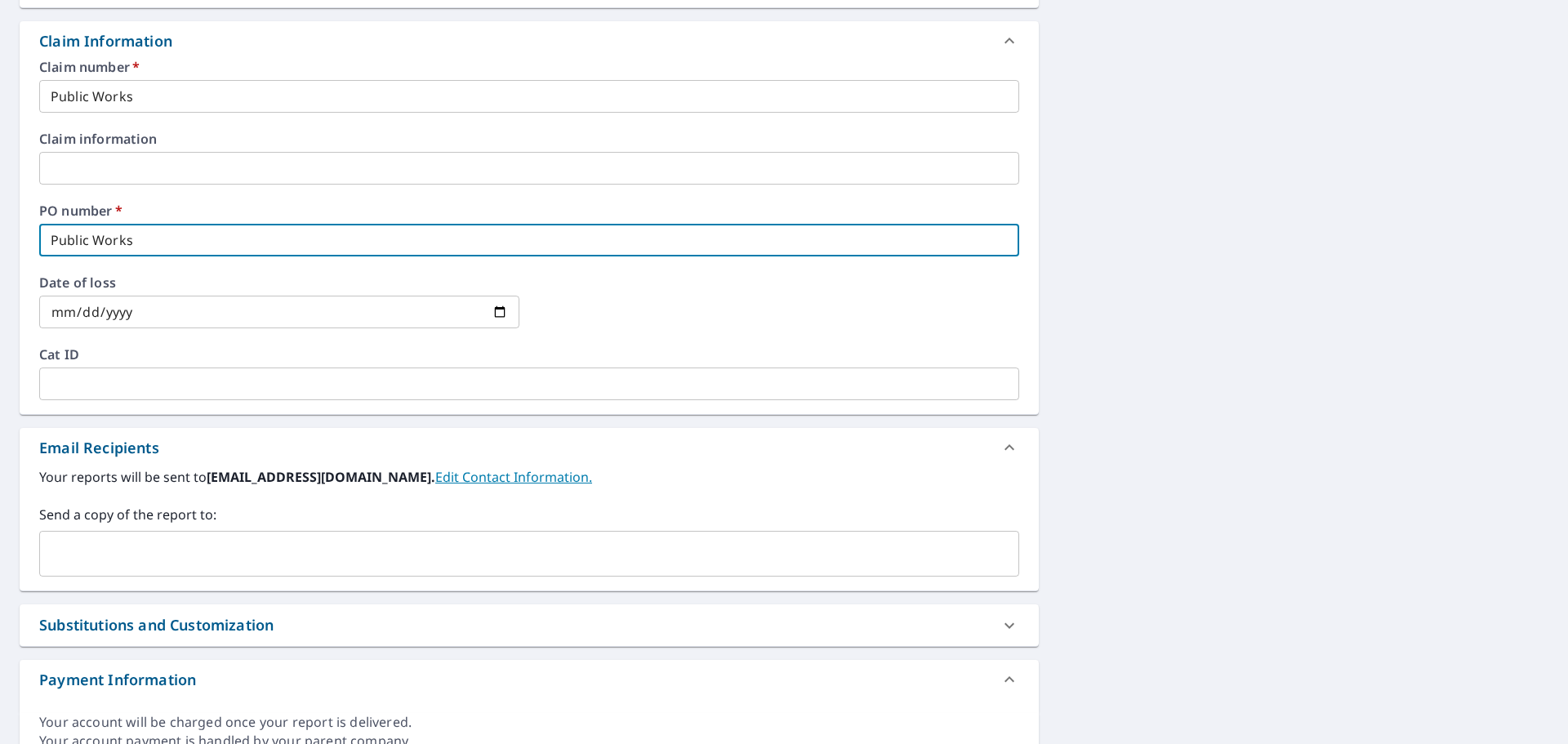
type input "Public Works"
click at [161, 557] on input "text" at bounding box center [516, 553] width 941 height 31
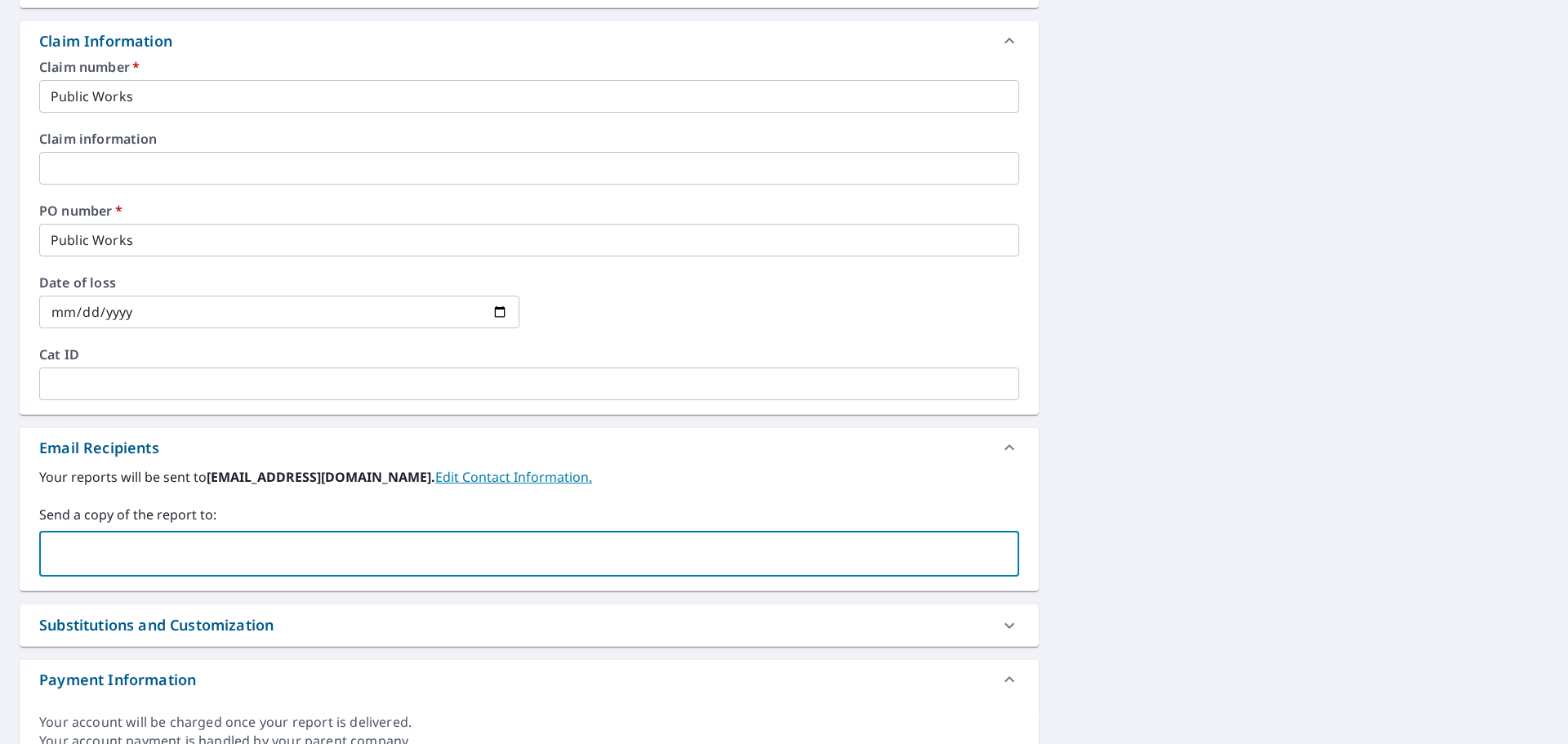
paste input "[EMAIL_ADDRESS][DOMAIN_NAME]"
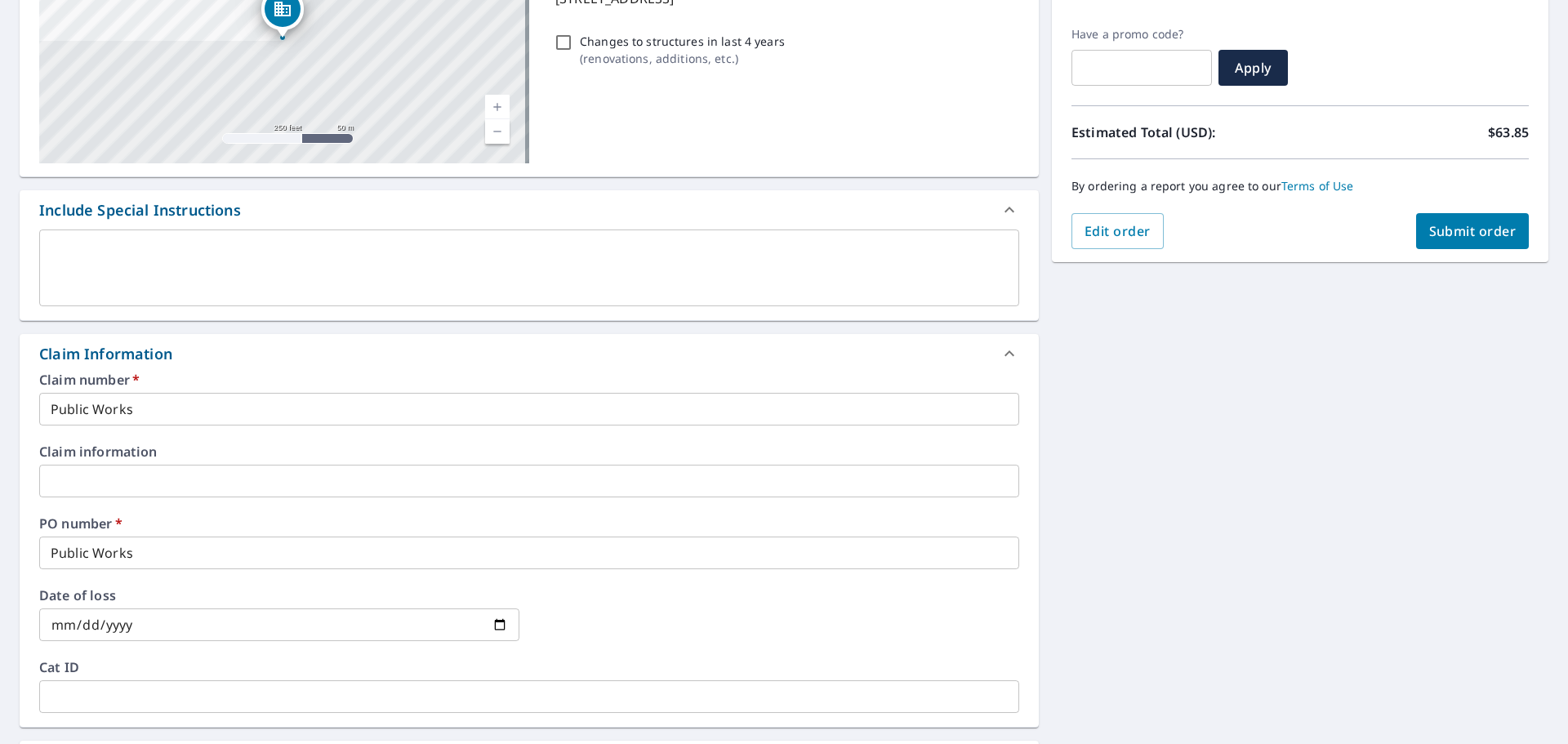
scroll to position [156, 0]
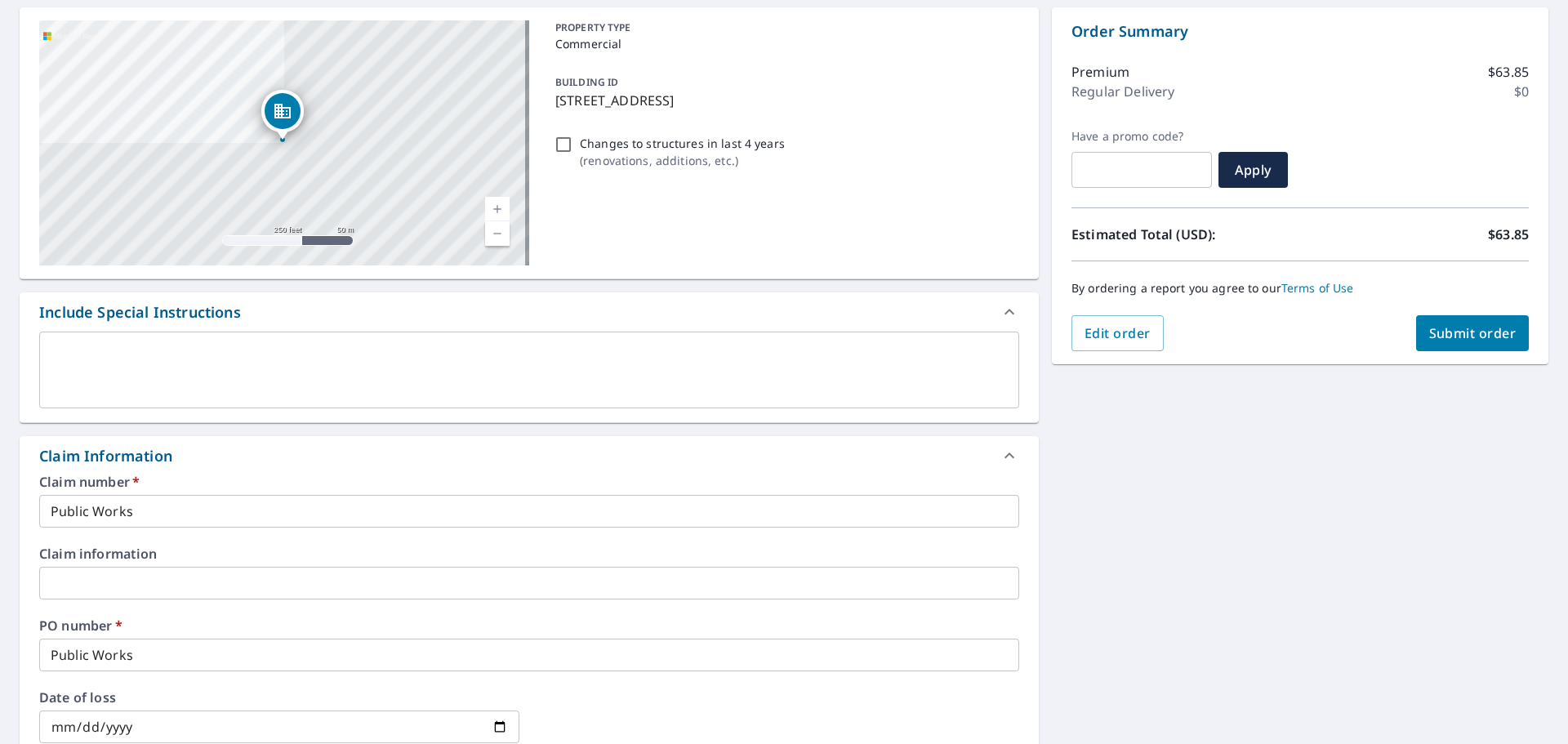
type input "[EMAIL_ADDRESS][DOMAIN_NAME]"
click at [1439, 330] on span "Submit order" at bounding box center [1472, 333] width 87 height 18
checkbox input "true"
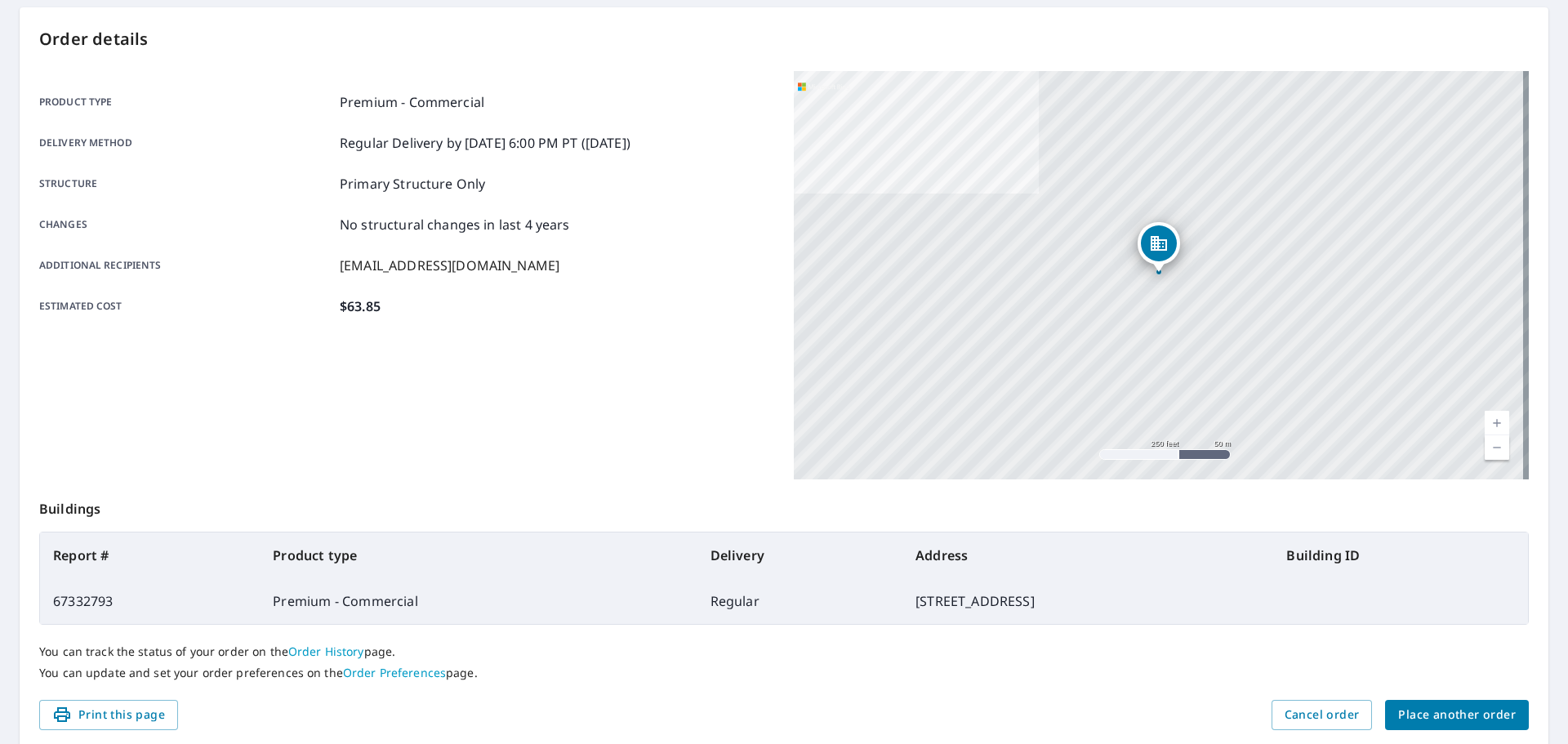
click at [1453, 713] on span "Place another order" at bounding box center [1457, 715] width 118 height 21
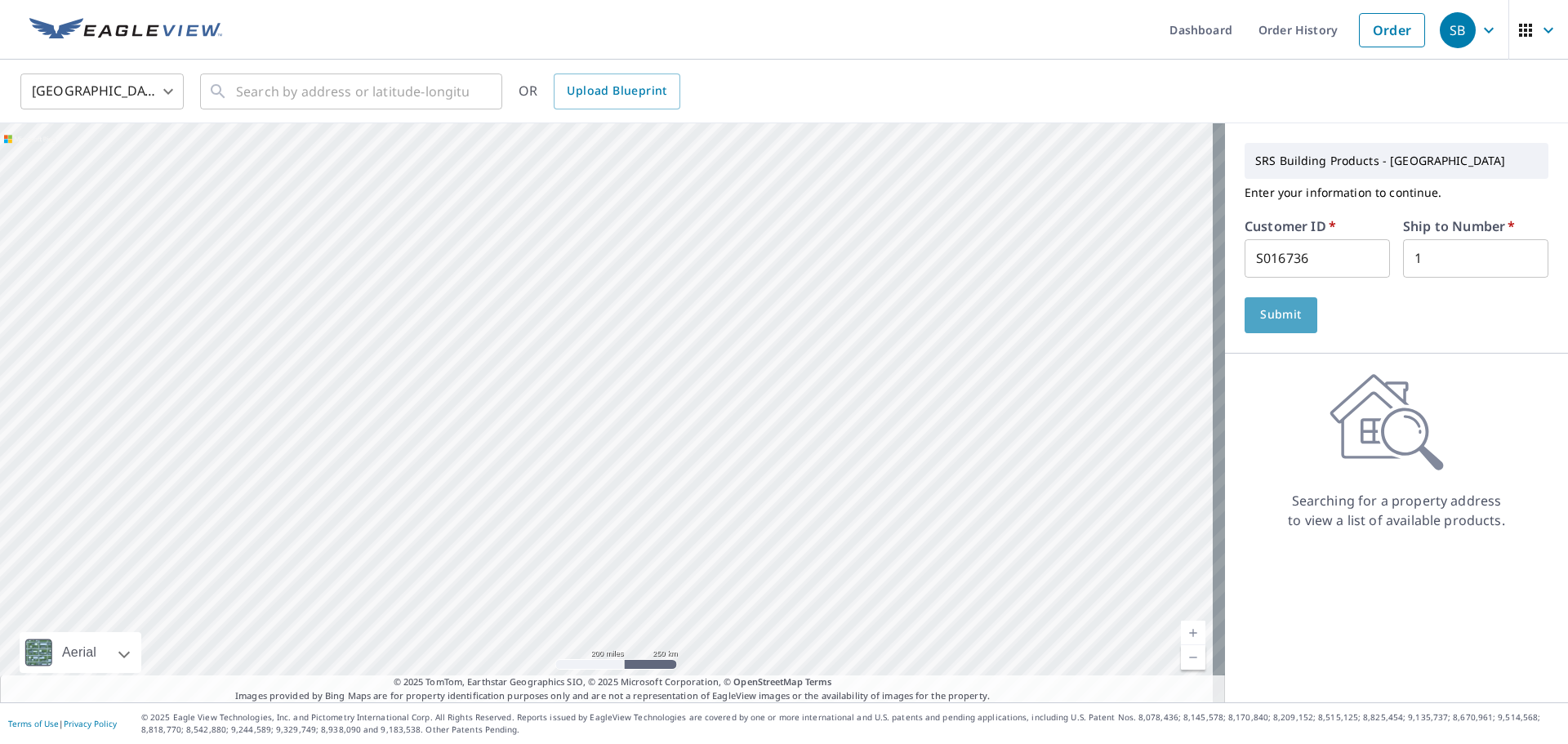
click at [1264, 315] on span "Submit" at bounding box center [1280, 315] width 46 height 21
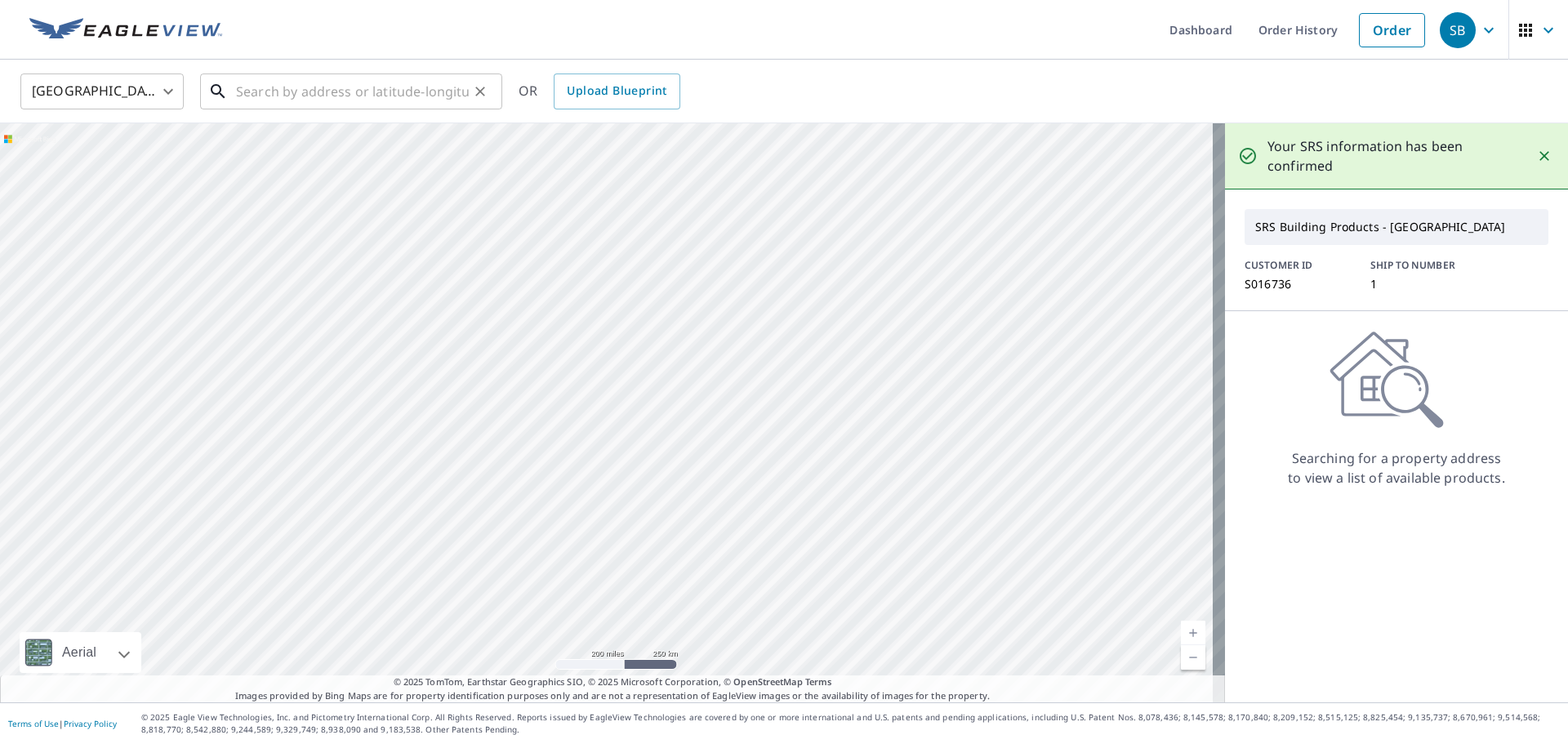
click at [252, 98] on input "text" at bounding box center [352, 91] width 233 height 46
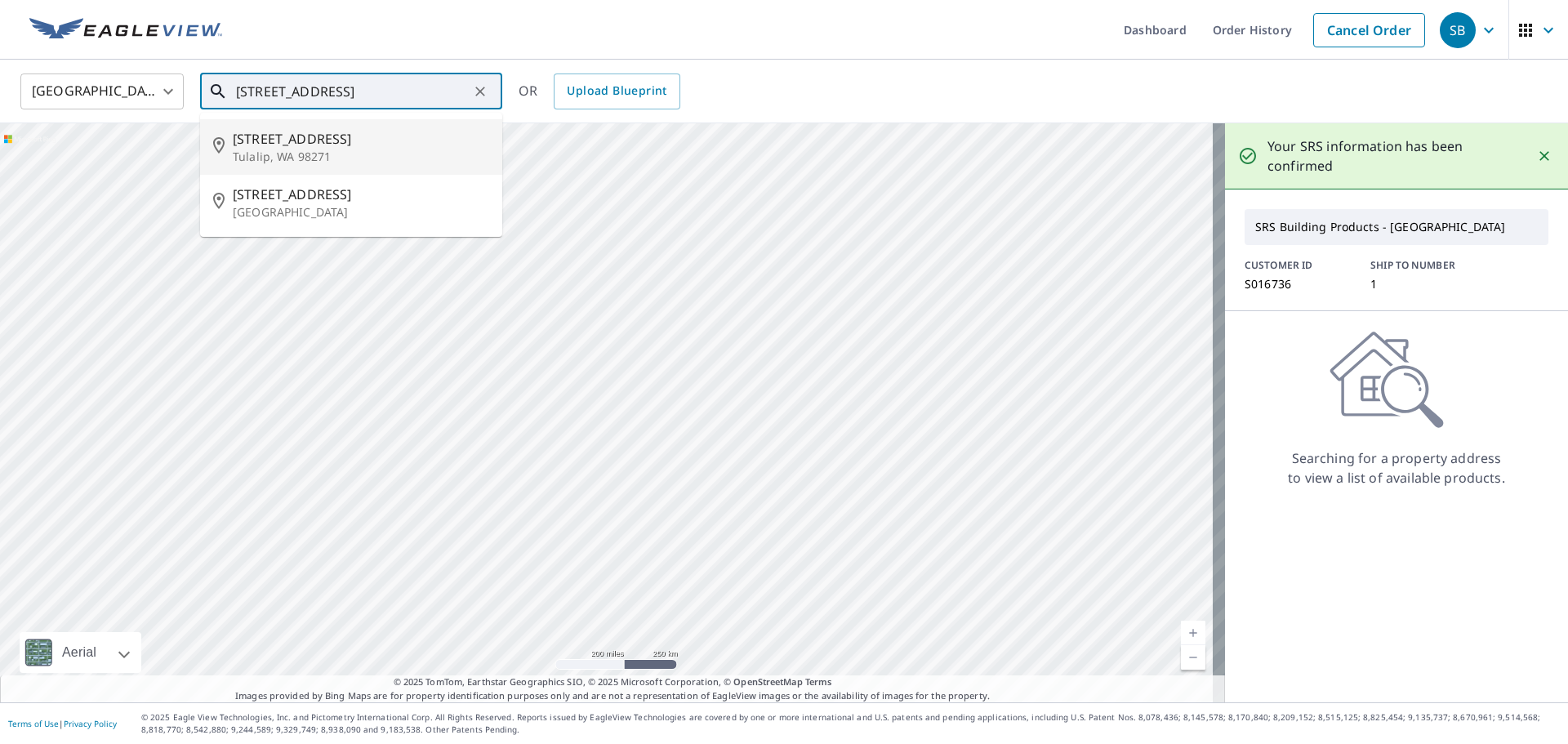
click at [345, 143] on span "[STREET_ADDRESS]" at bounding box center [361, 139] width 257 height 20
type input "[STREET_ADDRESS]"
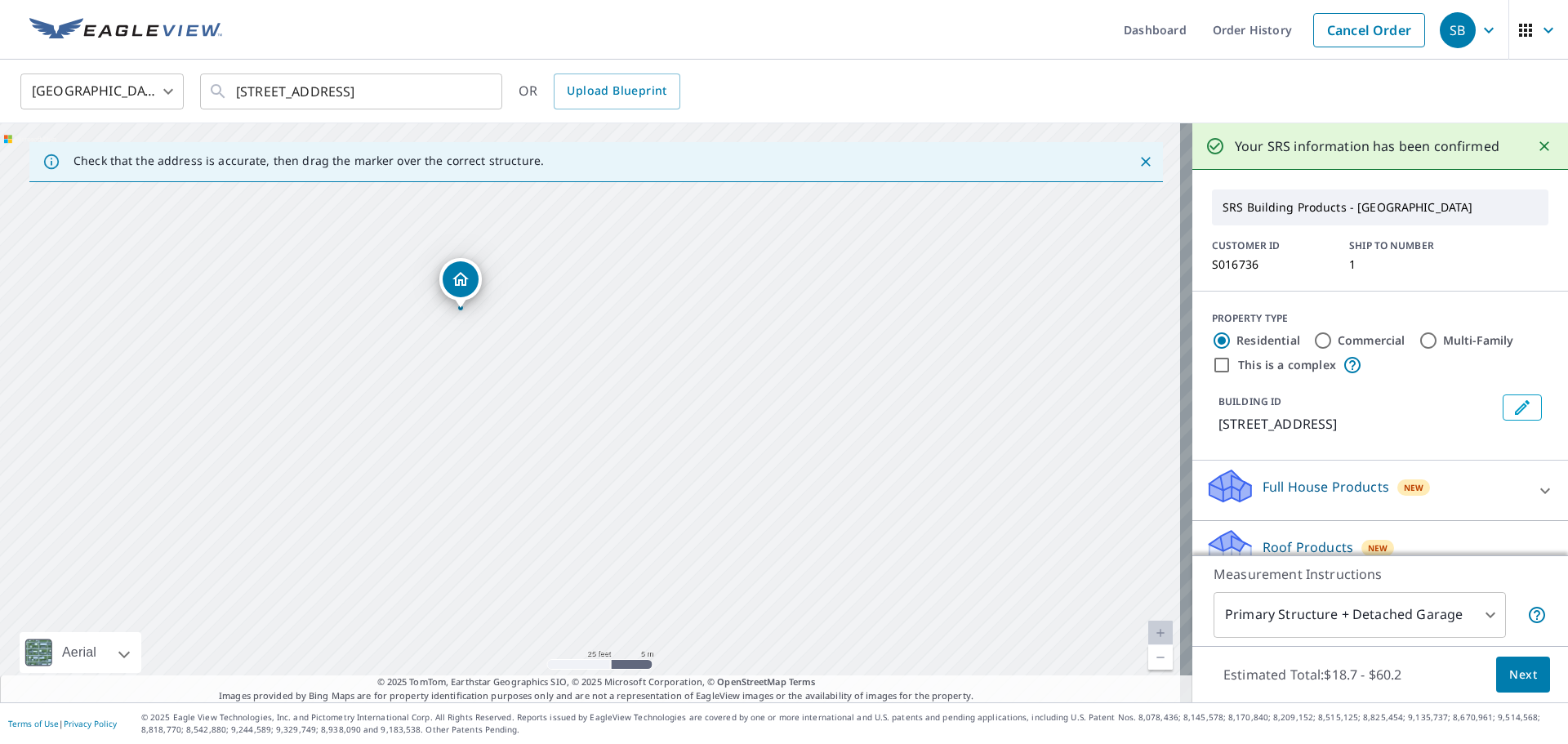
click at [540, 433] on div "[STREET_ADDRESS]" at bounding box center [596, 412] width 1192 height 579
click at [1313, 342] on input "Commercial" at bounding box center [1323, 340] width 20 height 20
radio input "true"
type input "4"
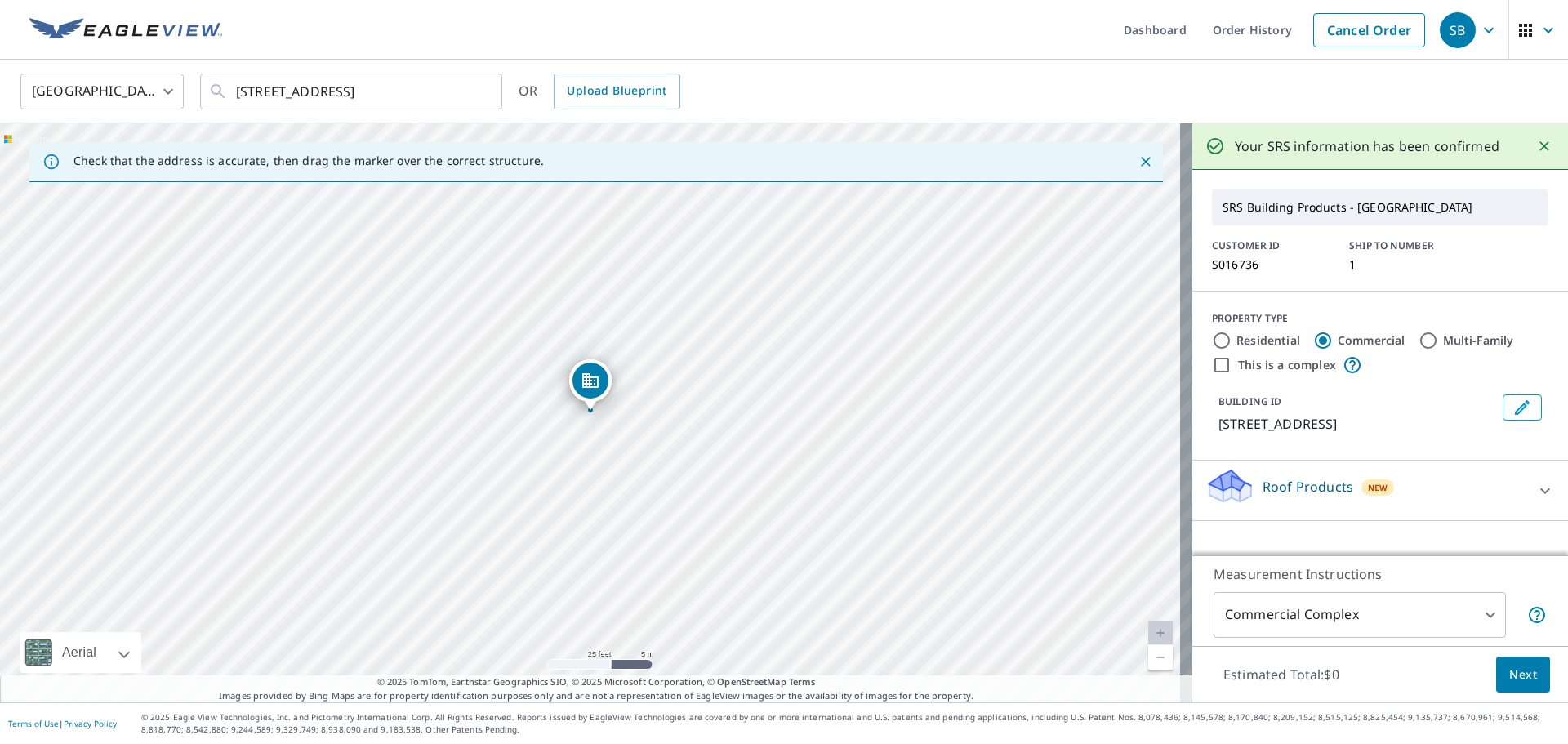
click at [1423, 490] on div "Roof Products New" at bounding box center [1365, 489] width 320 height 46
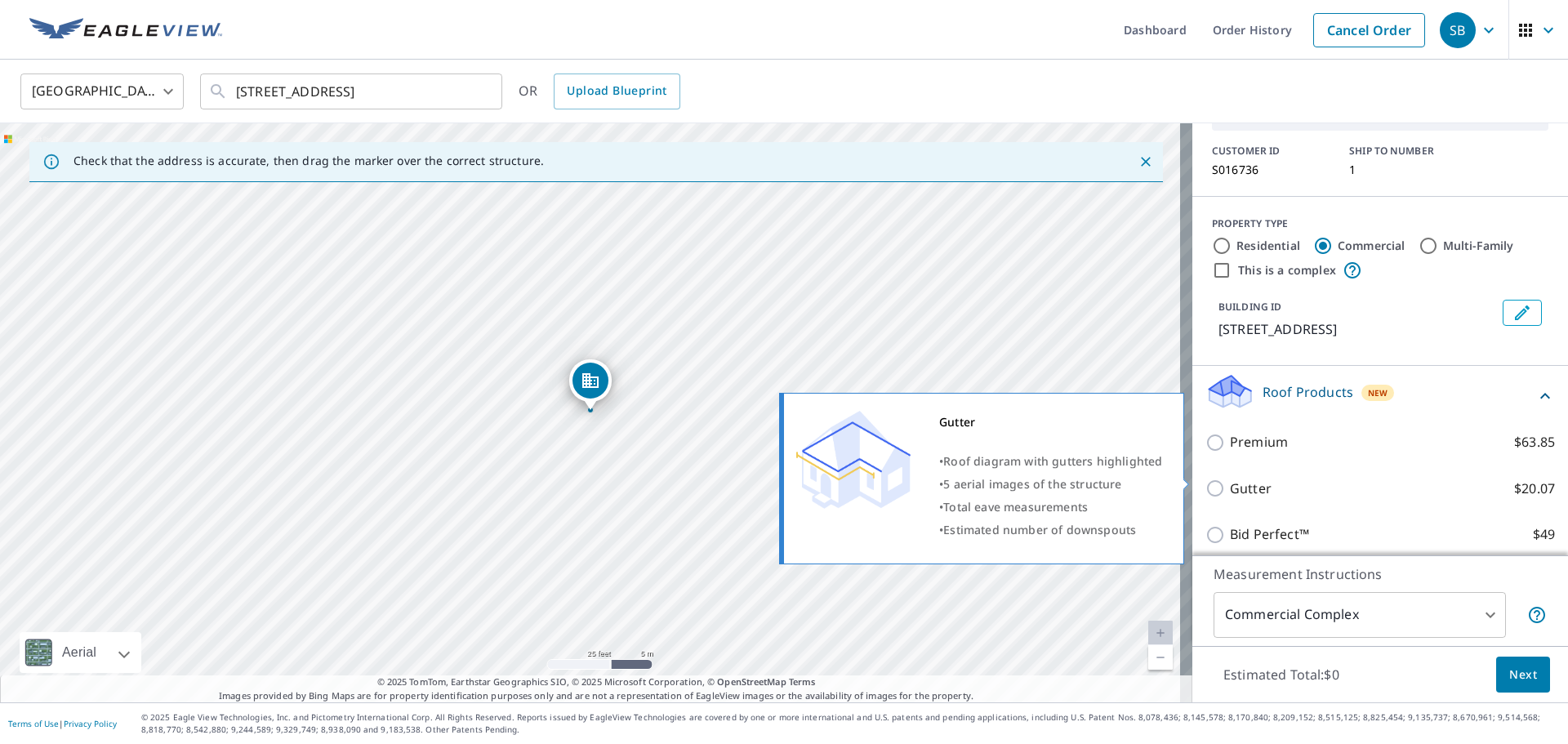
scroll to position [104, 0]
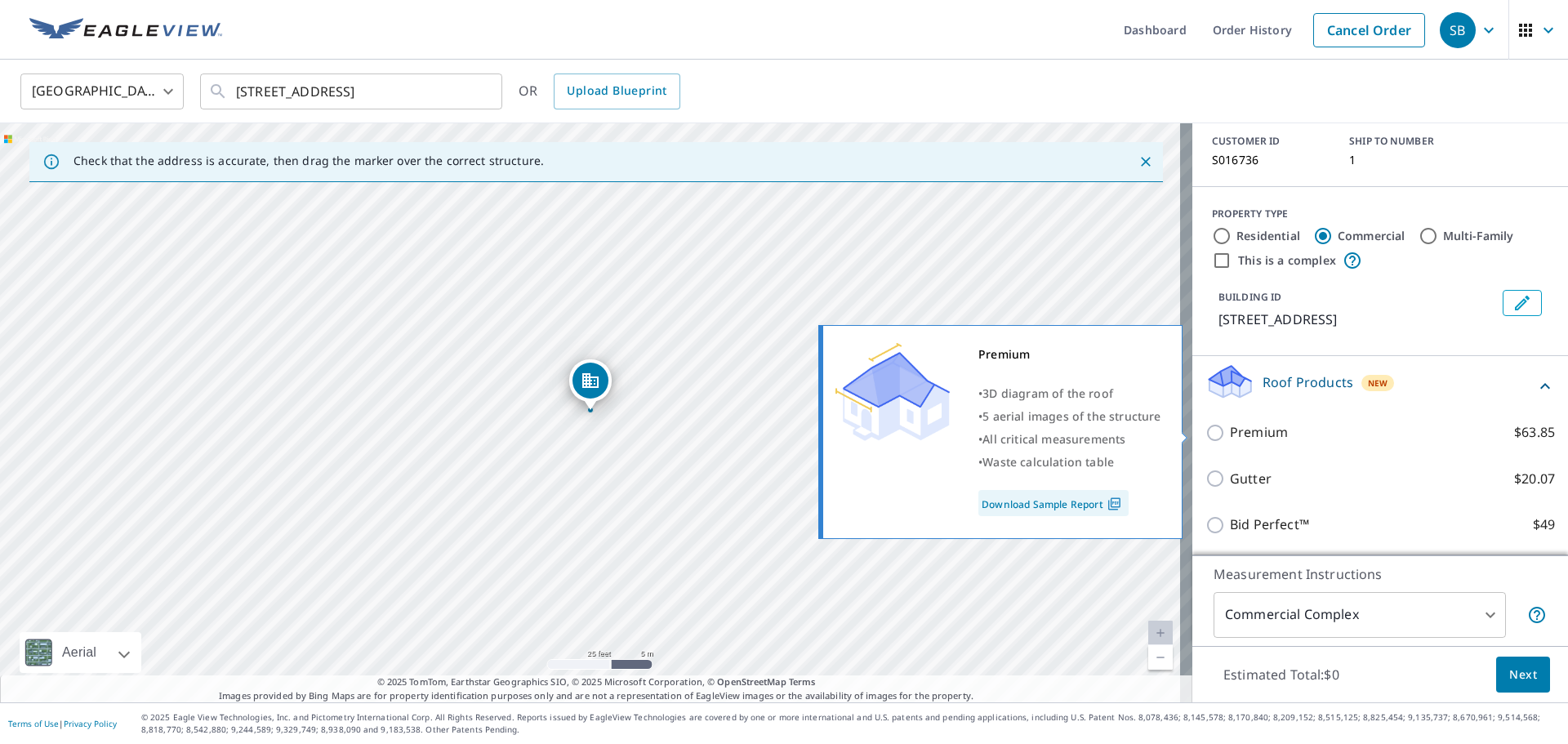
click at [1205, 428] on input "Premium $63.85" at bounding box center [1217, 432] width 25 height 20
checkbox input "true"
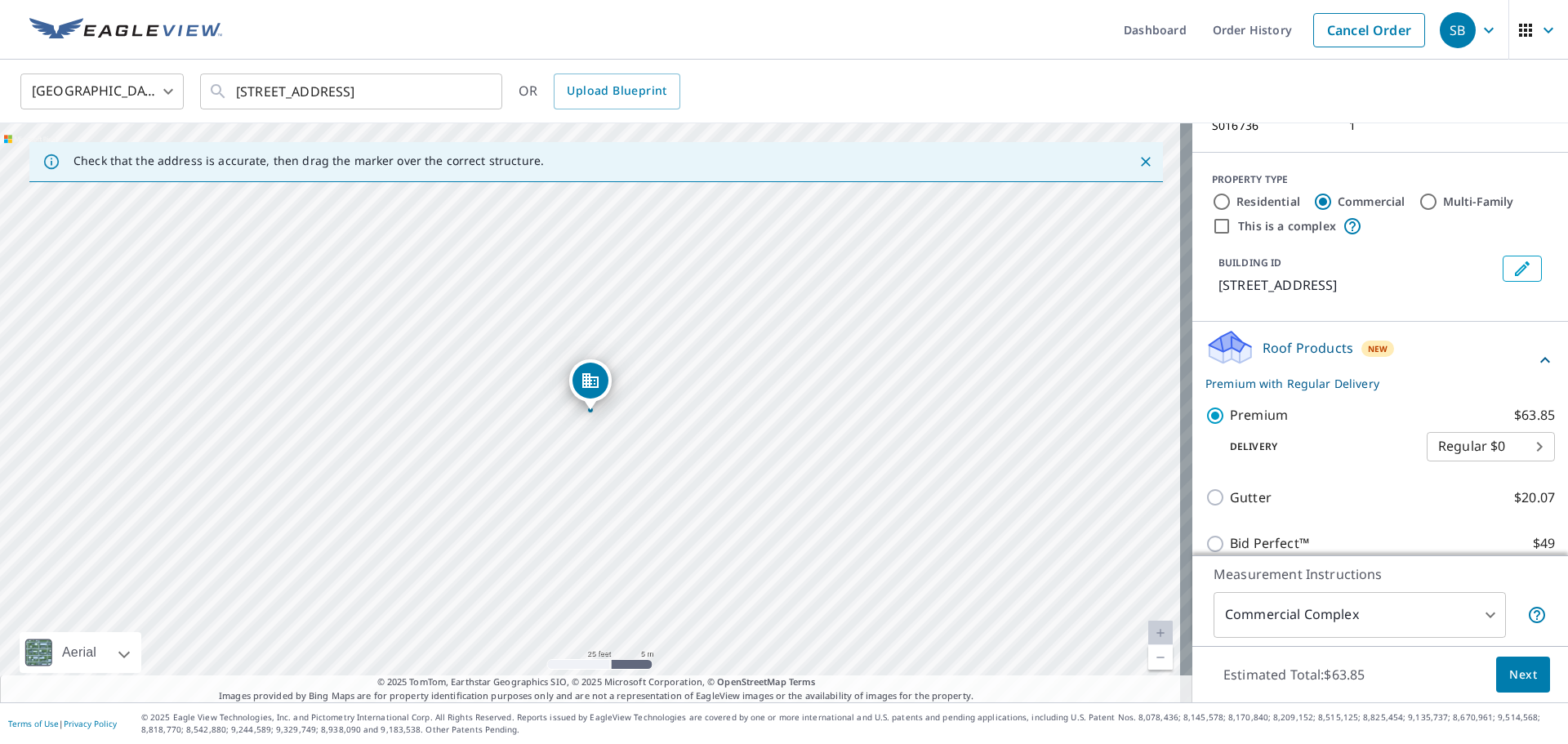
scroll to position [157, 0]
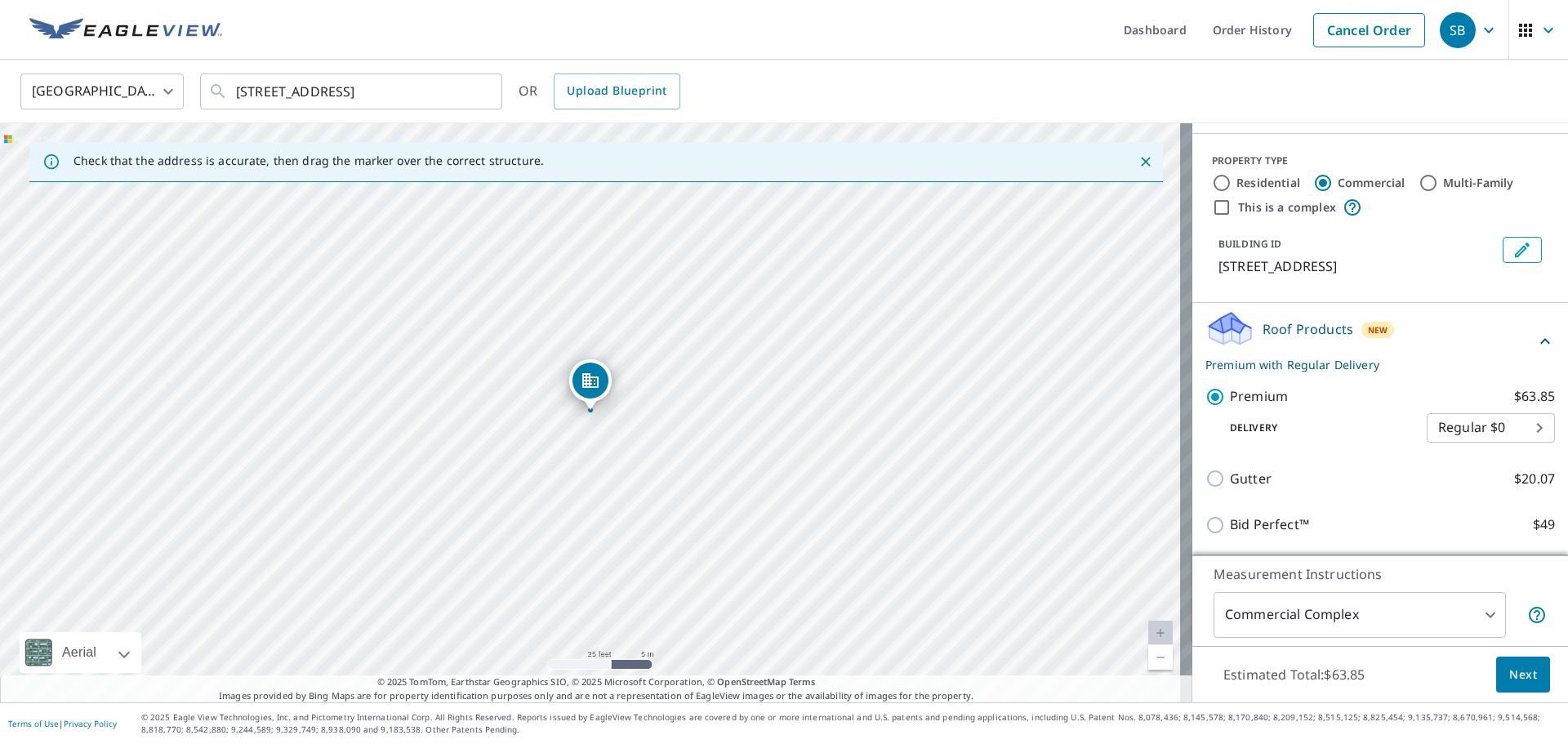
click at [1410, 614] on body "SB SB Dashboard Order History Cancel Order SB [GEOGRAPHIC_DATA] [GEOGRAPHIC_DAT…" at bounding box center [784, 372] width 1568 height 744
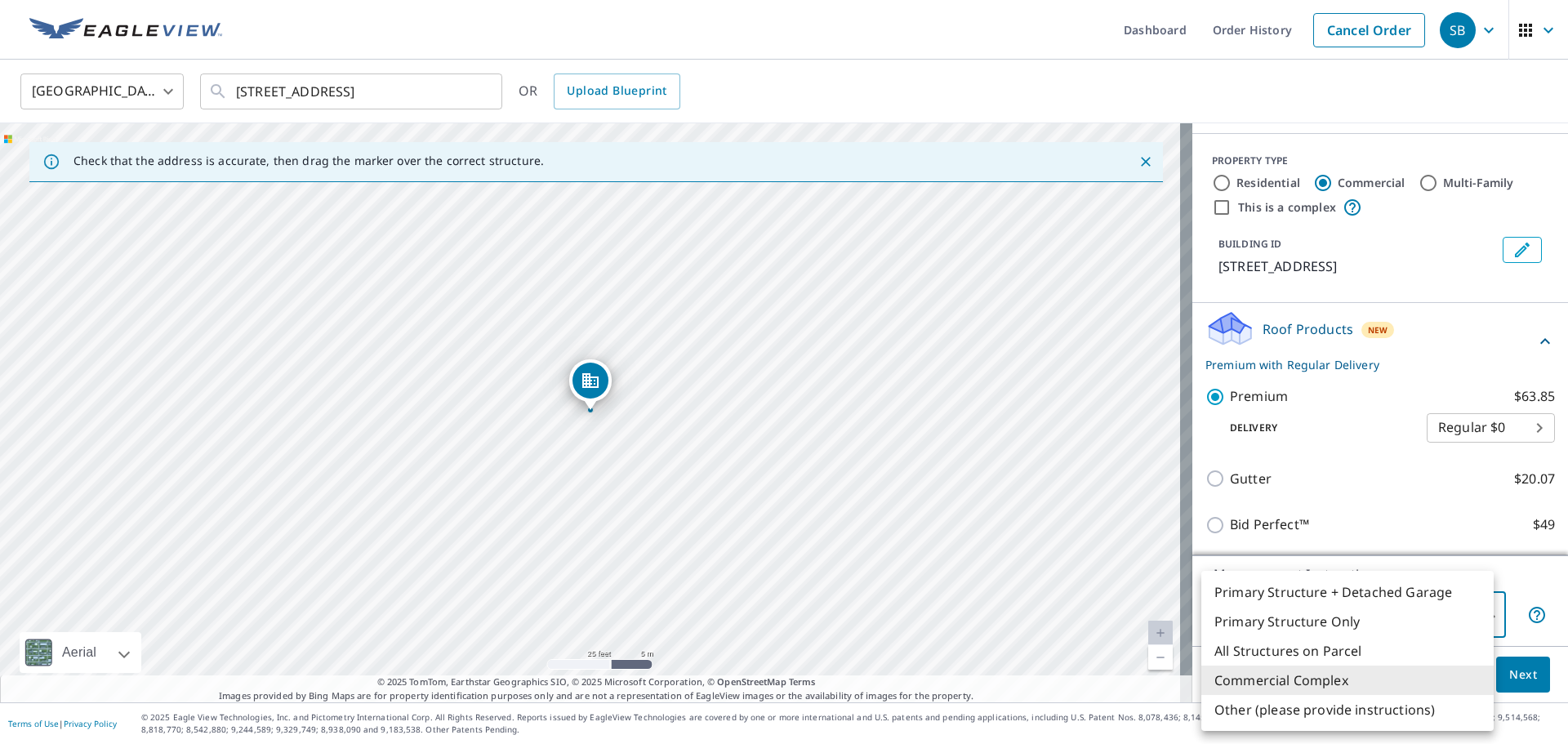
click at [1333, 630] on li "Primary Structure Only" at bounding box center [1347, 621] width 292 height 29
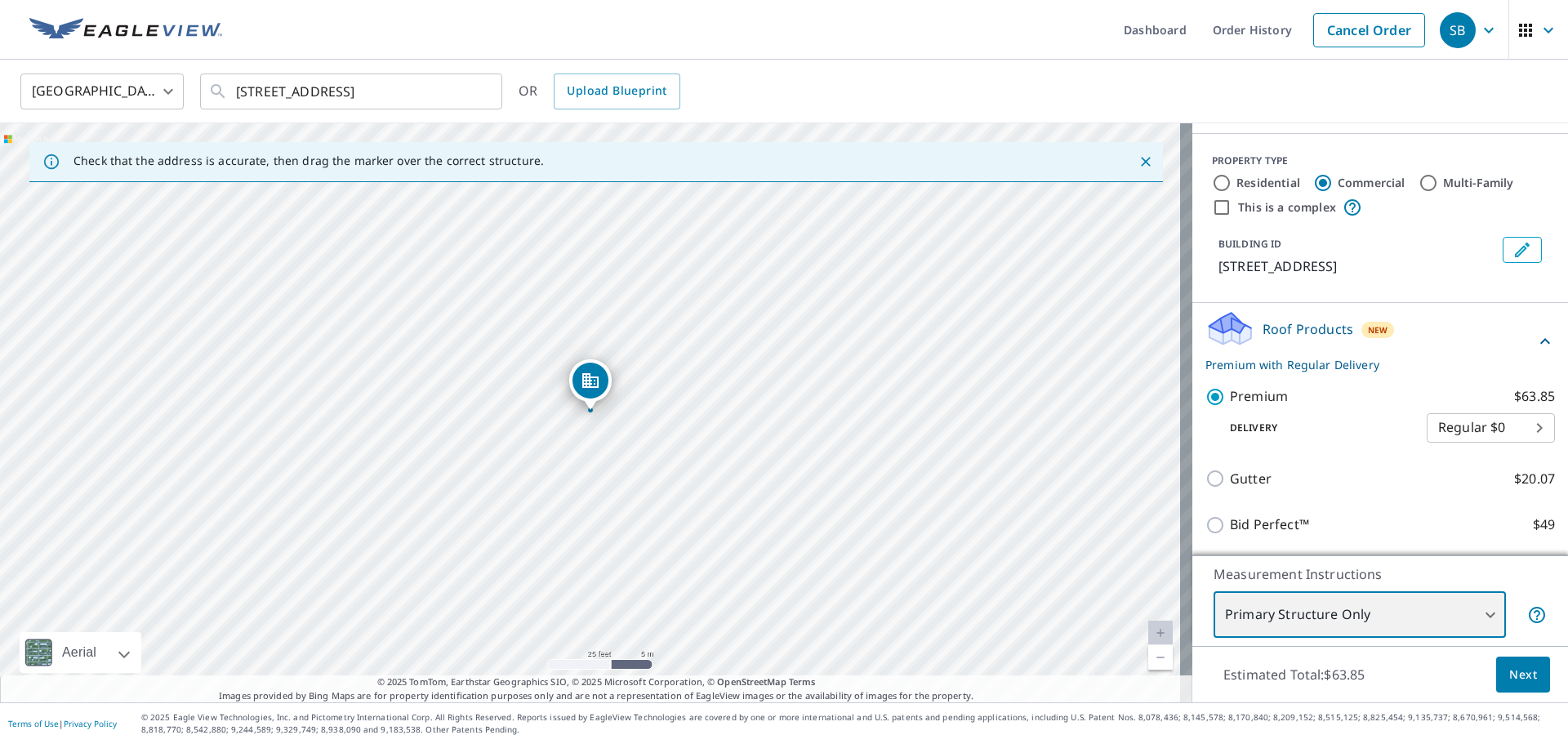
type input "2"
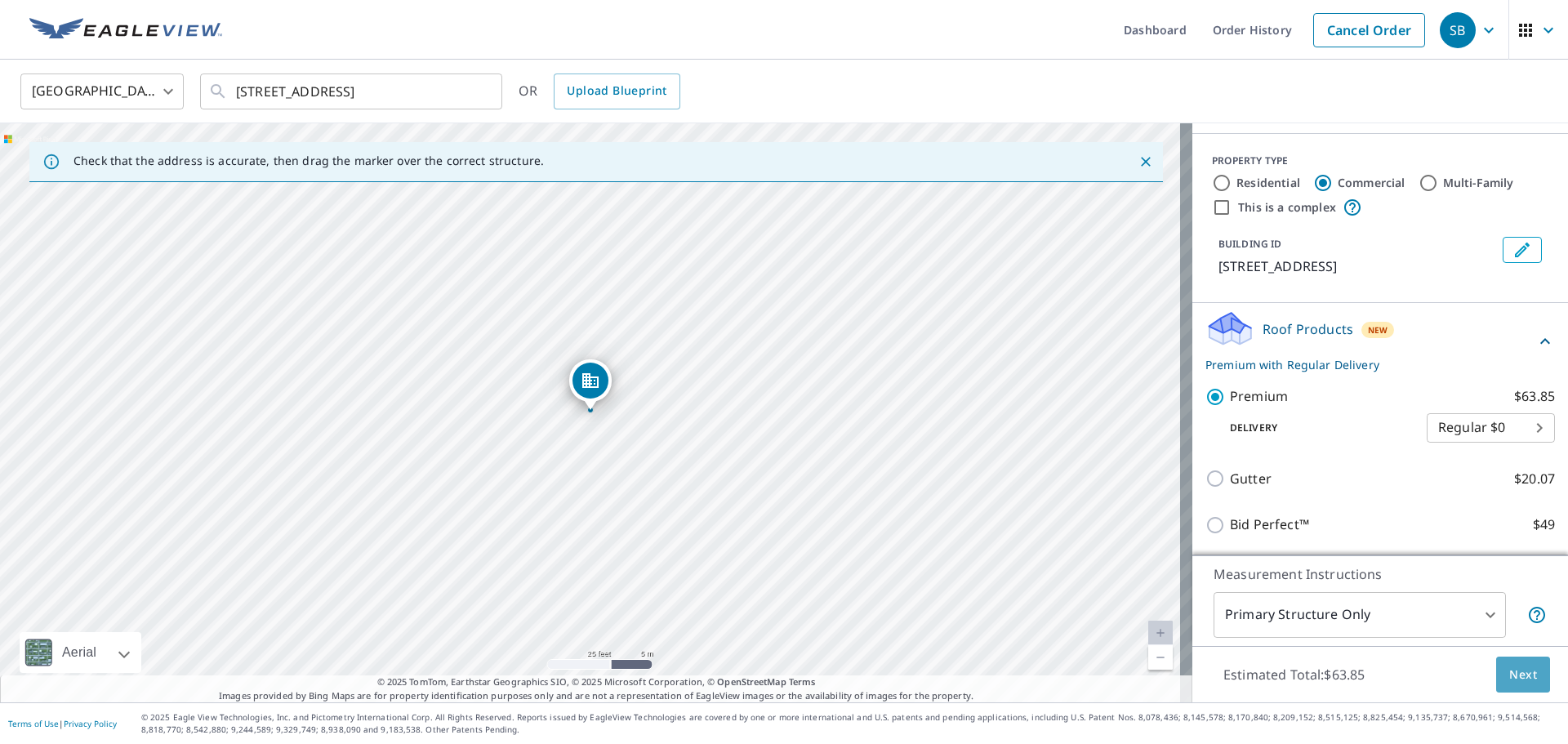
click at [1509, 678] on span "Next" at bounding box center [1523, 674] width 28 height 21
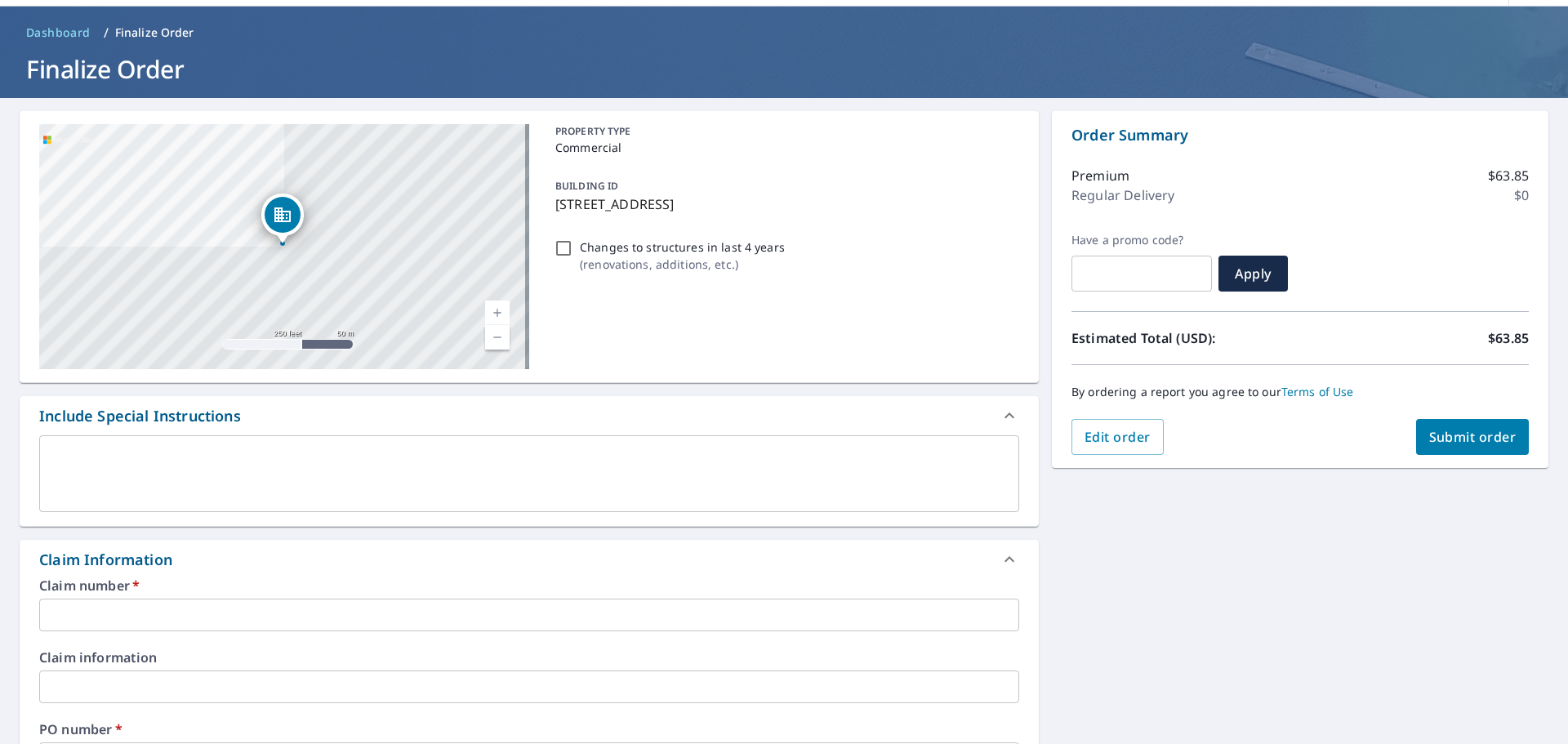
scroll to position [82, 0]
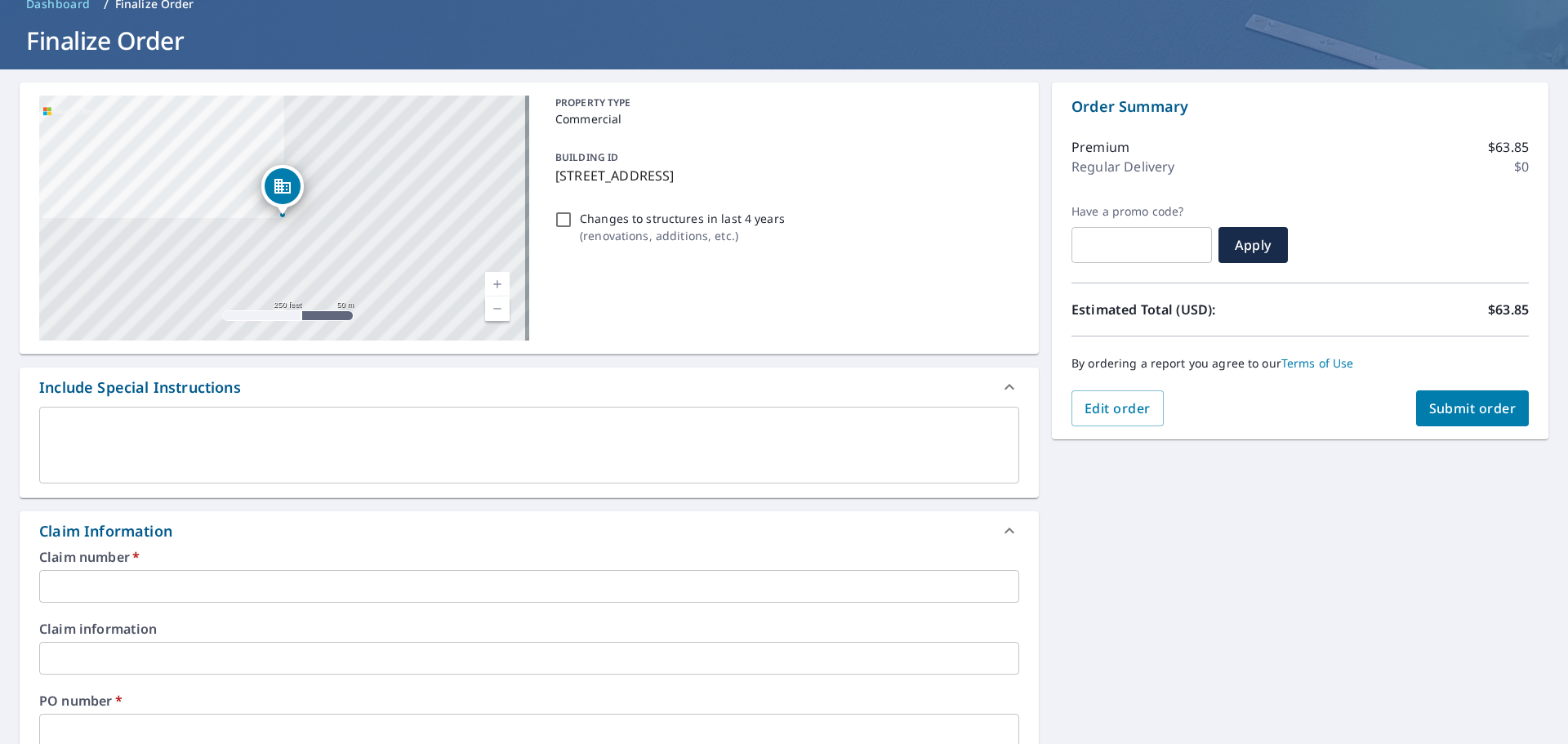
click at [176, 581] on input "text" at bounding box center [529, 586] width 980 height 32
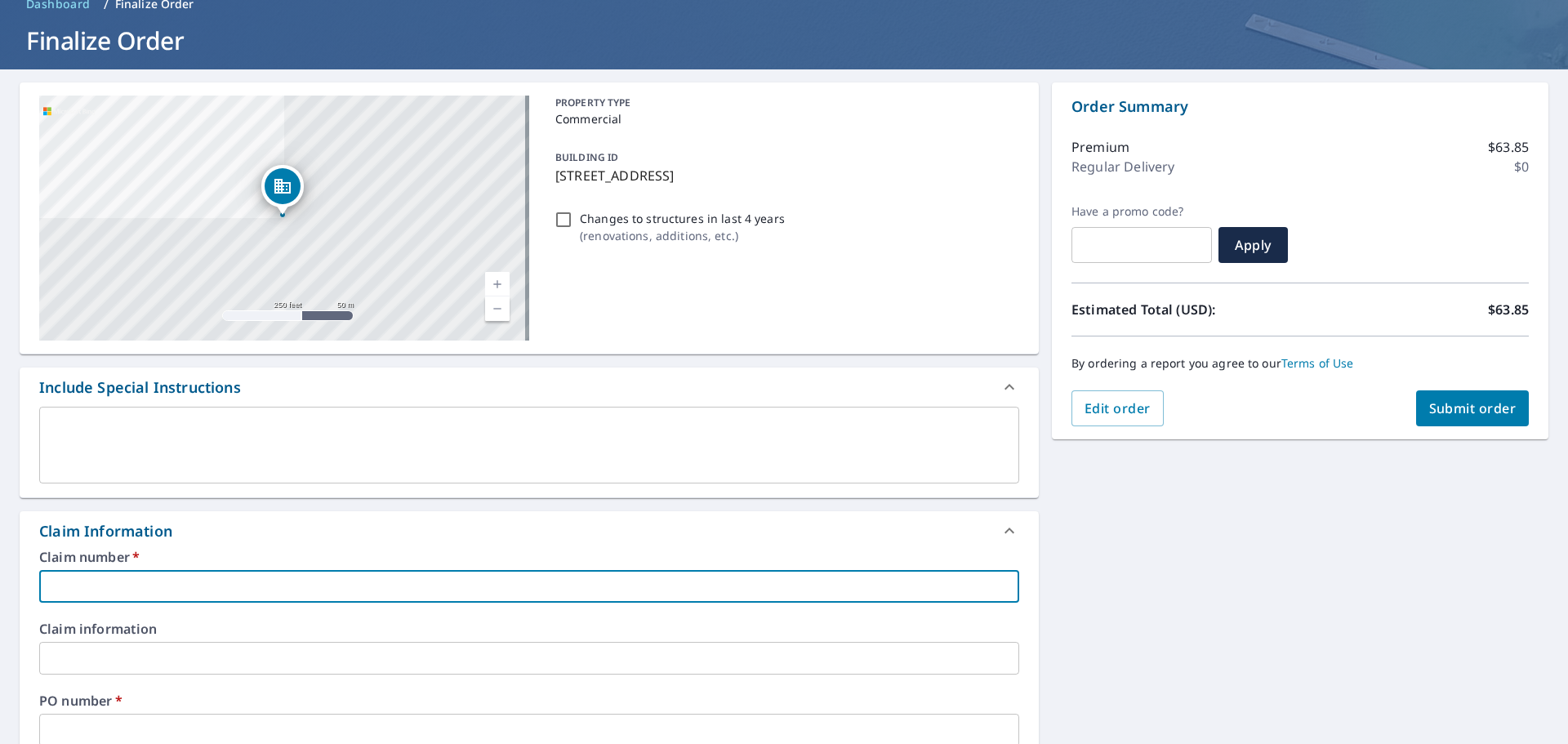
type input "G"
checkbox input "true"
type input "Gr"
checkbox input "true"
type input "Gro"
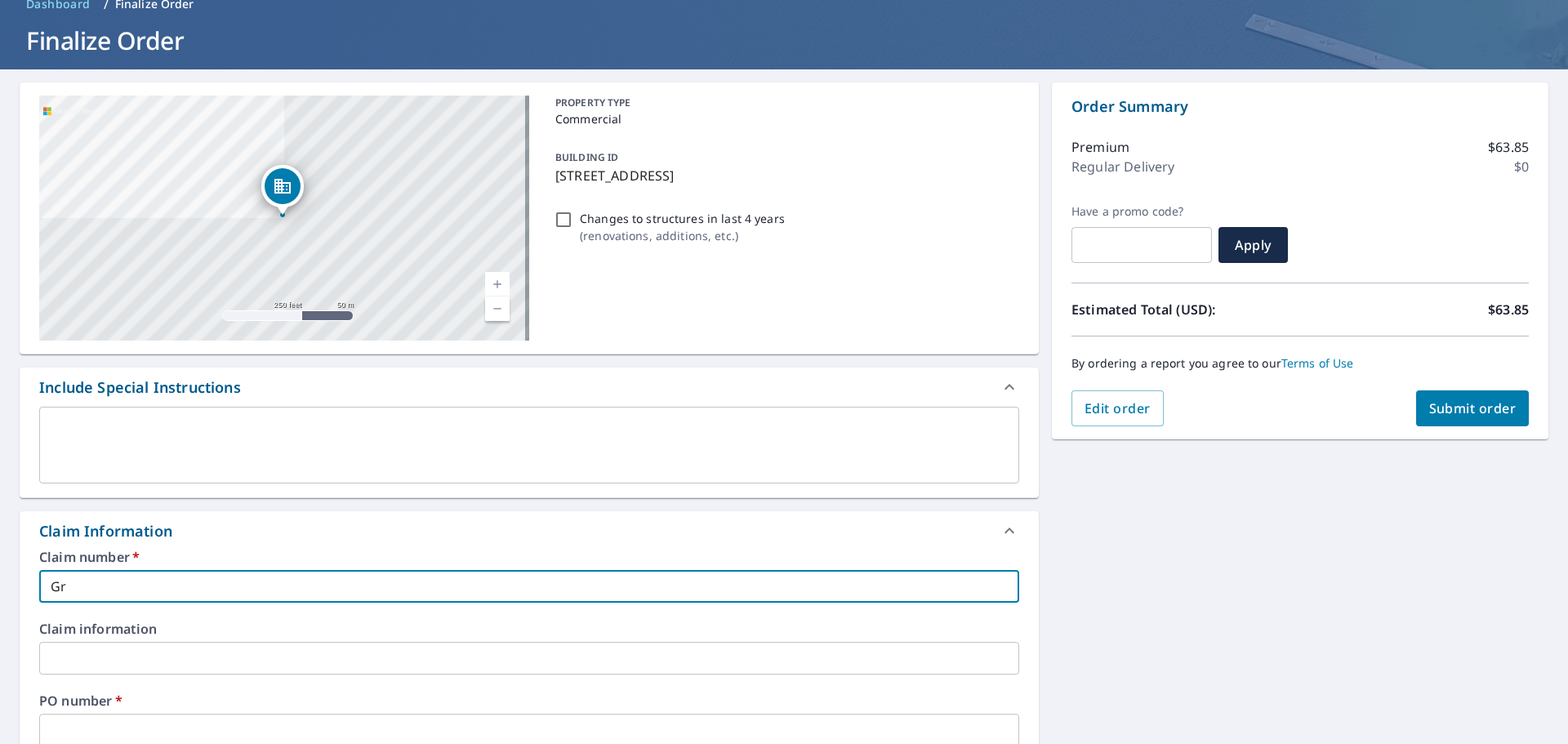
checkbox input "true"
type input "Grou"
checkbox input "true"
type input "Groun"
checkbox input "true"
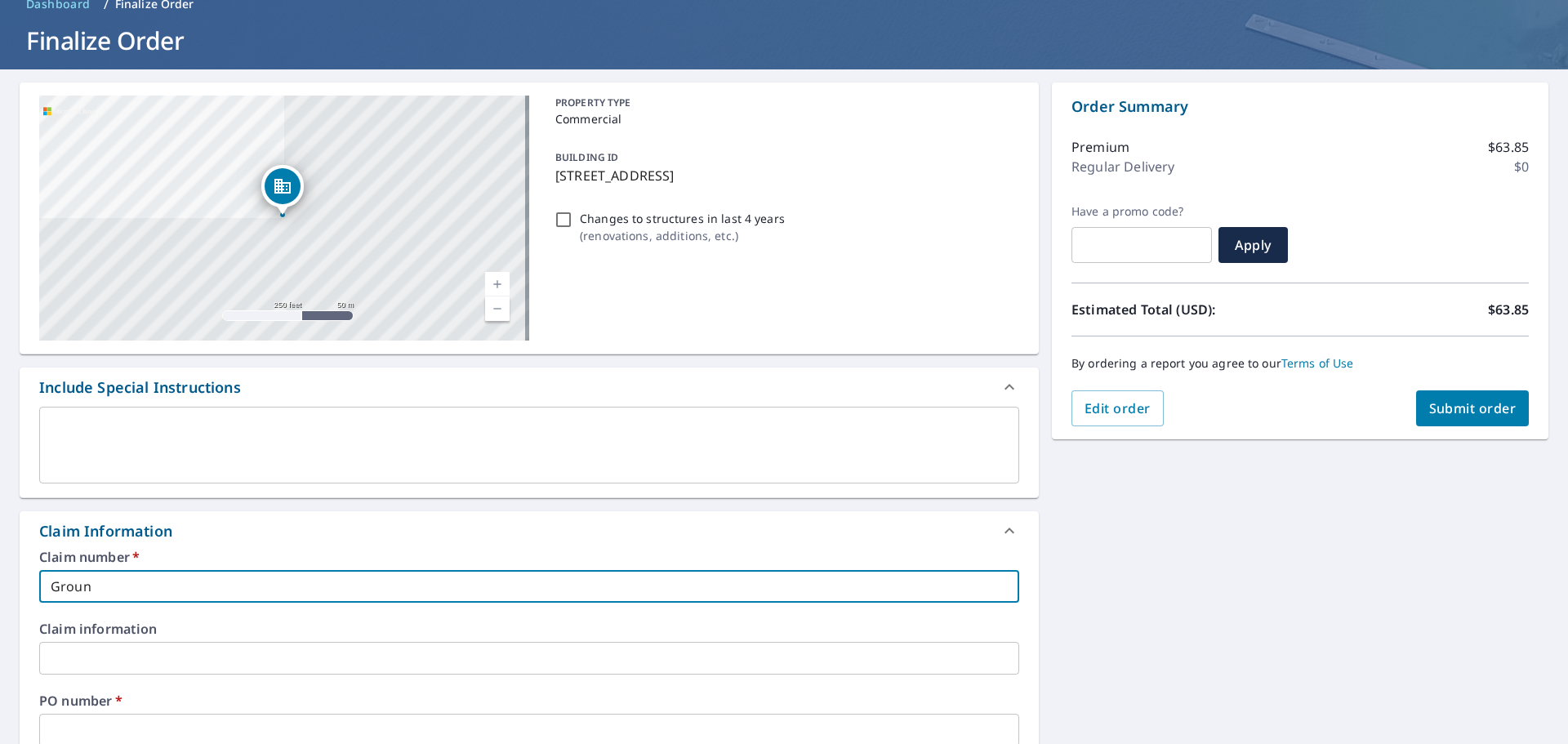
type input "Ground"
checkbox input "true"
type input "Grounds"
checkbox input "true"
type input "Grounds"
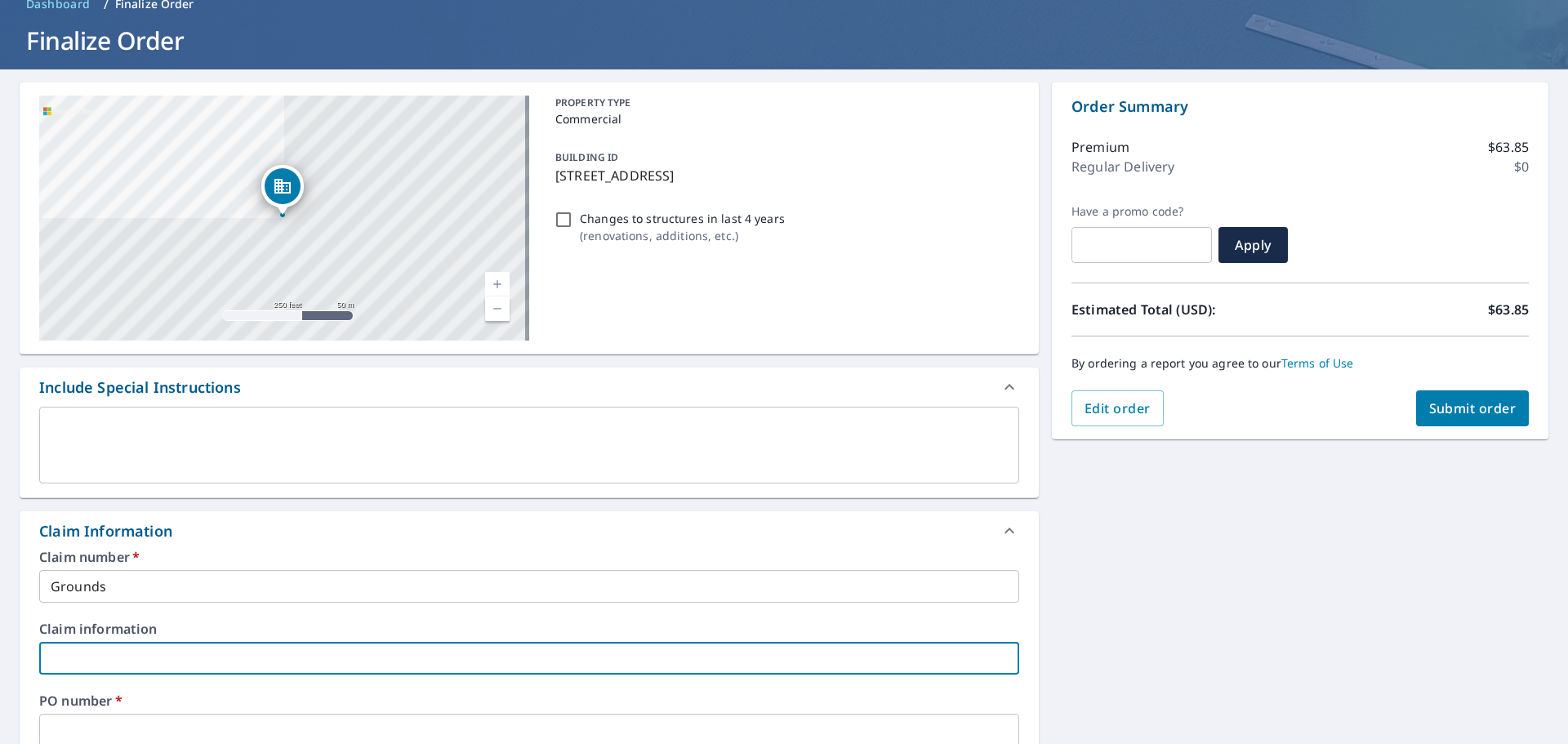
scroll to position [85, 0]
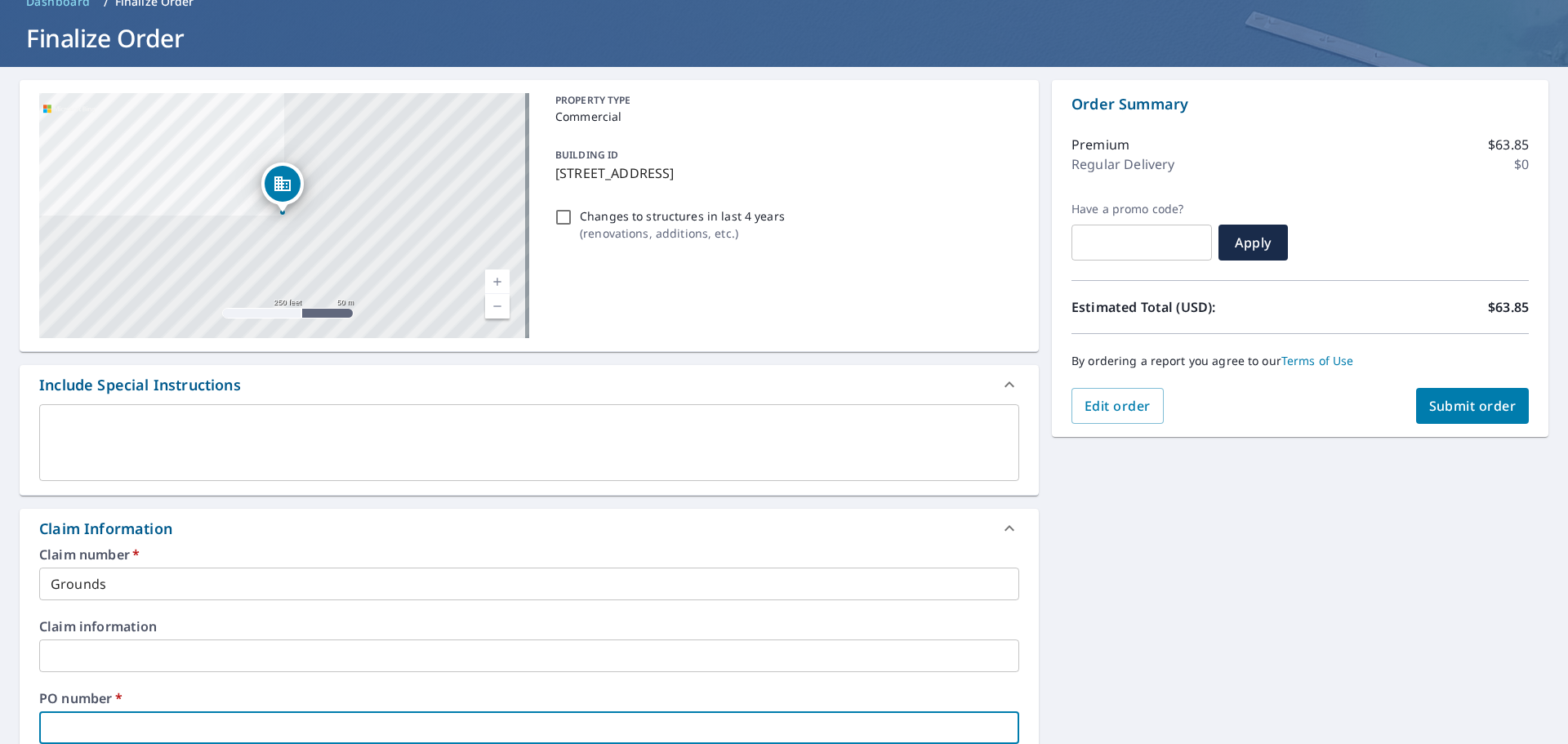
type input "G"
checkbox input "true"
type input "Gr"
checkbox input "true"
type input "Gro"
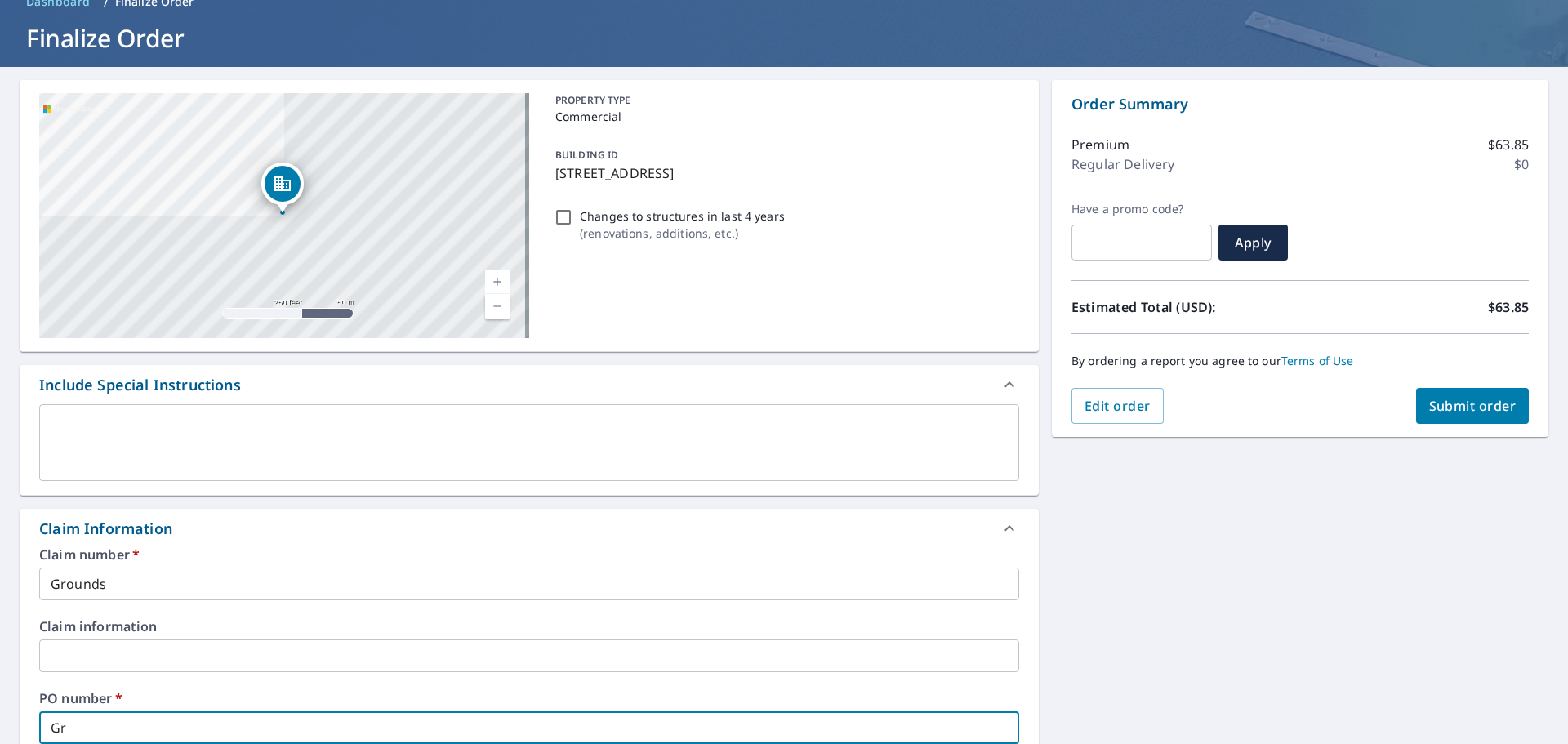
checkbox input "true"
type input "Grou"
checkbox input "true"
type input "Groun"
checkbox input "true"
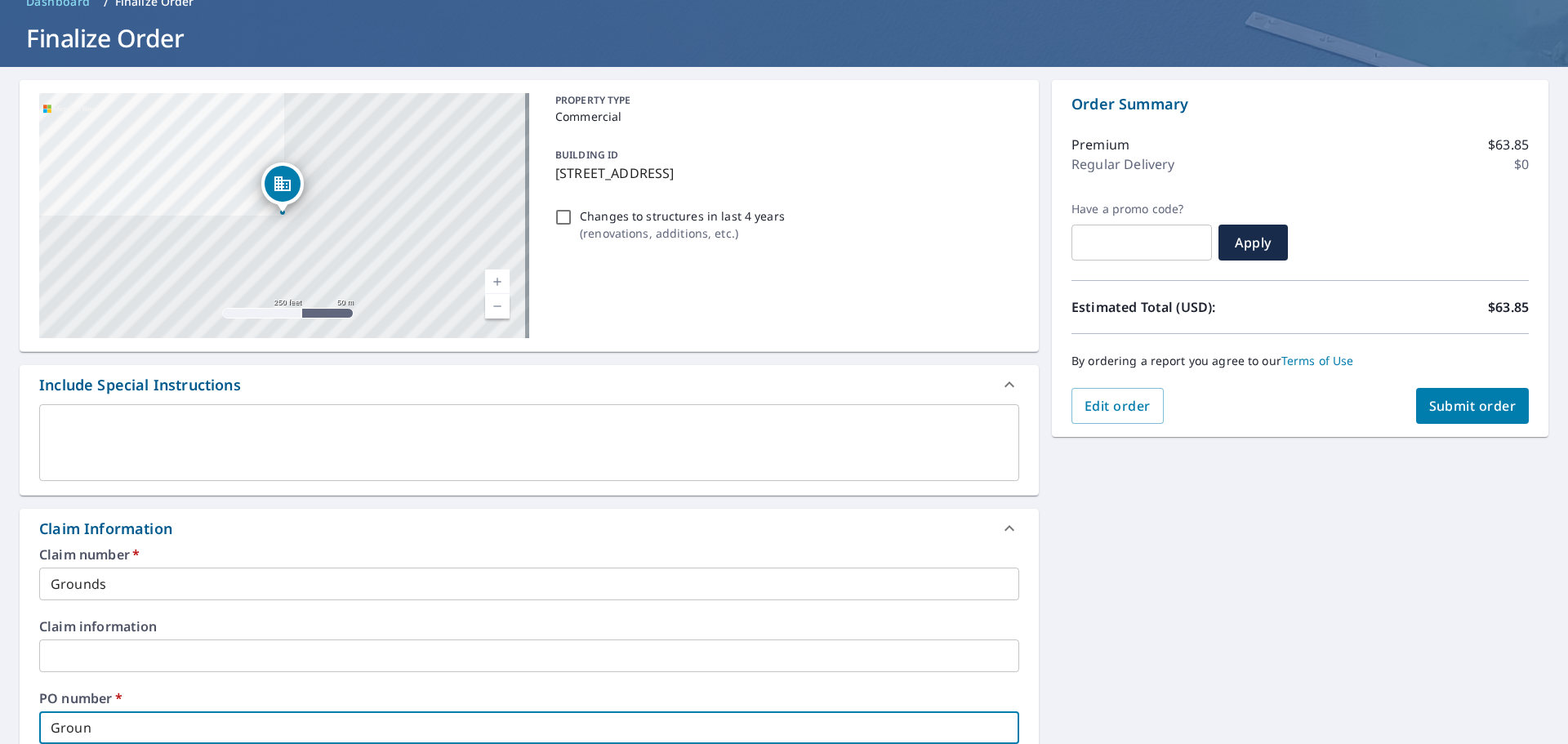
type input "Ground"
checkbox input "true"
type input "Grounds"
checkbox input "true"
type input "Grounds"
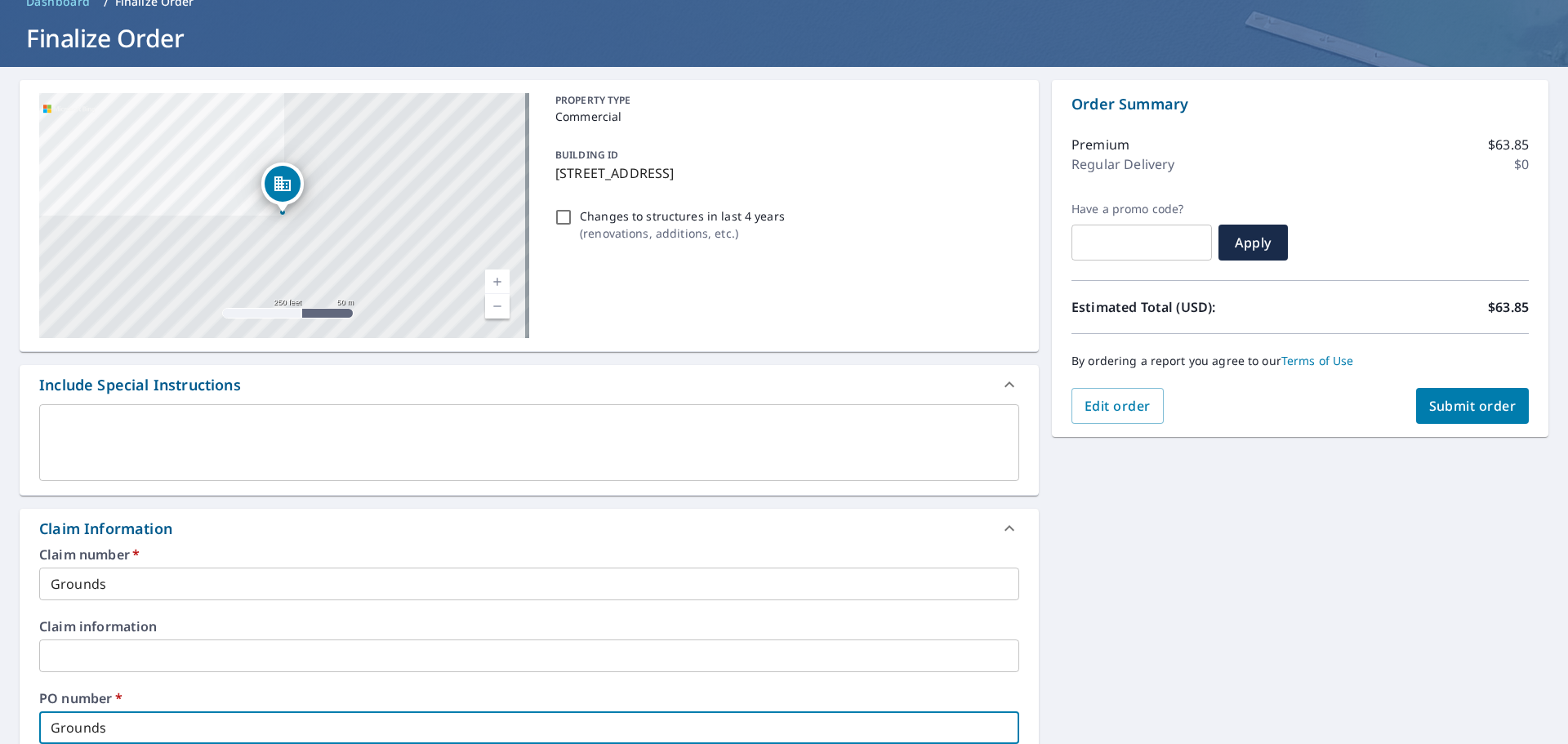
scroll to position [512, 0]
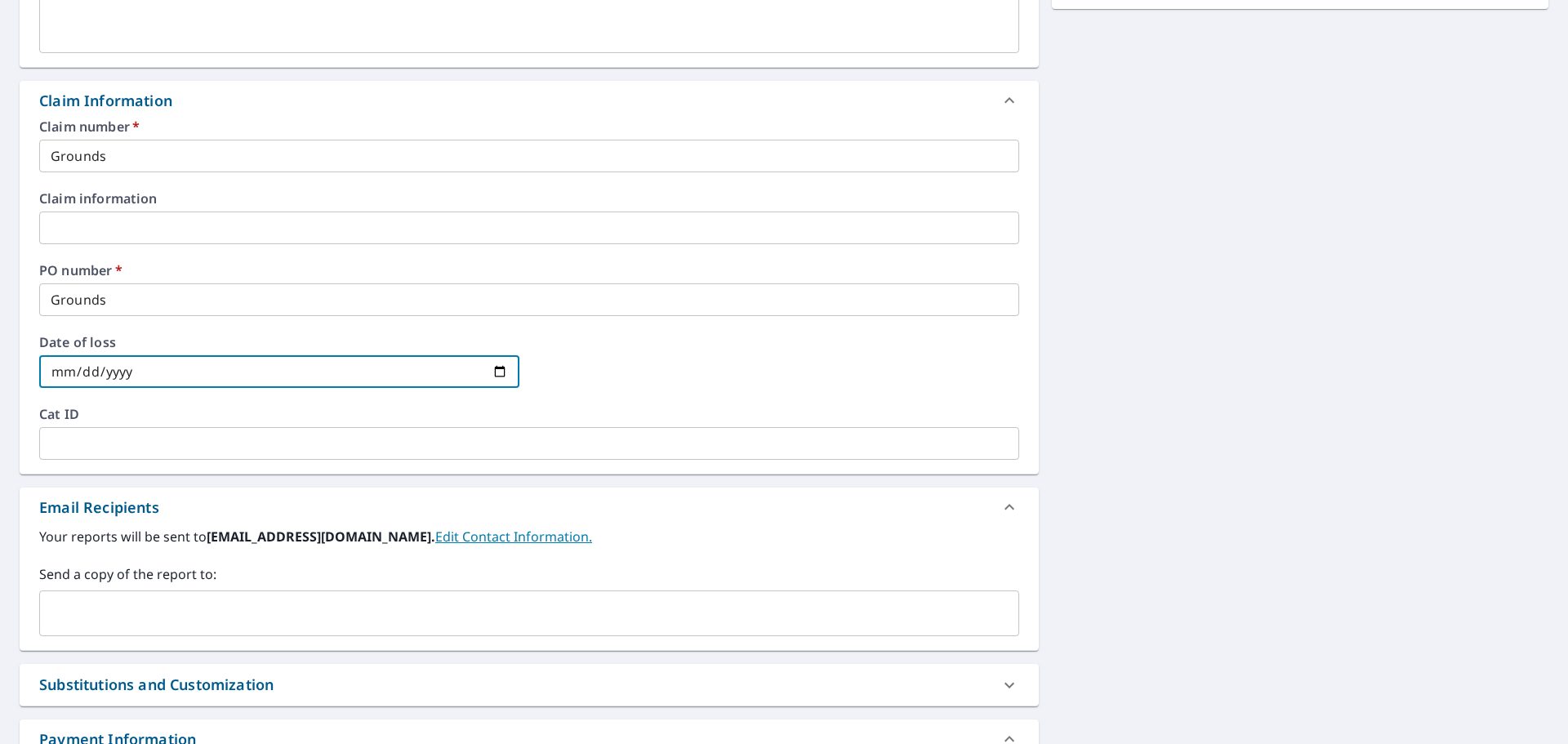
click at [158, 599] on input "text" at bounding box center [516, 613] width 941 height 31
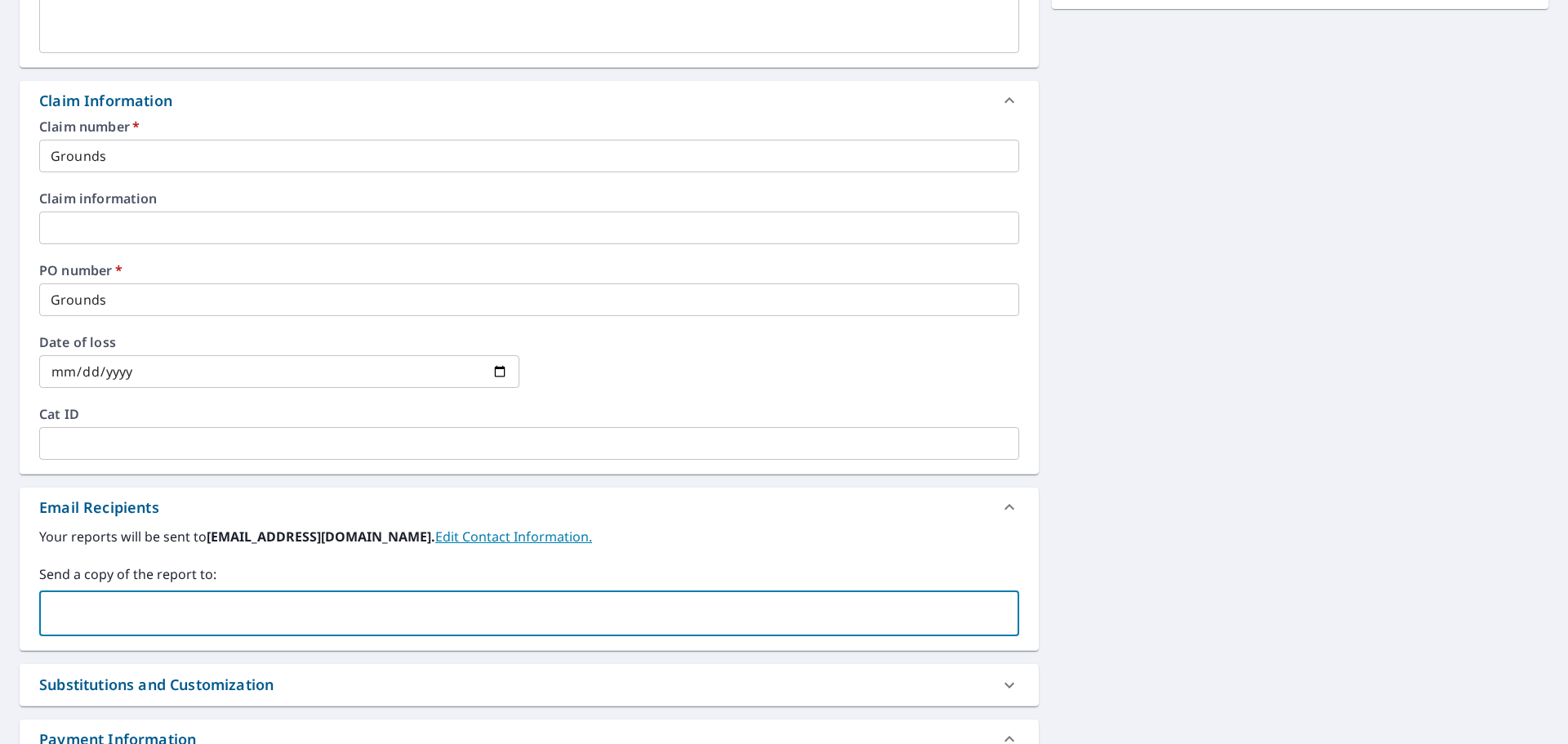
paste input "[EMAIL_ADDRESS][DOMAIN_NAME]"
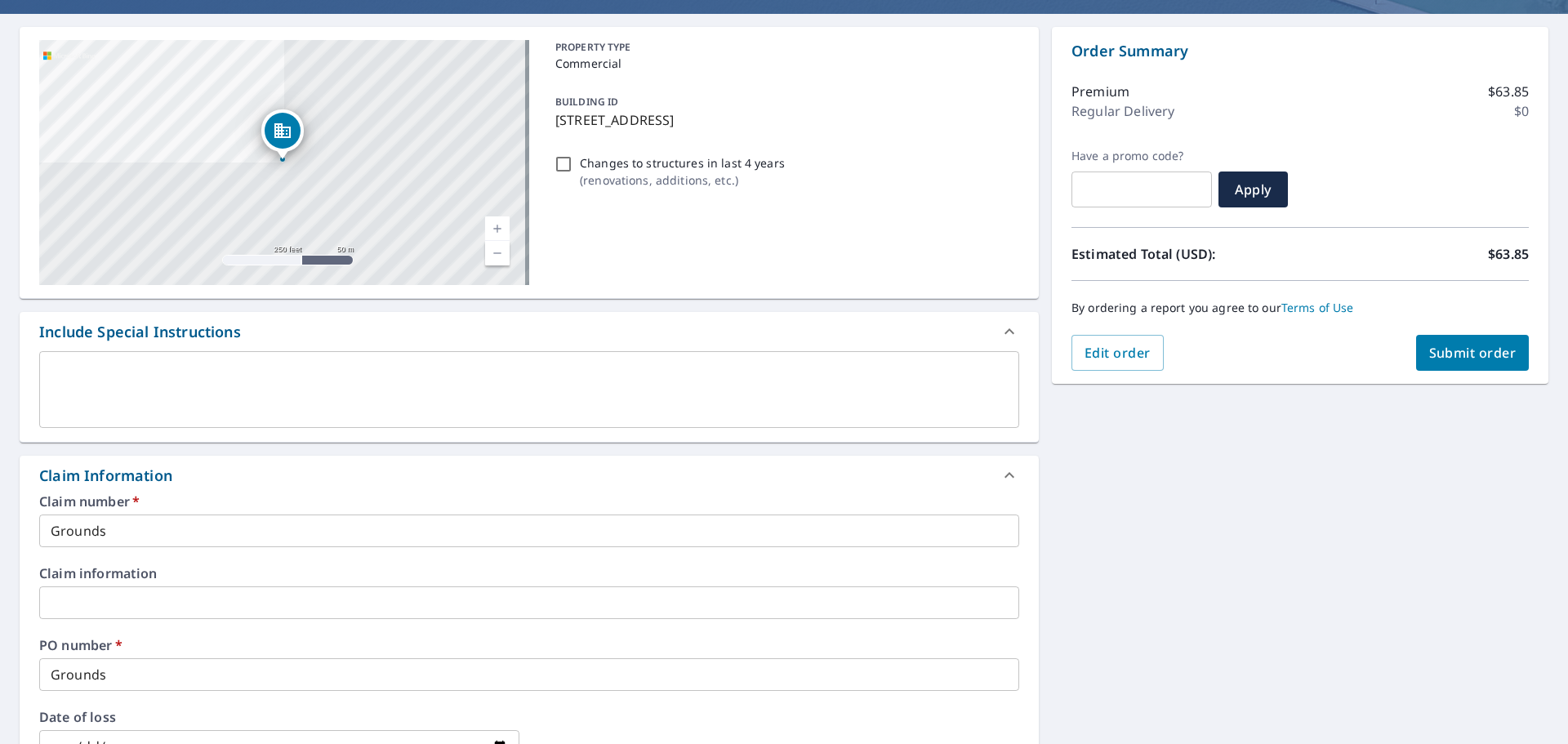
scroll to position [103, 0]
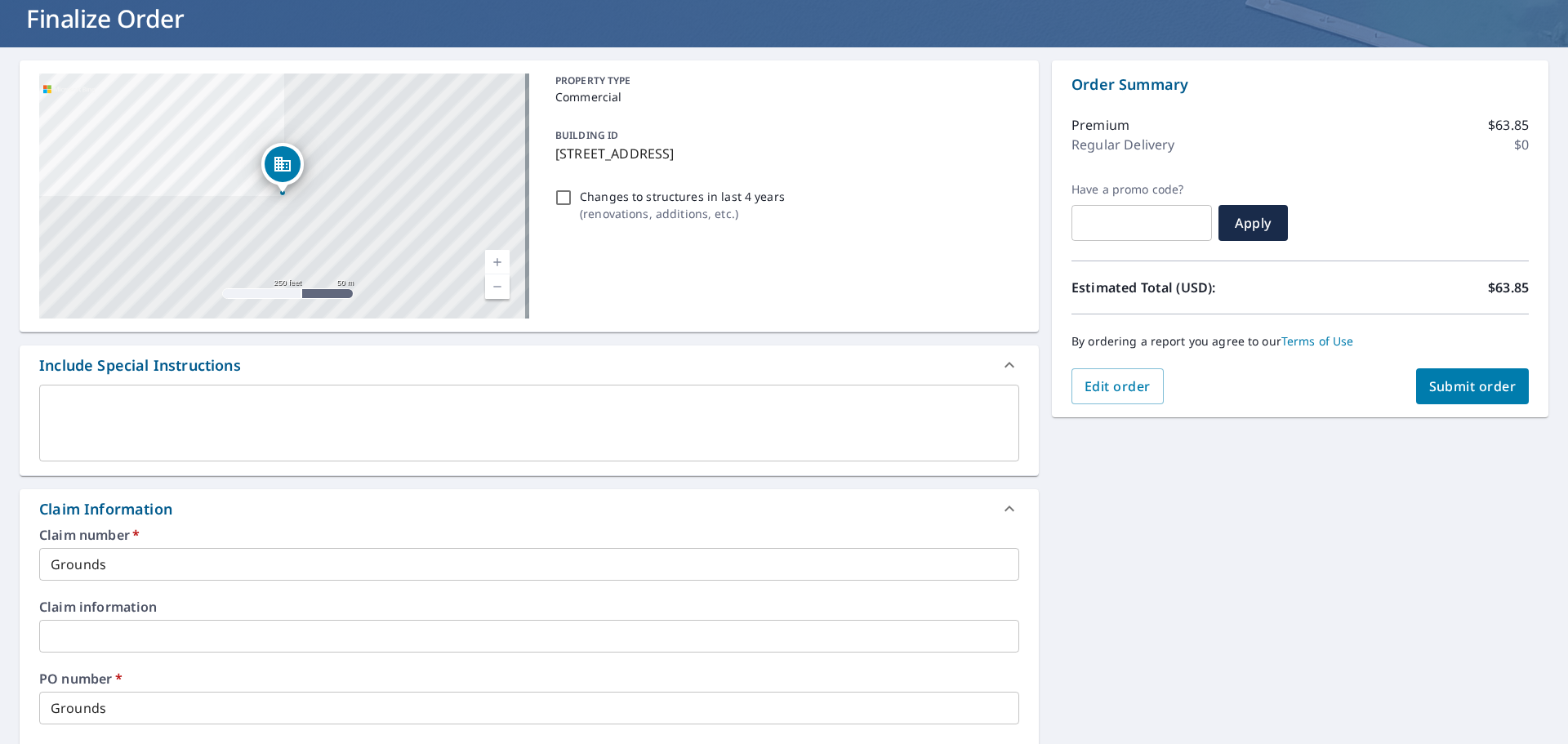
type input "[EMAIL_ADDRESS][DOMAIN_NAME]"
click at [1433, 364] on div "By ordering a report you agree to our Terms of Use" at bounding box center [1300, 341] width 457 height 54
click at [1445, 382] on span "Submit order" at bounding box center [1472, 386] width 87 height 18
checkbox input "true"
